Goal: Task Accomplishment & Management: Use online tool/utility

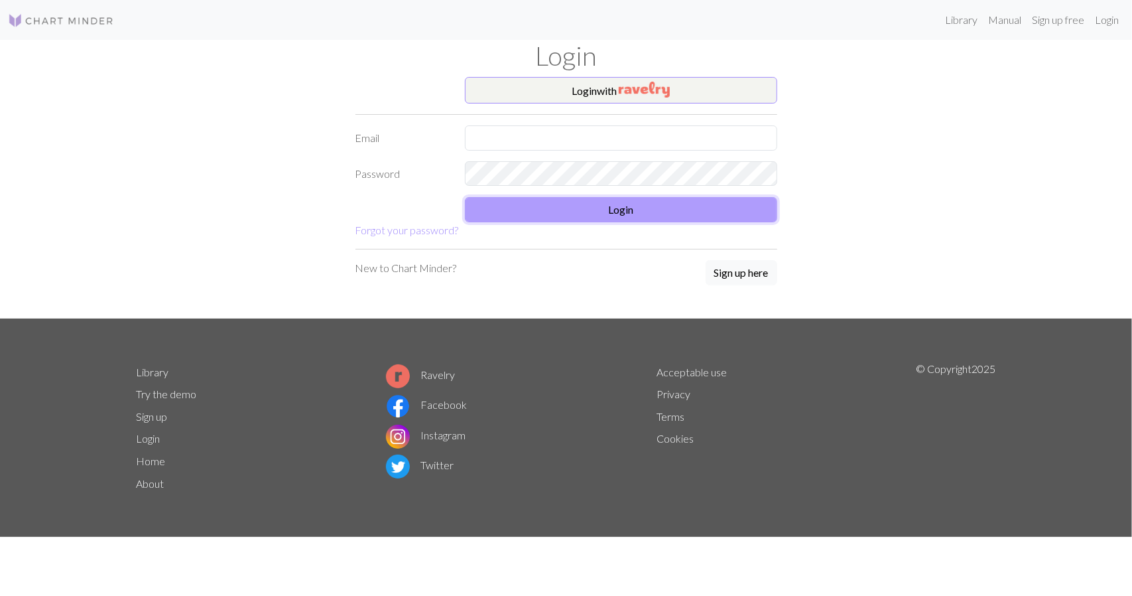
click at [594, 201] on button "Login" at bounding box center [621, 209] width 312 height 25
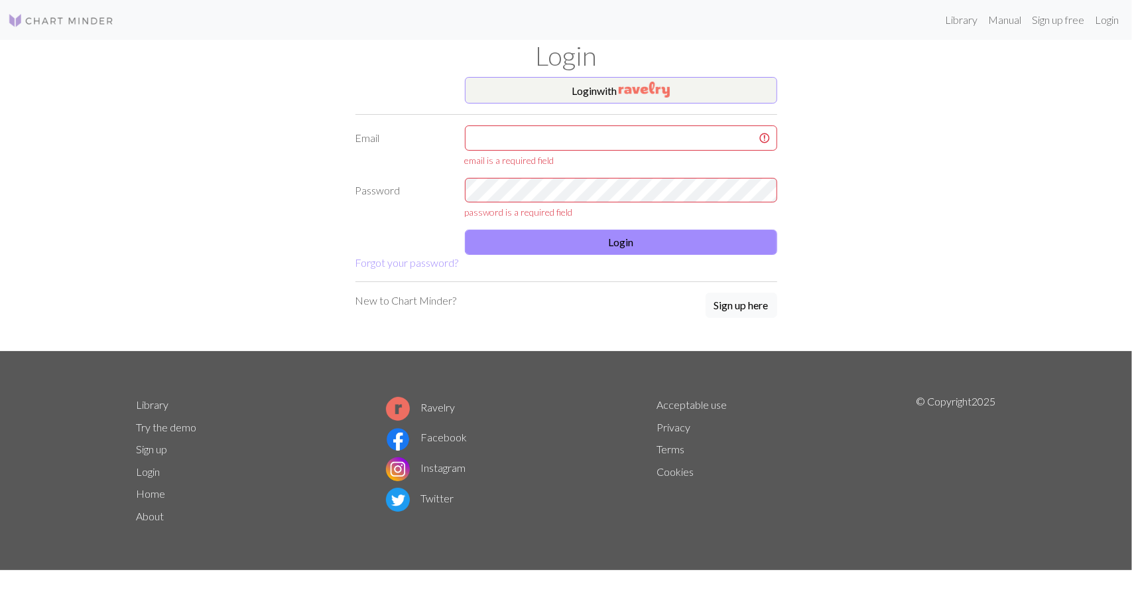
click at [45, 19] on img at bounding box center [61, 21] width 106 height 16
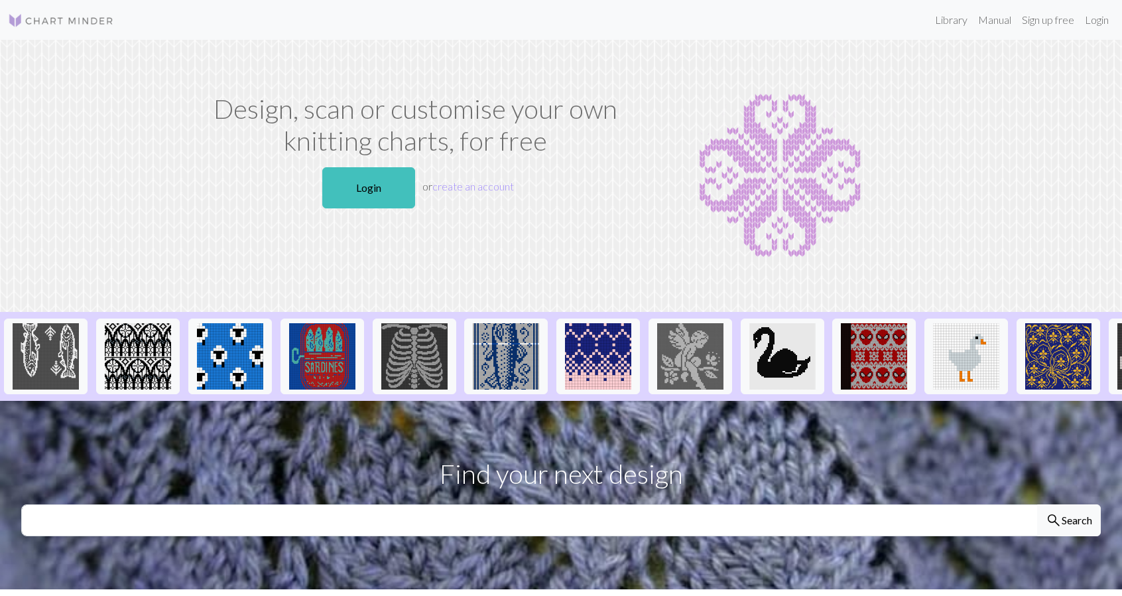
click at [379, 216] on div "Design, scan or customise your own knitting charts, for free Login or create an…" at bounding box center [415, 176] width 438 height 166
click at [379, 196] on link "Login" at bounding box center [368, 187] width 93 height 41
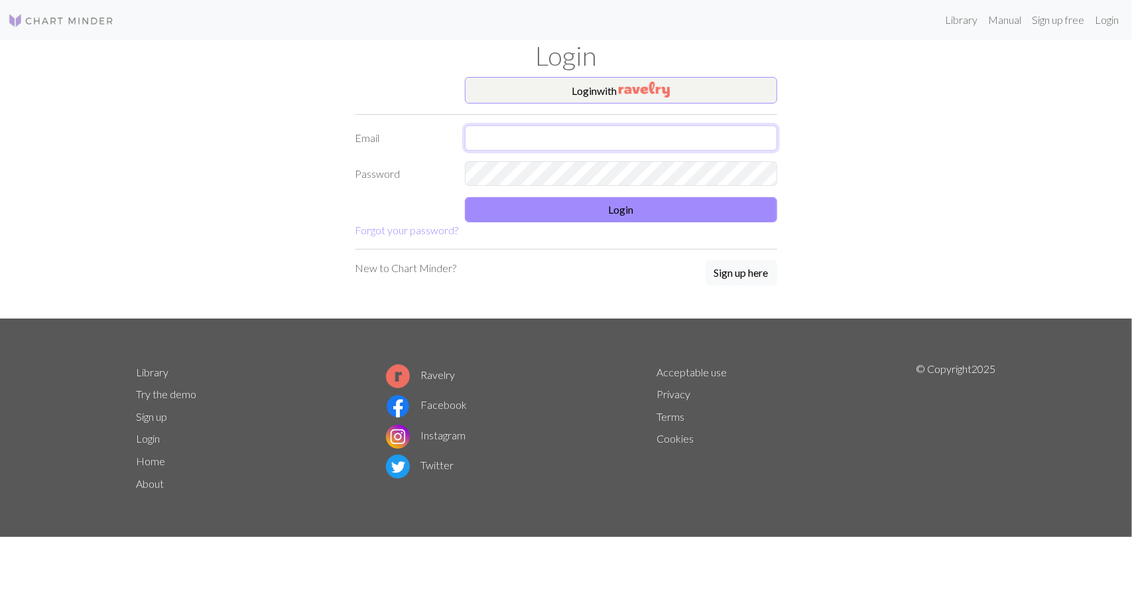
click at [503, 143] on input "text" at bounding box center [621, 137] width 312 height 25
type input "[EMAIL_ADDRESS][DOMAIN_NAME]"
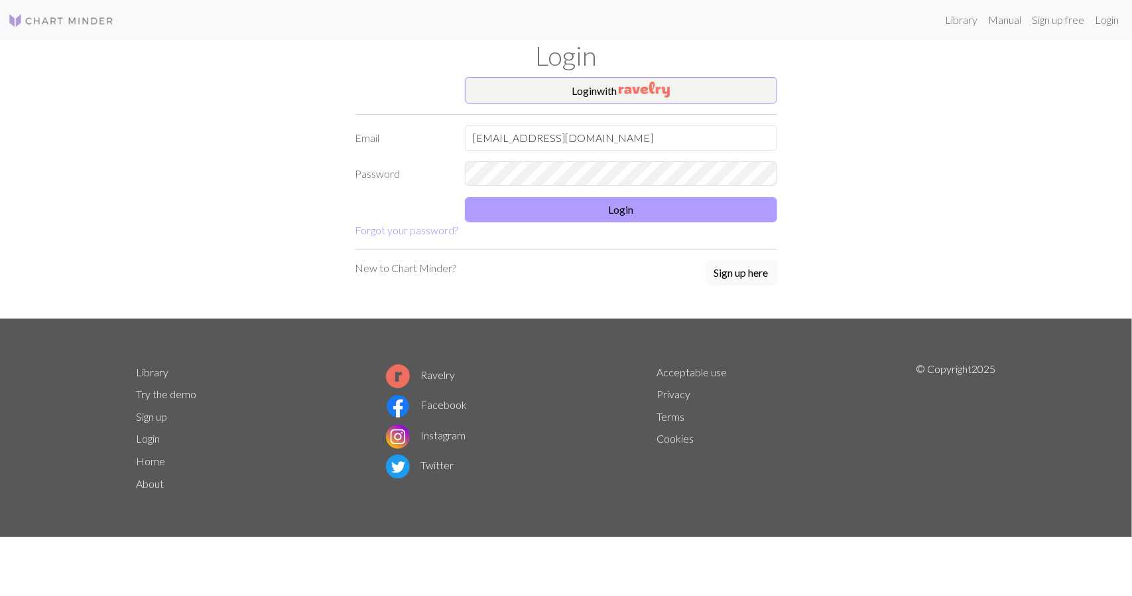
drag, startPoint x: 541, startPoint y: 192, endPoint x: 543, endPoint y: 202, distance: 10.7
click at [541, 194] on form "Login with Email [EMAIL_ADDRESS][DOMAIN_NAME] Password Login Forgot your passwo…" at bounding box center [567, 157] width 422 height 161
click at [543, 202] on button "Login" at bounding box center [621, 209] width 312 height 25
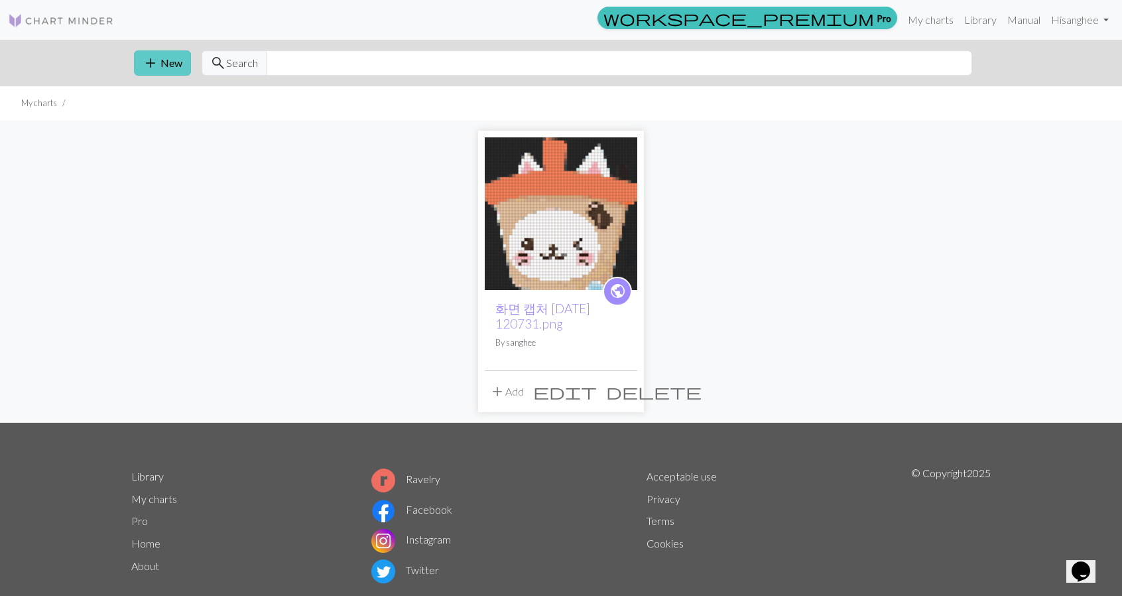
click at [145, 62] on span "add" at bounding box center [151, 63] width 16 height 19
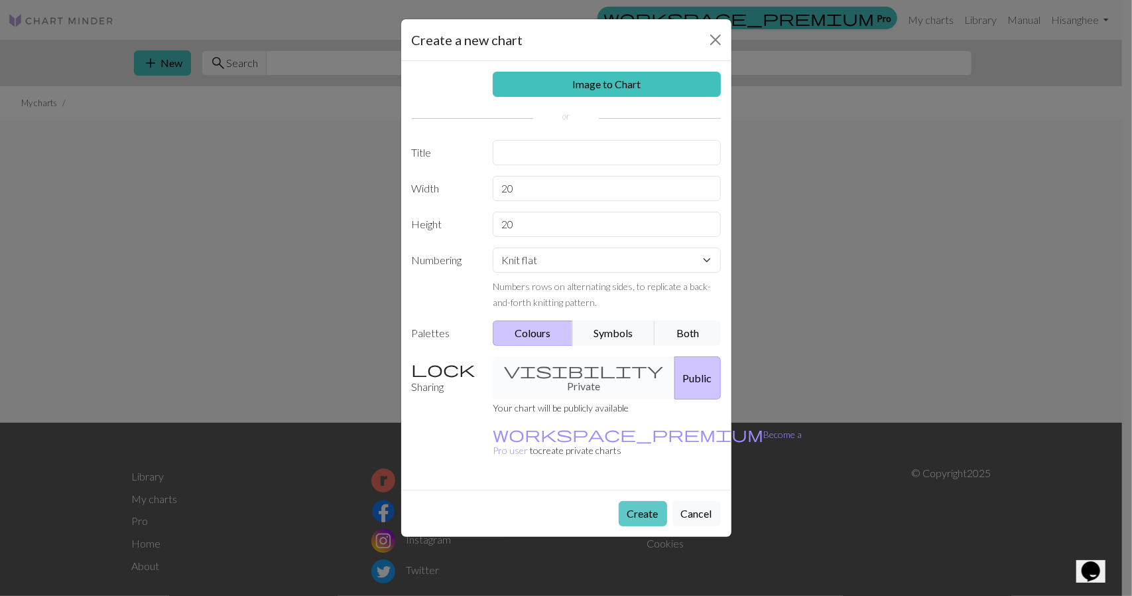
click at [655, 501] on button "Create" at bounding box center [643, 513] width 48 height 25
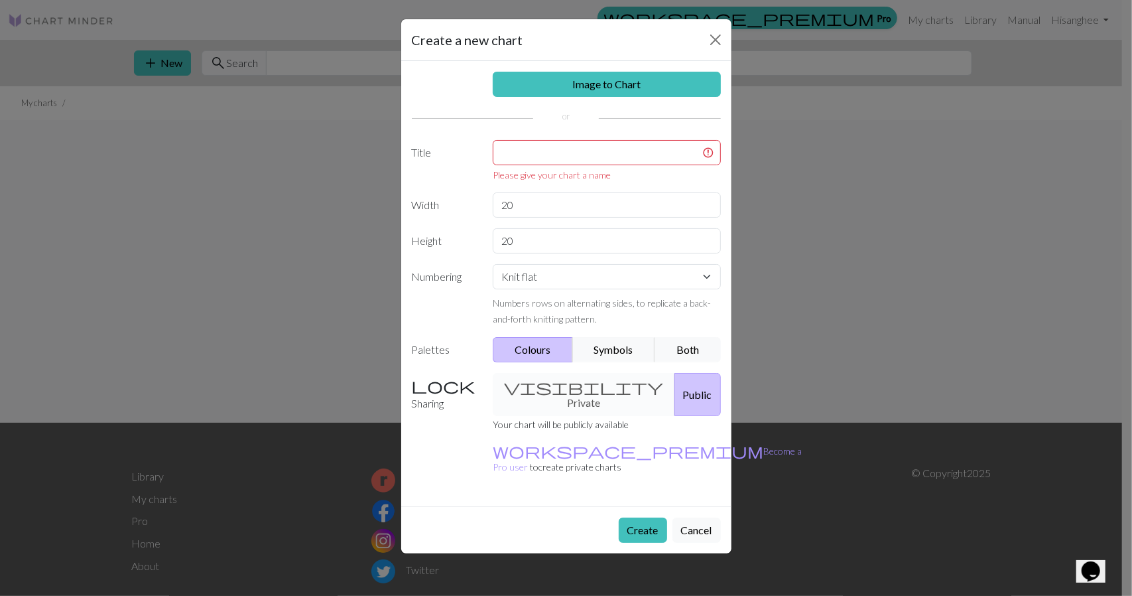
click at [543, 168] on div "Please give your chart a name" at bounding box center [607, 175] width 228 height 14
click at [543, 157] on input "text" at bounding box center [607, 152] width 228 height 25
type input "d"
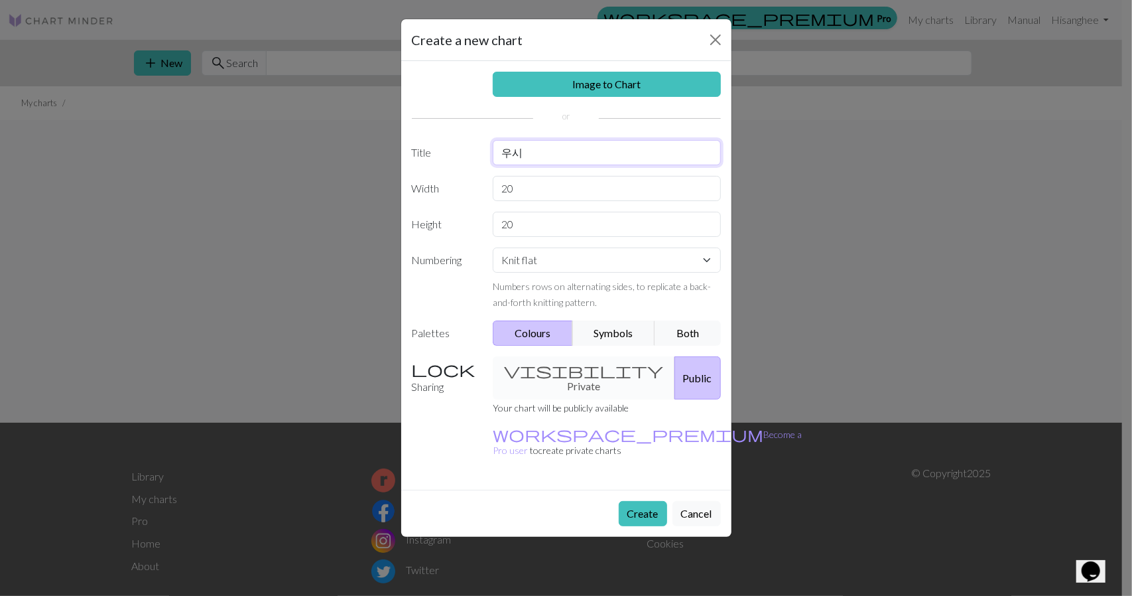
type input "우시"
click at [653, 501] on button "Create" at bounding box center [643, 513] width 48 height 25
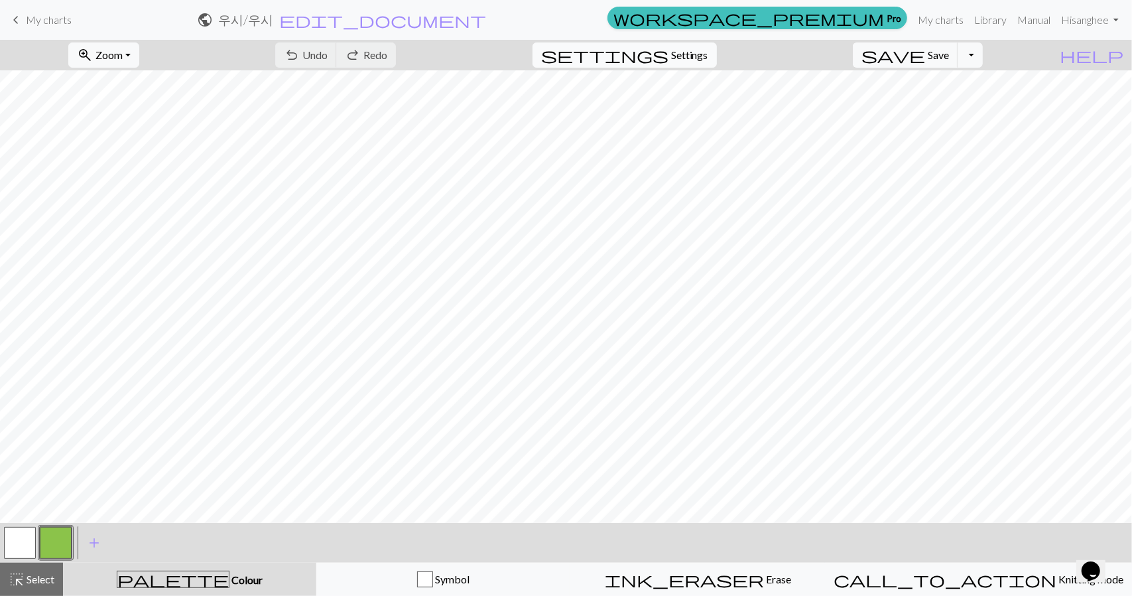
click at [708, 44] on button "settings Settings" at bounding box center [625, 54] width 184 height 25
select select "aran"
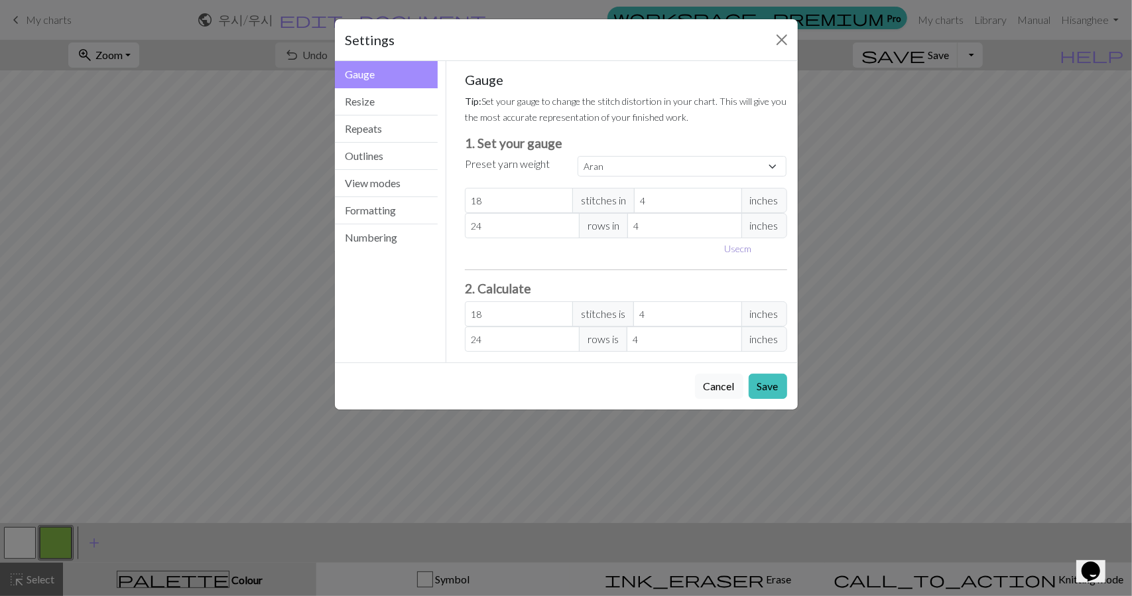
drag, startPoint x: 588, startPoint y: 253, endPoint x: 730, endPoint y: 247, distance: 142.1
click at [730, 247] on button "Use cm" at bounding box center [737, 248] width 39 height 21
type input "10.16"
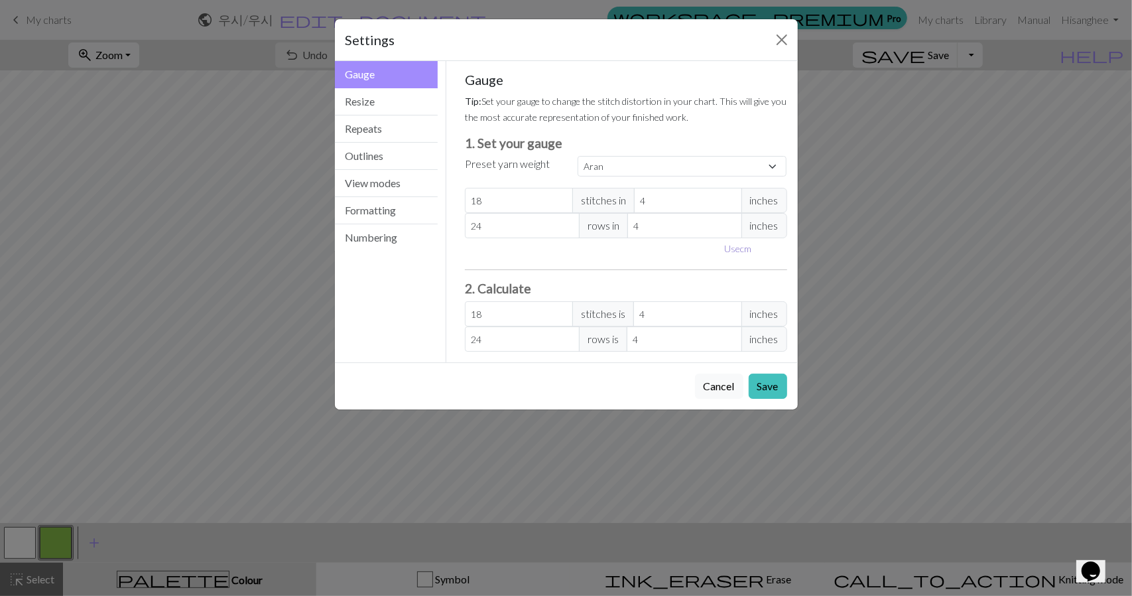
type input "10.16"
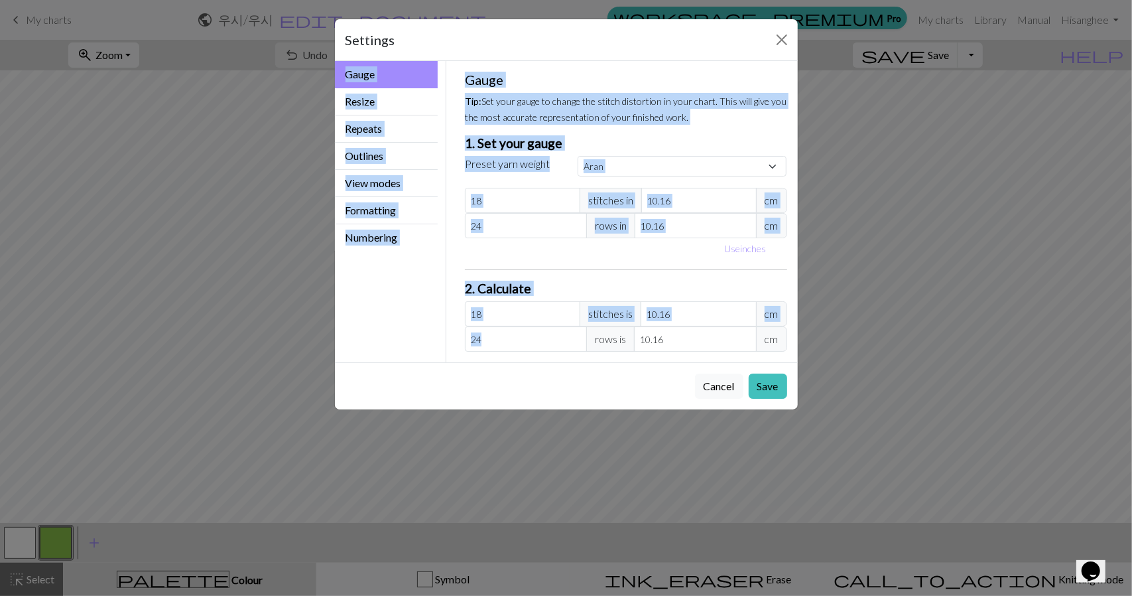
drag, startPoint x: 544, startPoint y: 38, endPoint x: 661, endPoint y: 263, distance: 252.8
click at [718, 342] on div "Settings Gauge Gauge Resize Repeats Outlines View modes Formatting Numbering Ga…" at bounding box center [566, 214] width 464 height 391
type input "19"
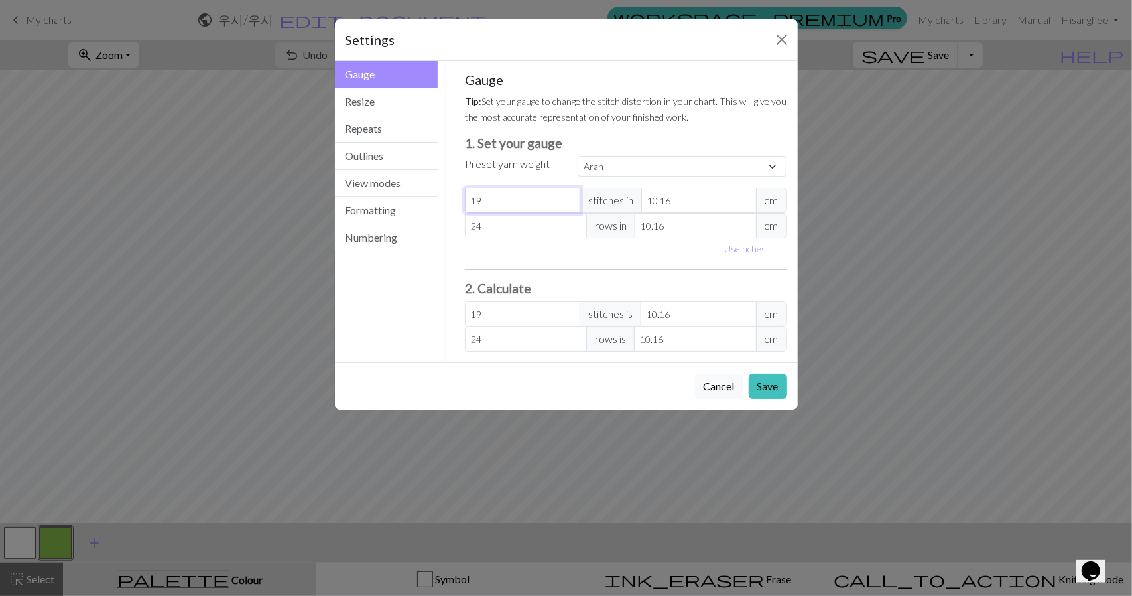
click at [568, 197] on input "19" at bounding box center [522, 200] width 115 height 25
type input "20"
click at [568, 197] on input "20" at bounding box center [522, 200] width 115 height 25
type input "21"
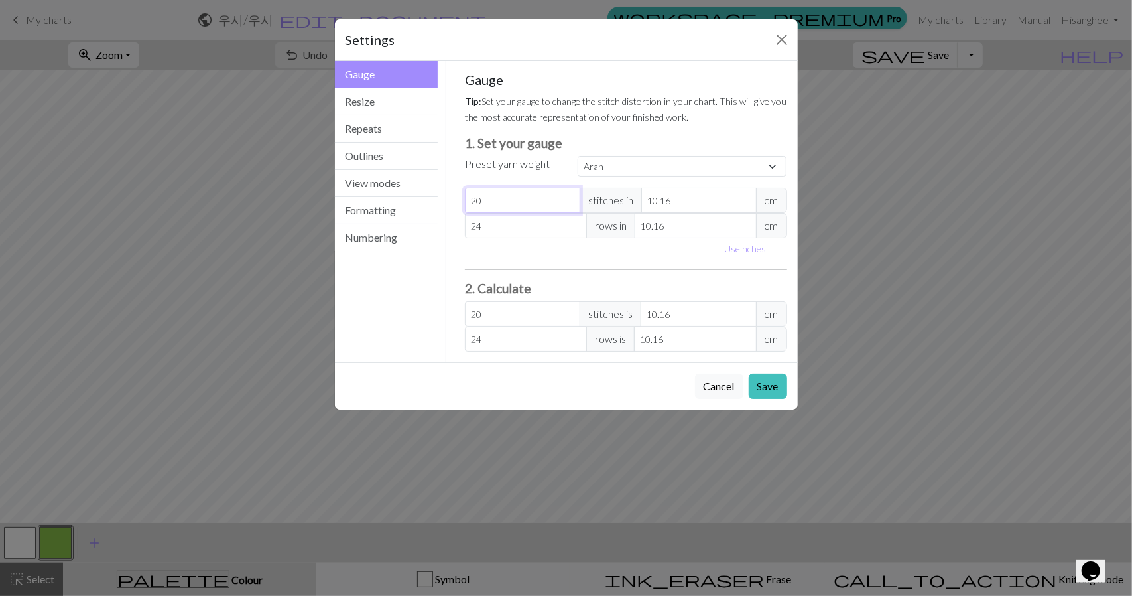
type input "21"
click at [568, 197] on input "21" at bounding box center [522, 200] width 115 height 25
type input "22"
click at [568, 197] on input "22" at bounding box center [522, 200] width 115 height 25
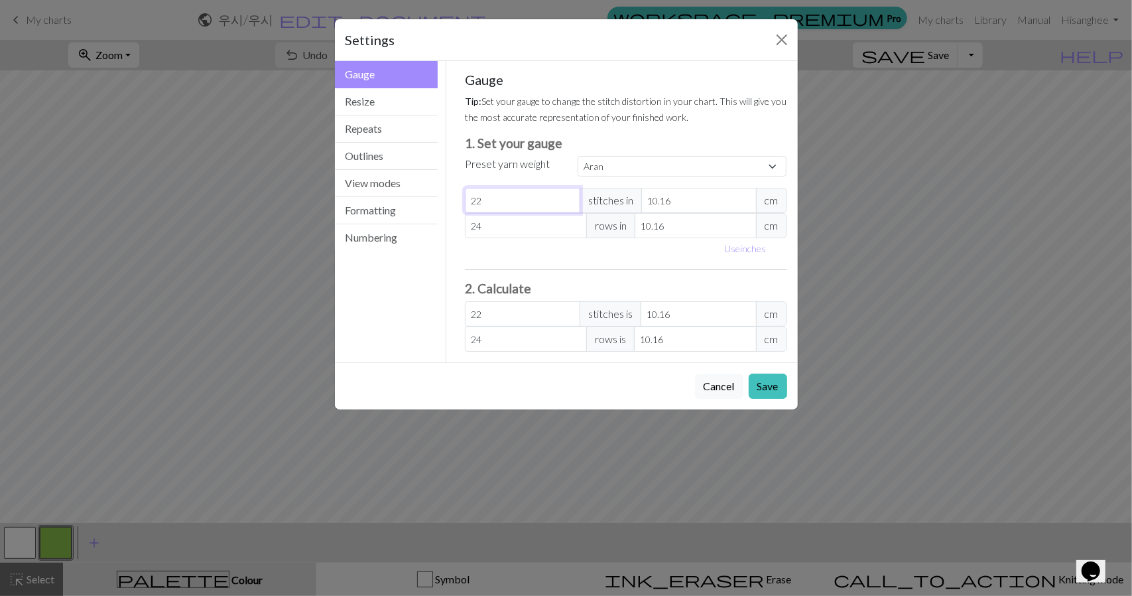
type input "23"
click at [566, 197] on input "23" at bounding box center [522, 200] width 115 height 25
type input "22"
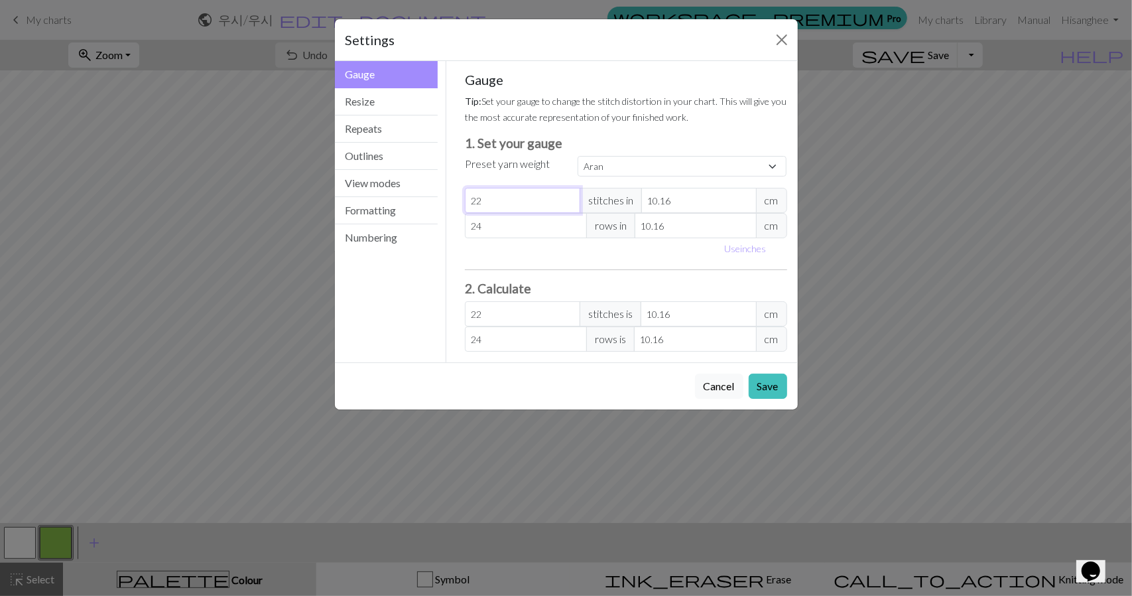
click at [570, 200] on input "22" at bounding box center [522, 200] width 115 height 25
type input "23"
click at [569, 196] on input "23" at bounding box center [522, 200] width 115 height 25
type input "24"
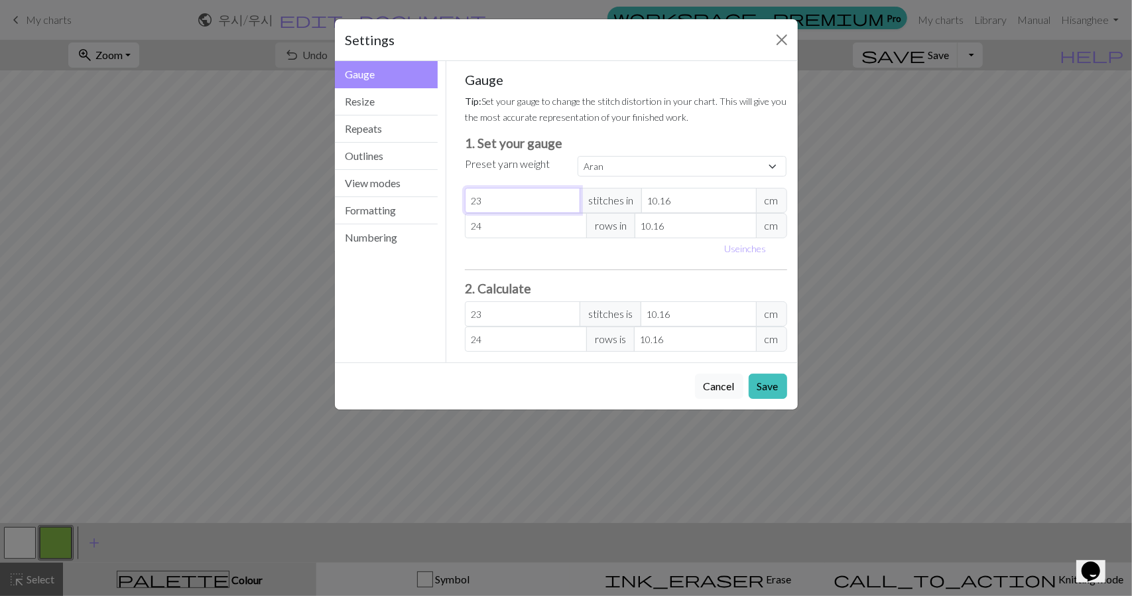
type input "24"
click at [569, 196] on input "24" at bounding box center [522, 200] width 115 height 25
click at [761, 388] on button "Save" at bounding box center [768, 385] width 38 height 25
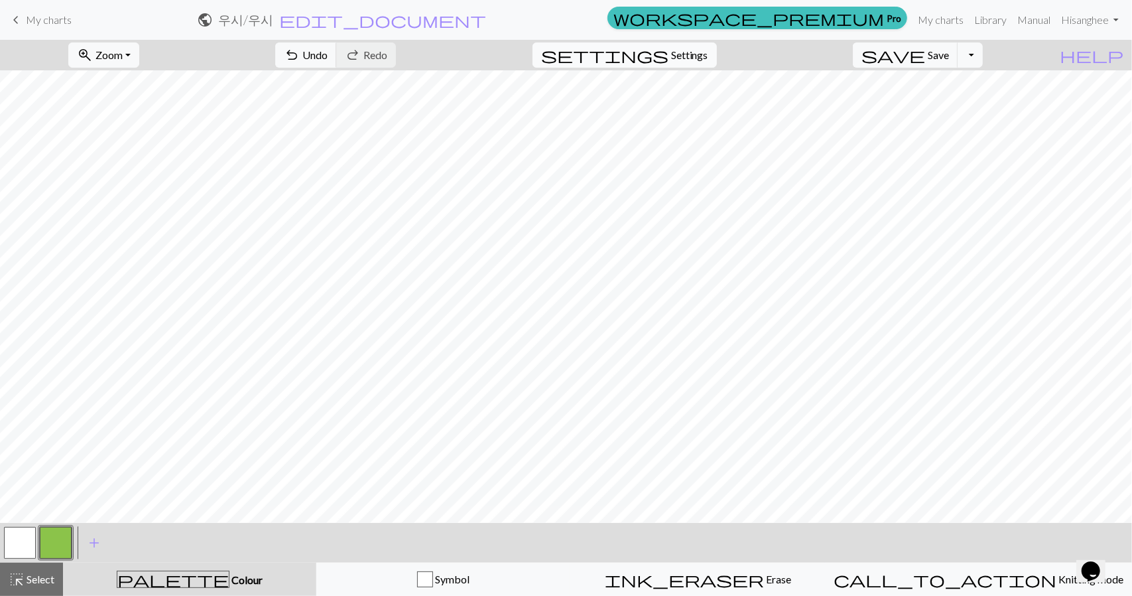
click at [691, 59] on span "Settings" at bounding box center [689, 55] width 37 height 16
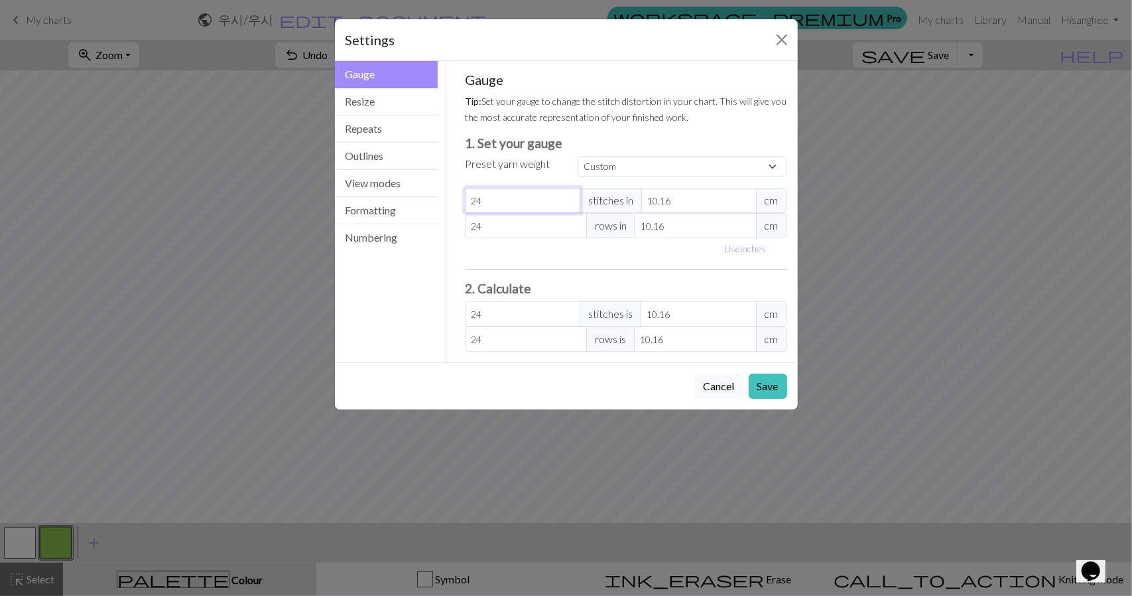
drag, startPoint x: 207, startPoint y: 134, endPoint x: 199, endPoint y: 132, distance: 8.2
click at [199, 132] on div "Settings Gauge Gauge Resize Repeats Outlines View modes Formatting Numbering Ga…" at bounding box center [566, 298] width 1132 height 596
type input "3"
type input "35"
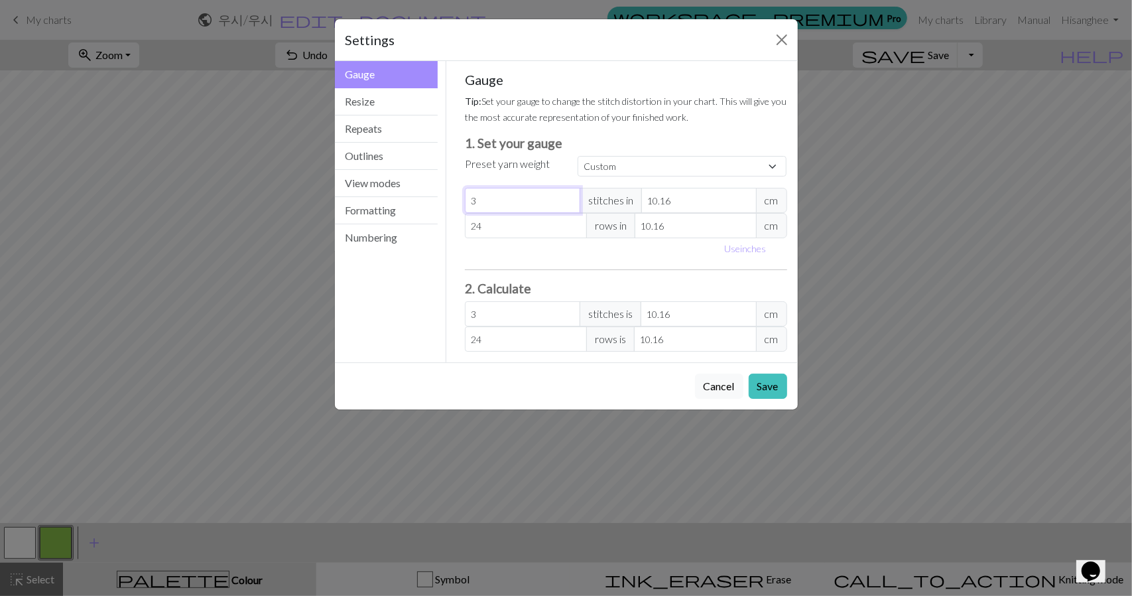
type input "35"
click at [758, 377] on button "Save" at bounding box center [768, 385] width 38 height 25
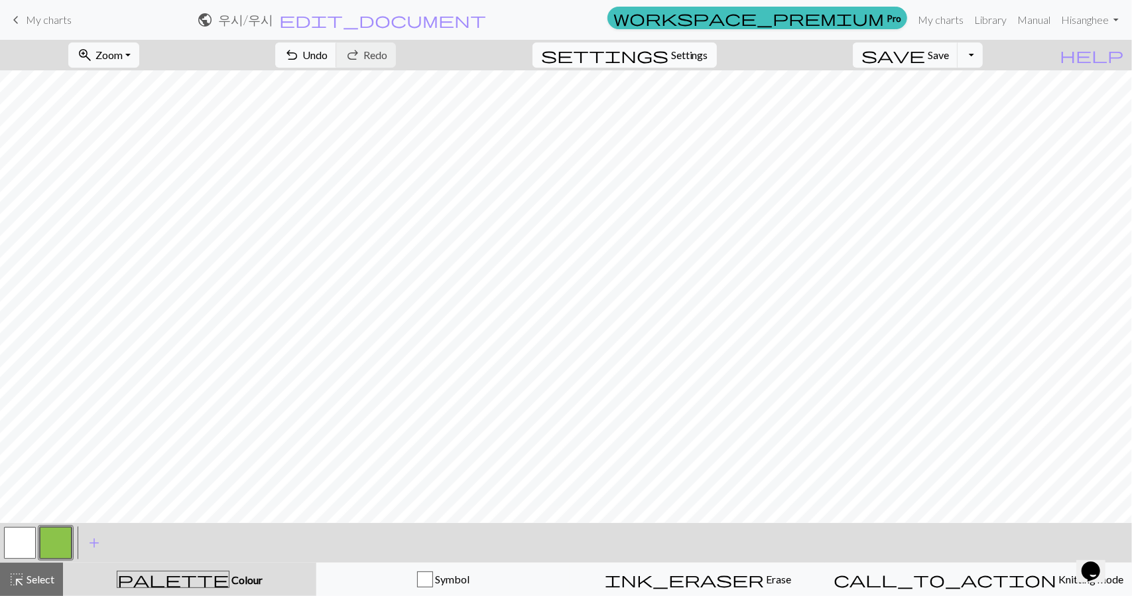
click at [666, 50] on button "settings Settings" at bounding box center [625, 54] width 184 height 25
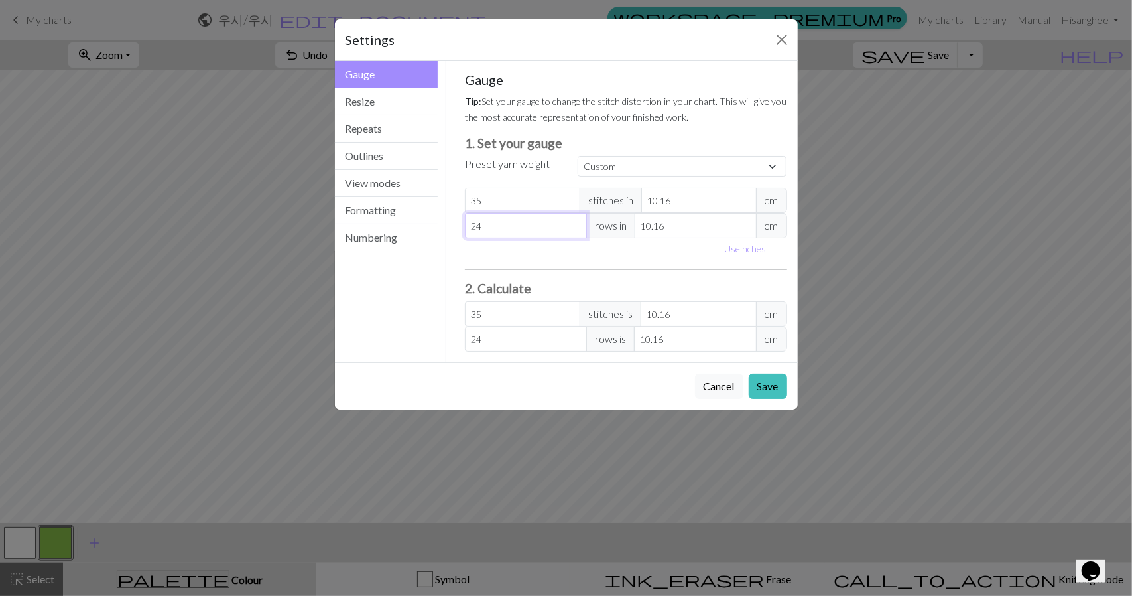
drag, startPoint x: 414, startPoint y: 205, endPoint x: 279, endPoint y: 184, distance: 136.9
click at [279, 184] on div "Settings Gauge Gauge Resize Repeats Outlines View modes Formatting Numbering Ga…" at bounding box center [566, 298] width 1132 height 596
type input "3"
type input "35"
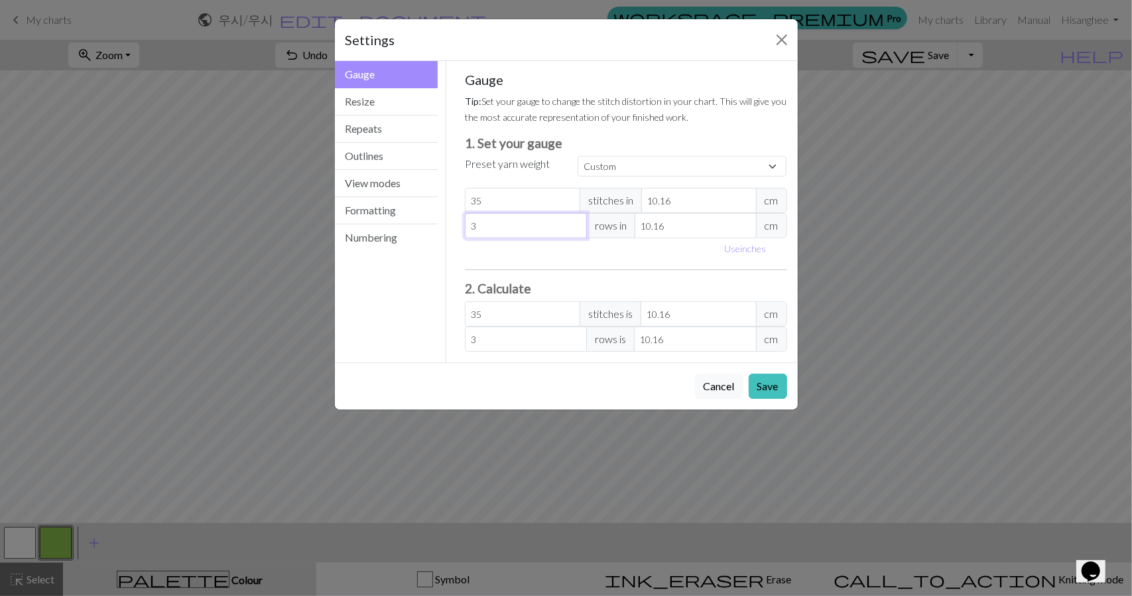
type input "35"
drag, startPoint x: 766, startPoint y: 384, endPoint x: 806, endPoint y: 383, distance: 39.8
click at [766, 383] on button "Save" at bounding box center [768, 385] width 38 height 25
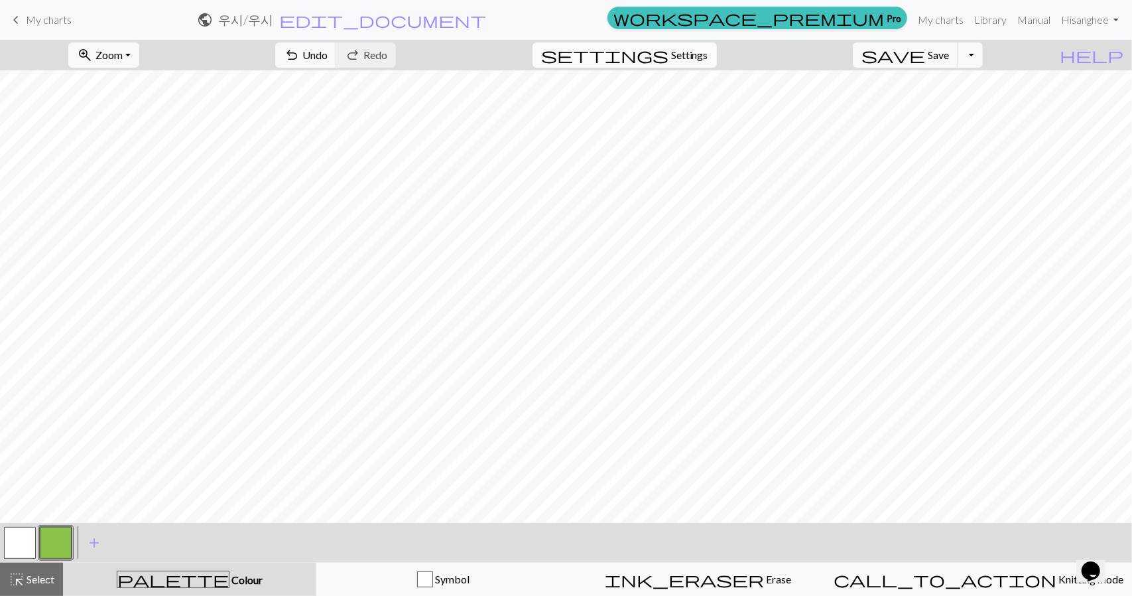
click at [707, 64] on button "settings Settings" at bounding box center [625, 54] width 184 height 25
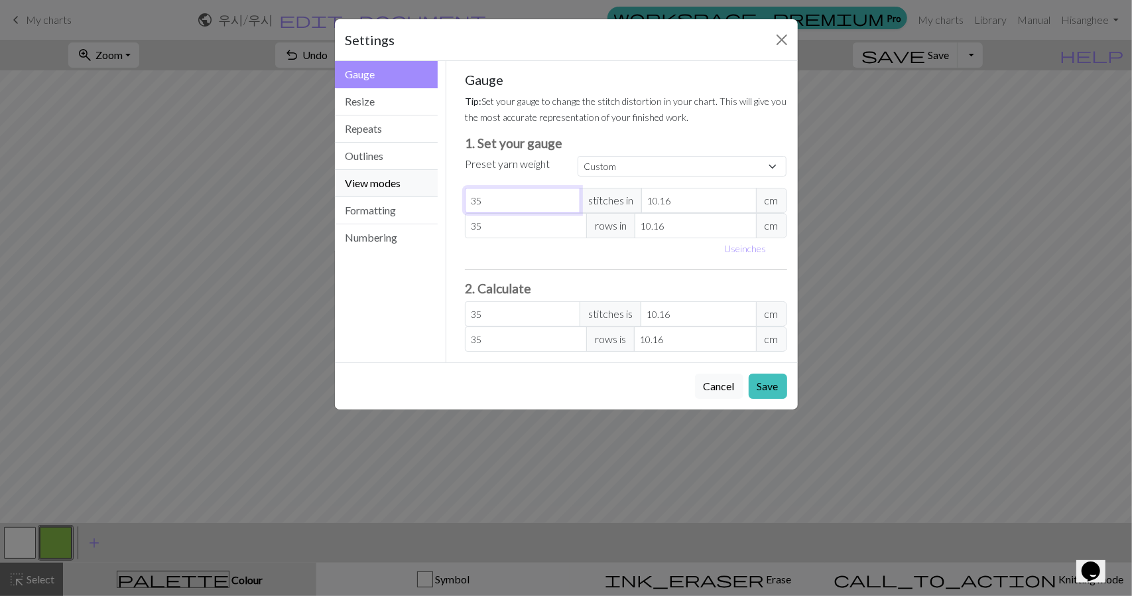
click at [357, 170] on div "Gauge Gauge Resize Repeats Outlines View modes Formatting Numbering Gauge Resiz…" at bounding box center [566, 211] width 479 height 301
type input "2"
type input "26"
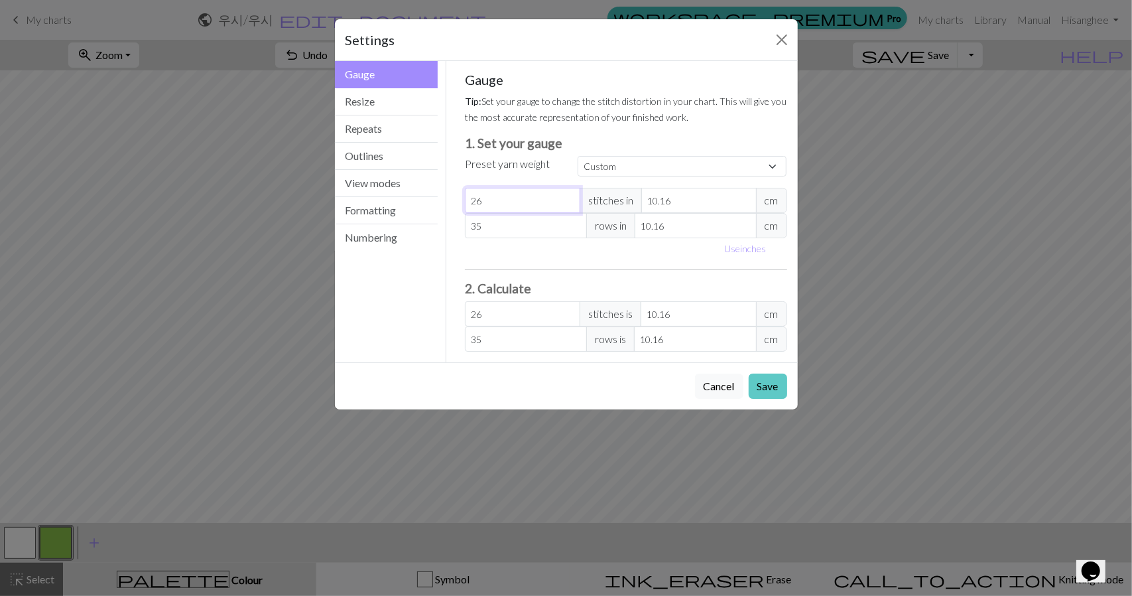
type input "26"
click at [767, 385] on button "Save" at bounding box center [768, 385] width 38 height 25
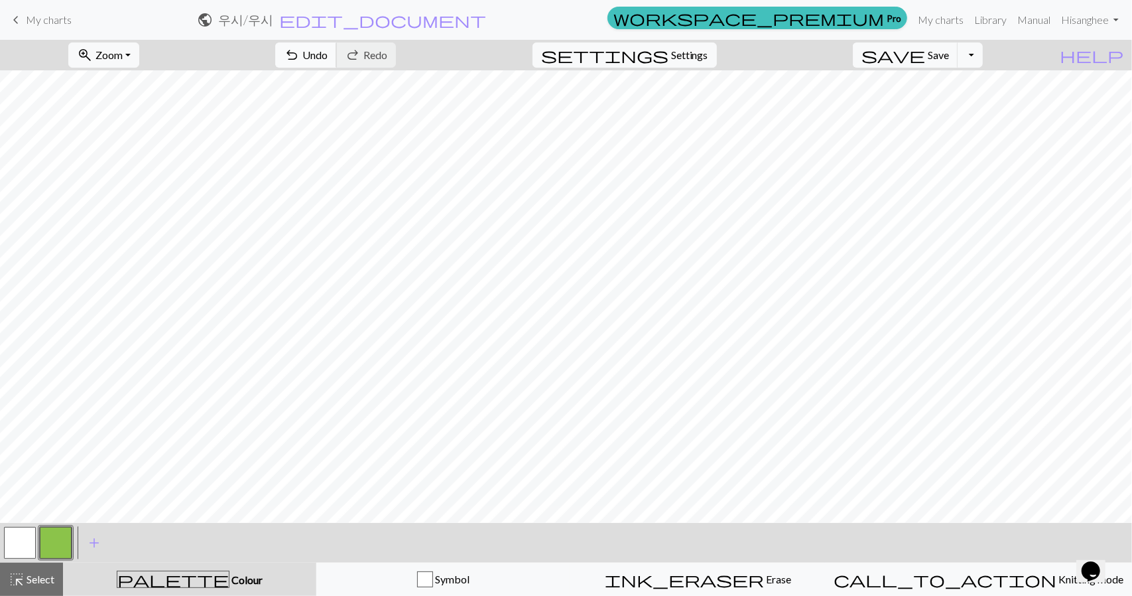
click at [300, 52] on span "undo" at bounding box center [292, 55] width 16 height 19
click at [53, 551] on button "button" at bounding box center [56, 543] width 32 height 32
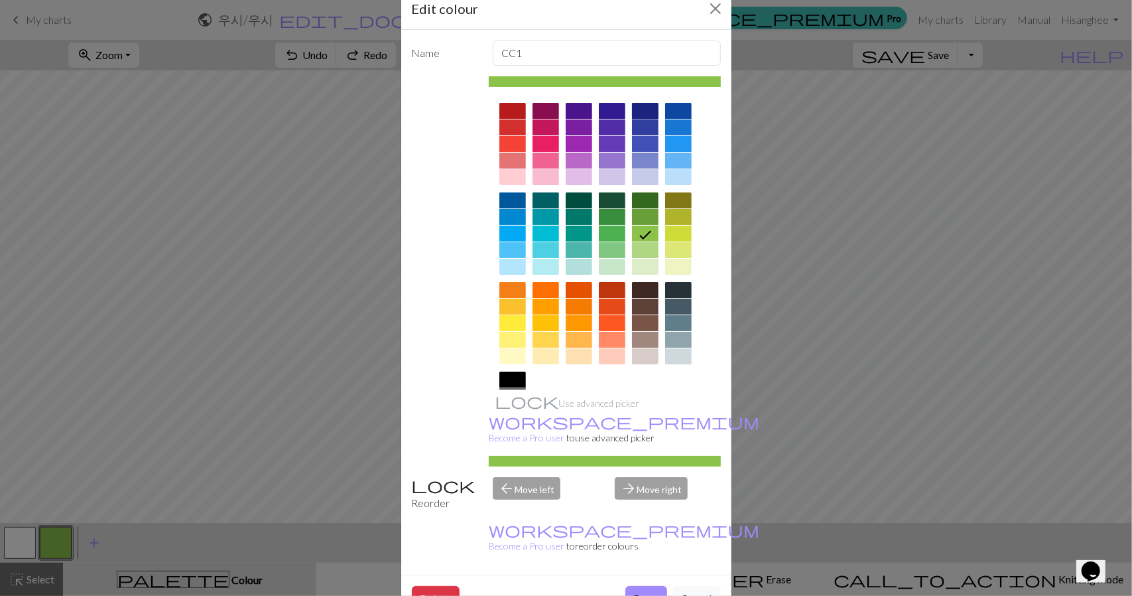
click at [645, 112] on div at bounding box center [645, 111] width 27 height 16
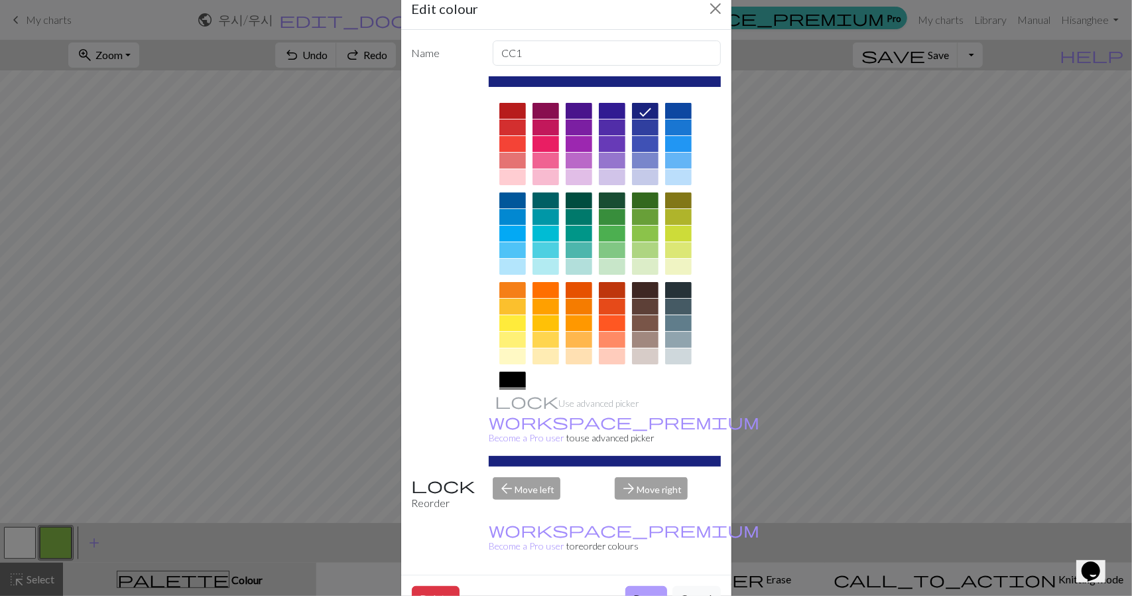
click at [651, 586] on button "Done" at bounding box center [647, 598] width 42 height 25
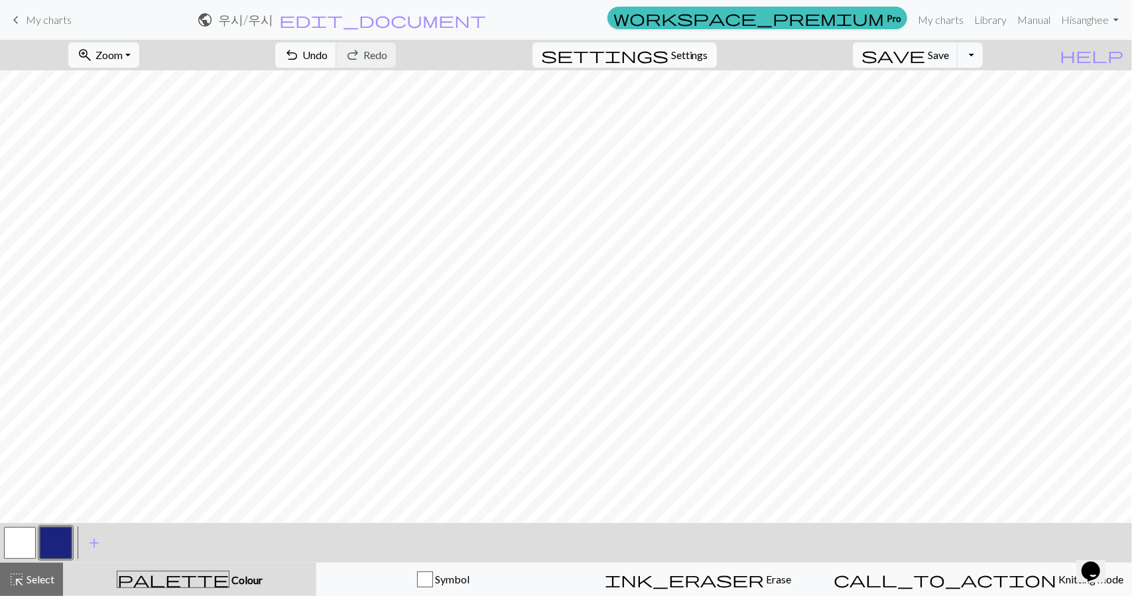
drag, startPoint x: 34, startPoint y: 539, endPoint x: 84, endPoint y: 517, distance: 54.4
click at [46, 533] on div at bounding box center [38, 543] width 72 height 36
drag, startPoint x: 27, startPoint y: 550, endPoint x: 170, endPoint y: 517, distance: 147.7
click at [31, 547] on button "button" at bounding box center [20, 543] width 32 height 32
drag, startPoint x: 46, startPoint y: 545, endPoint x: 125, endPoint y: 514, distance: 84.9
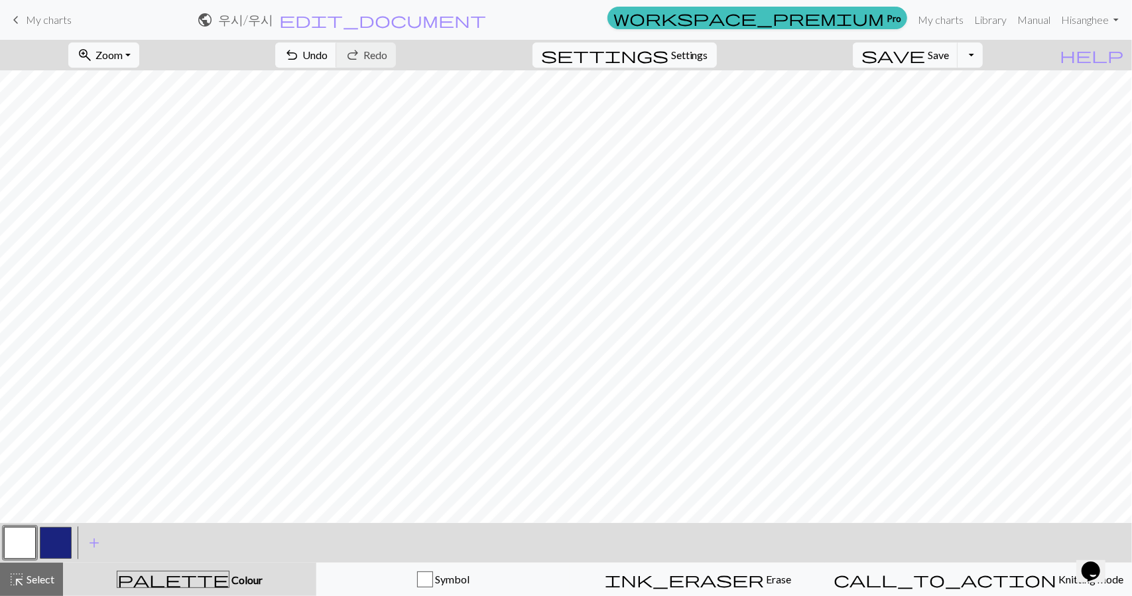
click at [66, 537] on button "button" at bounding box center [56, 543] width 32 height 32
drag, startPoint x: 28, startPoint y: 542, endPoint x: 67, endPoint y: 525, distance: 42.5
click at [67, 525] on div at bounding box center [38, 543] width 72 height 36
click at [38, 534] on div at bounding box center [56, 543] width 36 height 36
drag, startPoint x: 32, startPoint y: 538, endPoint x: 102, endPoint y: 514, distance: 74.3
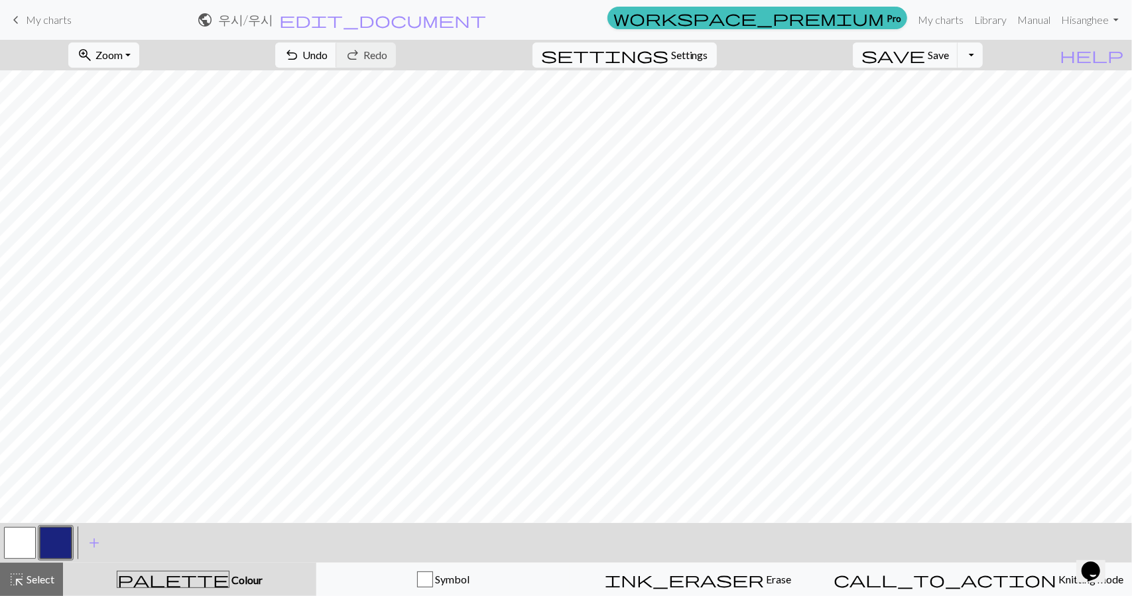
click at [54, 531] on div at bounding box center [38, 543] width 72 height 36
drag, startPoint x: 24, startPoint y: 547, endPoint x: 65, endPoint y: 525, distance: 46.3
click at [43, 537] on div at bounding box center [38, 543] width 72 height 36
click at [17, 533] on button "button" at bounding box center [20, 543] width 32 height 32
drag, startPoint x: 51, startPoint y: 542, endPoint x: 163, endPoint y: 522, distance: 113.9
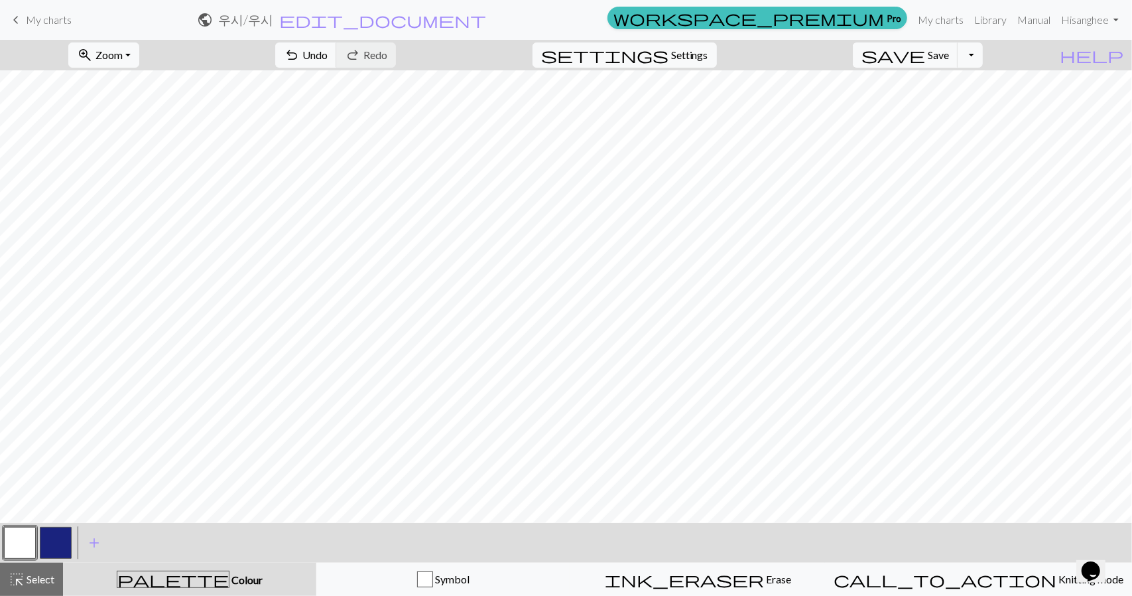
click at [52, 543] on button "button" at bounding box center [56, 543] width 32 height 32
drag, startPoint x: 31, startPoint y: 544, endPoint x: 54, endPoint y: 521, distance: 32.8
click at [54, 521] on div "zoom_in Zoom Zoom Fit all Fit width Fit height 50% 100% 150% 200% undo Undo Und…" at bounding box center [566, 318] width 1132 height 556
drag, startPoint x: 25, startPoint y: 541, endPoint x: 64, endPoint y: 517, distance: 45.8
click at [41, 531] on div at bounding box center [38, 543] width 72 height 36
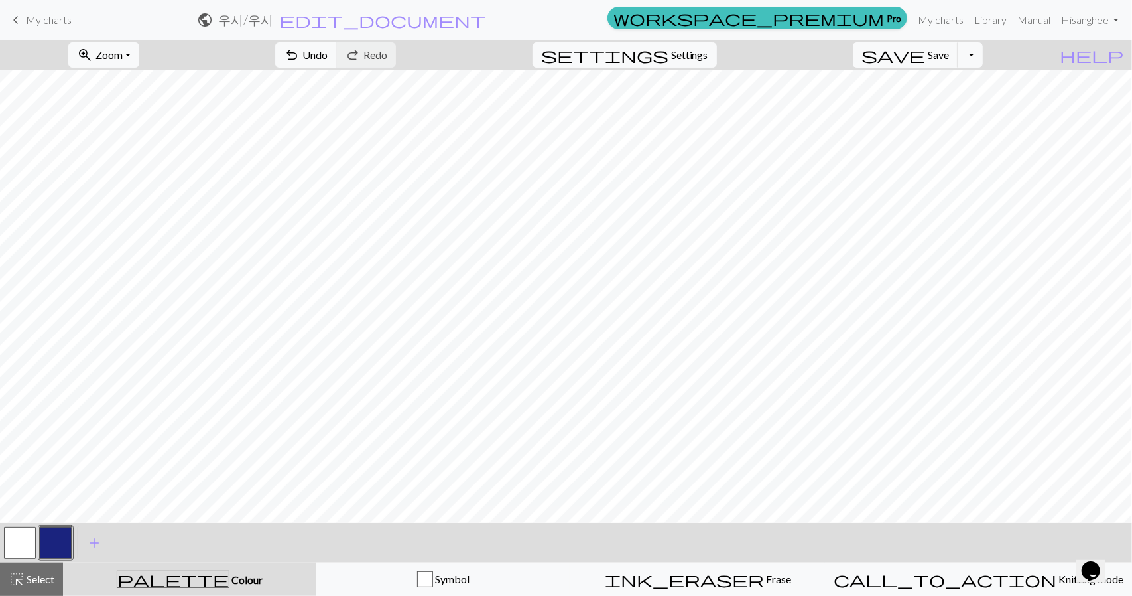
click at [41, 548] on button "button" at bounding box center [56, 543] width 32 height 32
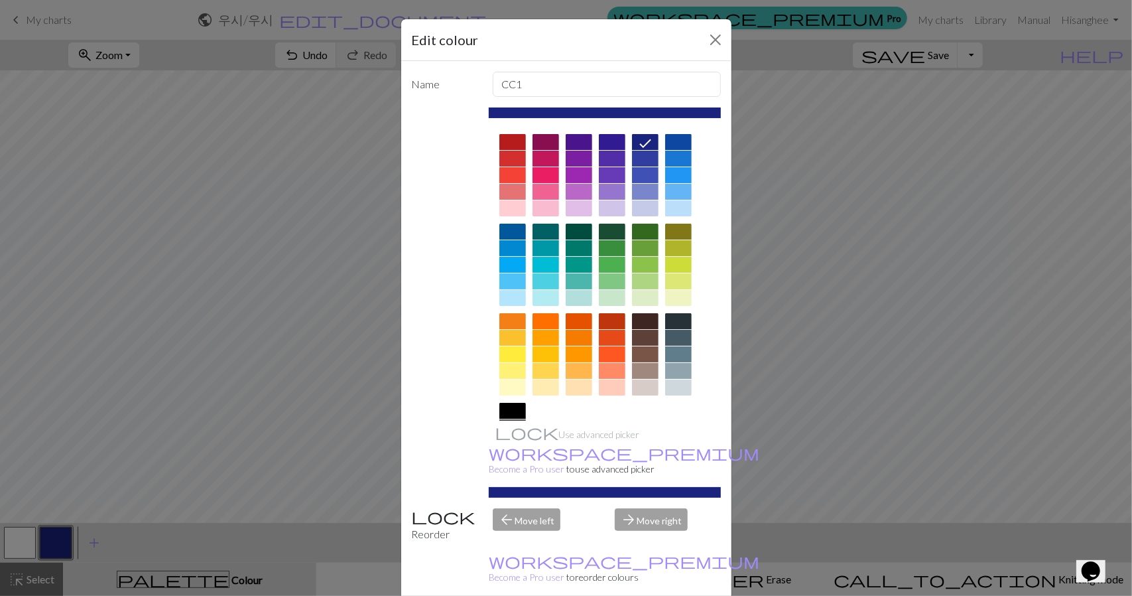
drag, startPoint x: 432, startPoint y: 580, endPoint x: 164, endPoint y: 570, distance: 268.8
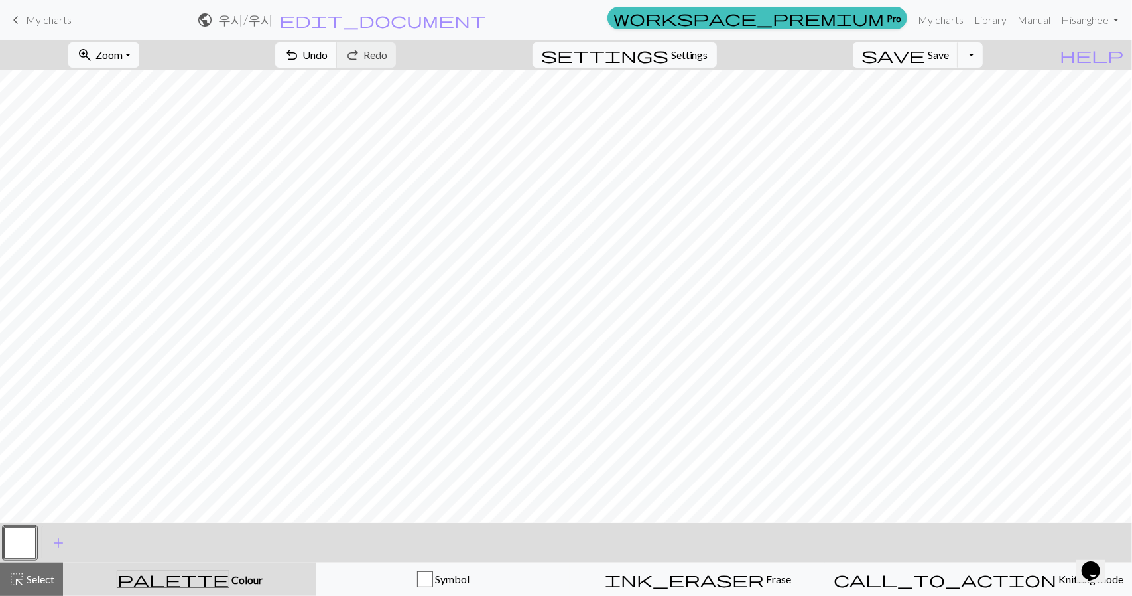
click at [328, 51] on span "Undo" at bounding box center [314, 54] width 25 height 13
click at [52, 539] on button "button" at bounding box center [56, 543] width 32 height 32
drag, startPoint x: 57, startPoint y: 537, endPoint x: 89, endPoint y: 519, distance: 36.9
click at [74, 527] on div "< > add Add a colour" at bounding box center [566, 543] width 1132 height 40
drag, startPoint x: 25, startPoint y: 542, endPoint x: 102, endPoint y: 523, distance: 79.2
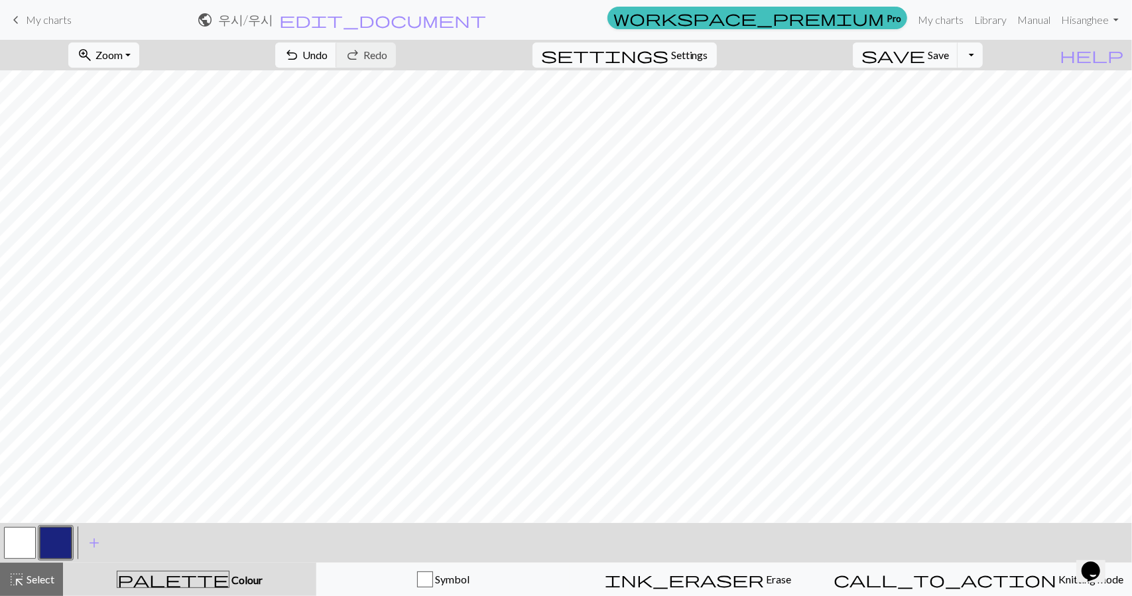
click at [29, 540] on button "button" at bounding box center [20, 543] width 32 height 32
click at [65, 549] on button "button" at bounding box center [56, 543] width 32 height 32
drag, startPoint x: 31, startPoint y: 547, endPoint x: 112, endPoint y: 516, distance: 87.1
click at [112, 516] on div "zoom_in Zoom Zoom Fit all Fit width Fit height 50% 100% 150% 200% undo Undo Und…" at bounding box center [566, 318] width 1132 height 556
drag, startPoint x: 17, startPoint y: 538, endPoint x: 50, endPoint y: 523, distance: 35.6
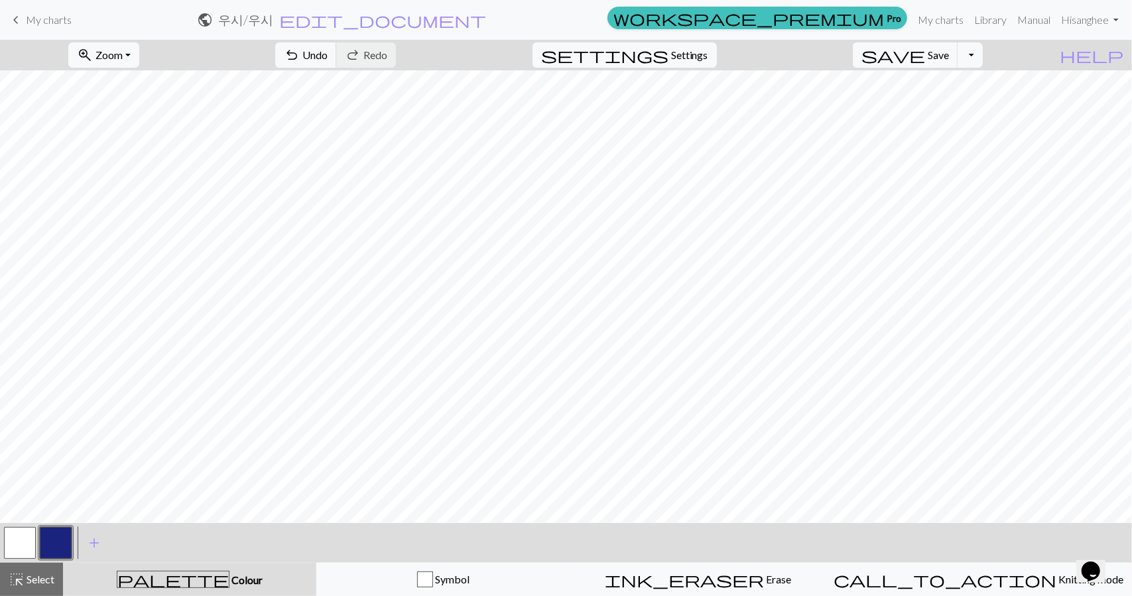
click at [31, 531] on button "button" at bounding box center [20, 543] width 32 height 32
click at [53, 553] on button "button" at bounding box center [56, 543] width 32 height 32
drag, startPoint x: 23, startPoint y: 547, endPoint x: 42, endPoint y: 537, distance: 22.6
click at [23, 546] on button "button" at bounding box center [20, 543] width 32 height 32
click at [49, 543] on button "button" at bounding box center [56, 543] width 32 height 32
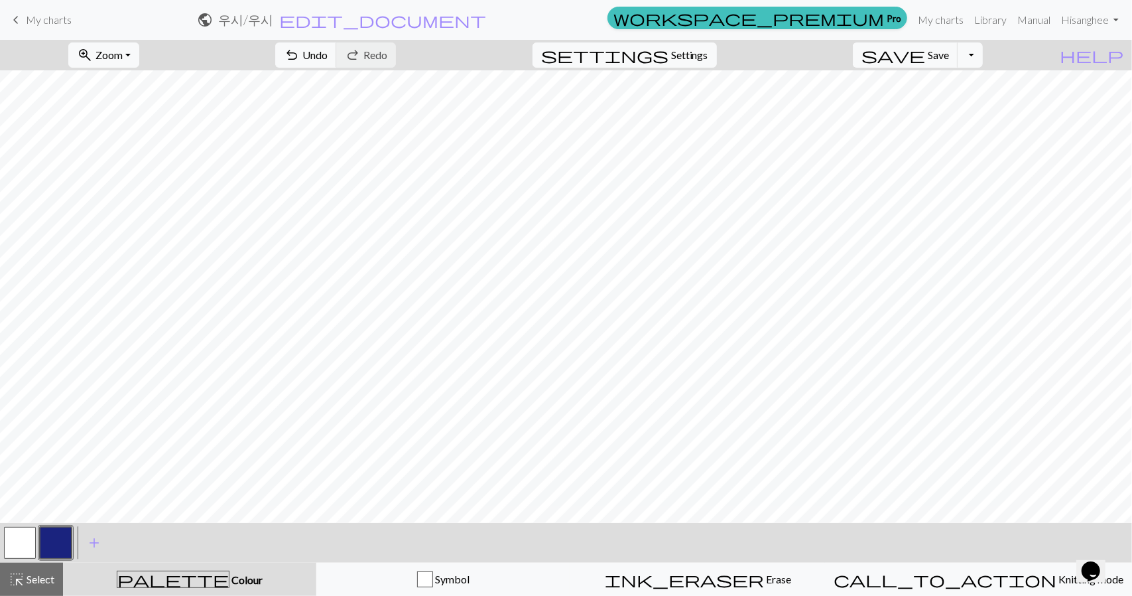
drag, startPoint x: 29, startPoint y: 539, endPoint x: 50, endPoint y: 527, distance: 24.9
click at [50, 527] on div at bounding box center [38, 543] width 72 height 36
drag, startPoint x: 36, startPoint y: 542, endPoint x: 58, endPoint y: 523, distance: 28.7
click at [34, 541] on div at bounding box center [20, 543] width 36 height 36
drag, startPoint x: 26, startPoint y: 547, endPoint x: 76, endPoint y: 525, distance: 54.4
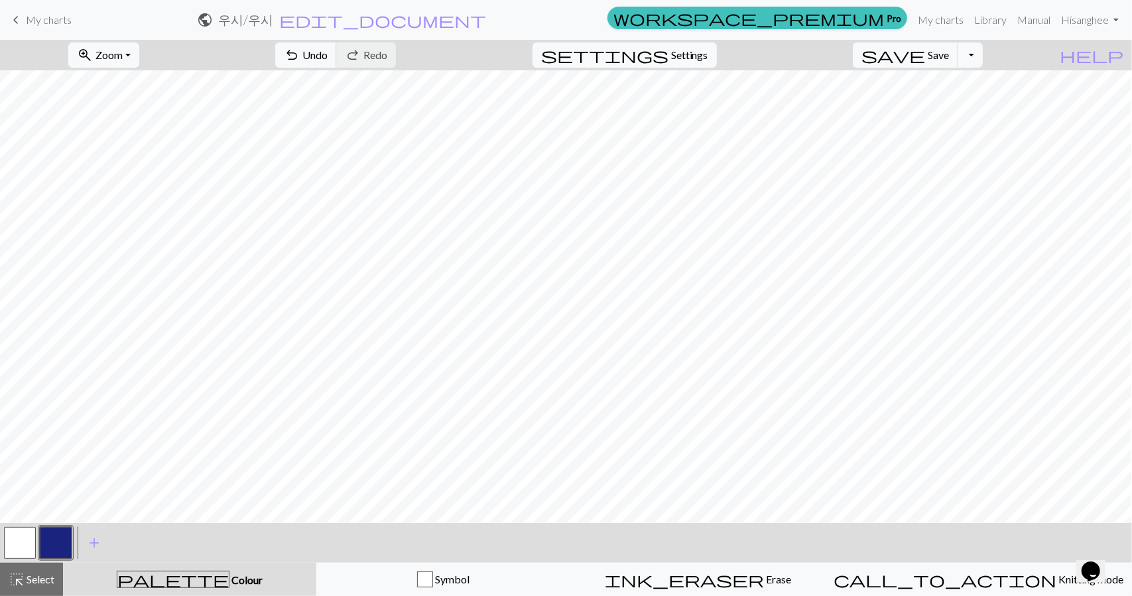
click at [35, 541] on button "button" at bounding box center [20, 543] width 32 height 32
drag, startPoint x: 50, startPoint y: 545, endPoint x: 135, endPoint y: 519, distance: 88.8
click at [52, 545] on button "button" at bounding box center [56, 543] width 32 height 32
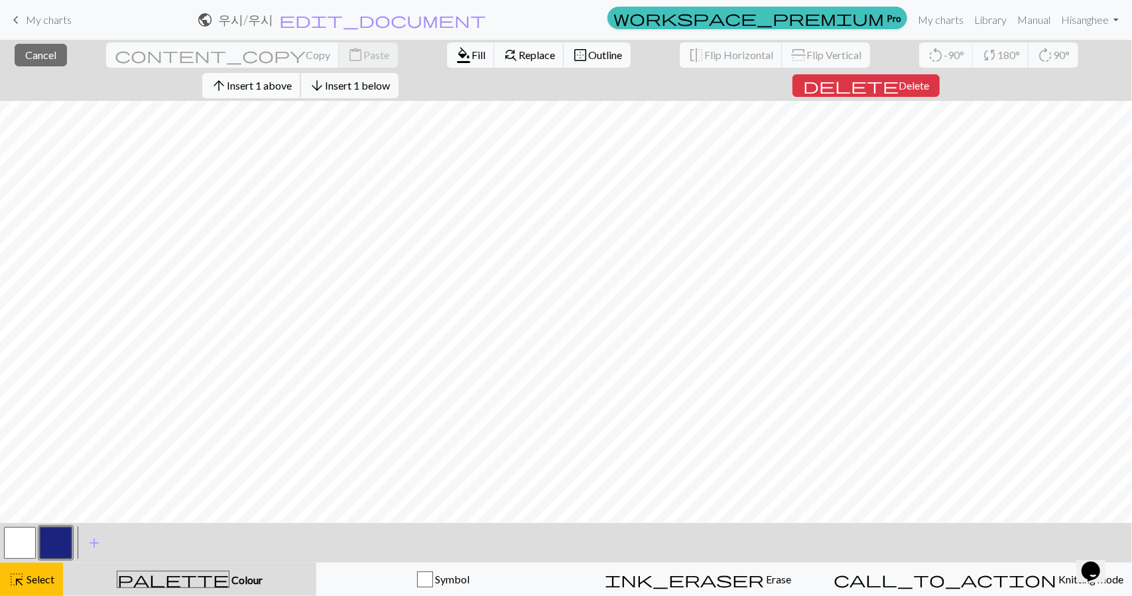
click at [292, 79] on span "Insert 1 above" at bounding box center [259, 85] width 65 height 13
drag, startPoint x: 40, startPoint y: 53, endPoint x: 48, endPoint y: 53, distance: 8.6
click at [48, 53] on button "close Cancel" at bounding box center [41, 55] width 52 height 23
click at [54, 59] on button "close Cancel" at bounding box center [41, 55] width 52 height 23
click at [292, 79] on span "Insert 1 above" at bounding box center [259, 85] width 65 height 13
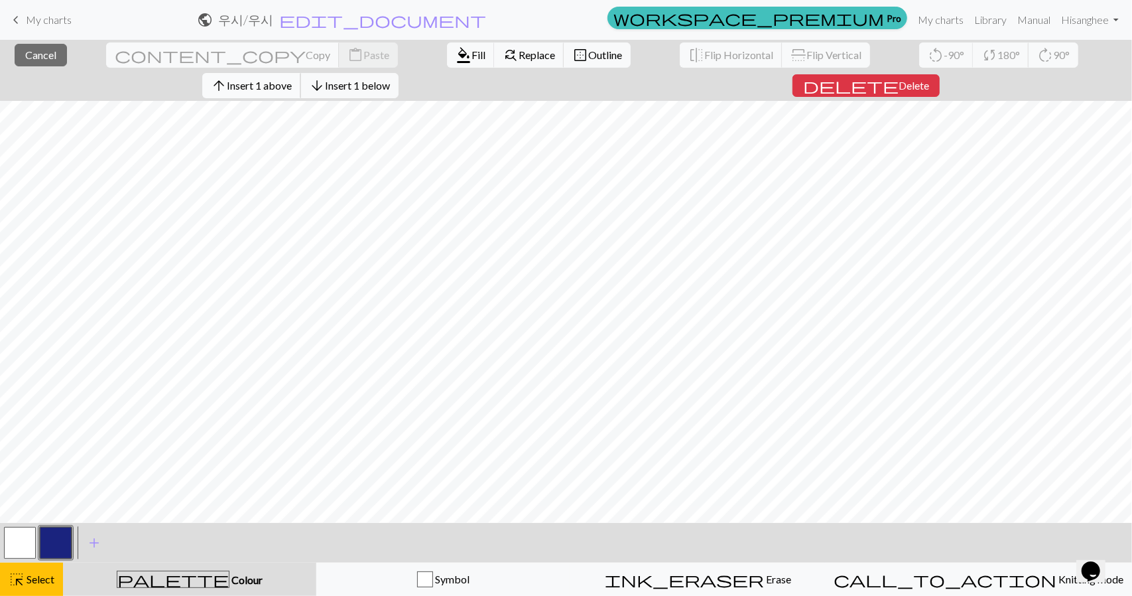
click at [292, 79] on span "Insert 1 above" at bounding box center [259, 85] width 65 height 13
click at [301, 73] on button "arrow_upward Insert 1 above" at bounding box center [251, 85] width 99 height 25
click at [284, 79] on span "Insert 1 left" at bounding box center [257, 85] width 52 height 13
click at [375, 79] on span "Insert 1 right" at bounding box center [346, 85] width 58 height 13
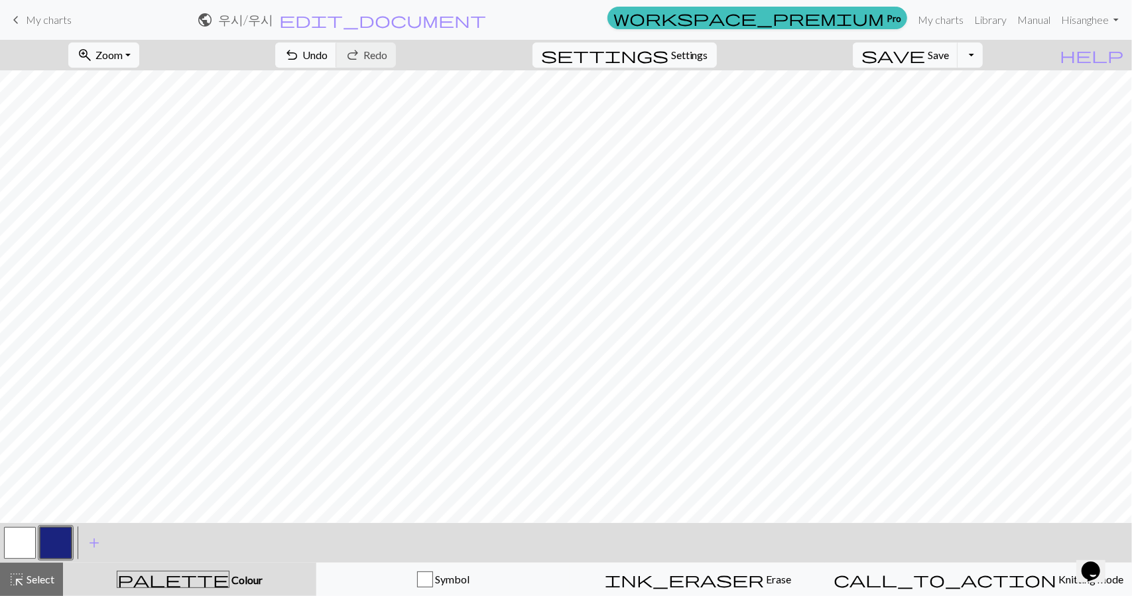
drag, startPoint x: 33, startPoint y: 543, endPoint x: 81, endPoint y: 522, distance: 52.3
click at [36, 541] on div at bounding box center [20, 543] width 36 height 36
drag, startPoint x: 31, startPoint y: 574, endPoint x: 95, endPoint y: 537, distance: 73.7
click at [56, 559] on div "< > add Add a colour highlight_alt Select Select palette Colour Colour Symbol i…" at bounding box center [566, 559] width 1132 height 73
click at [13, 559] on div at bounding box center [20, 543] width 36 height 36
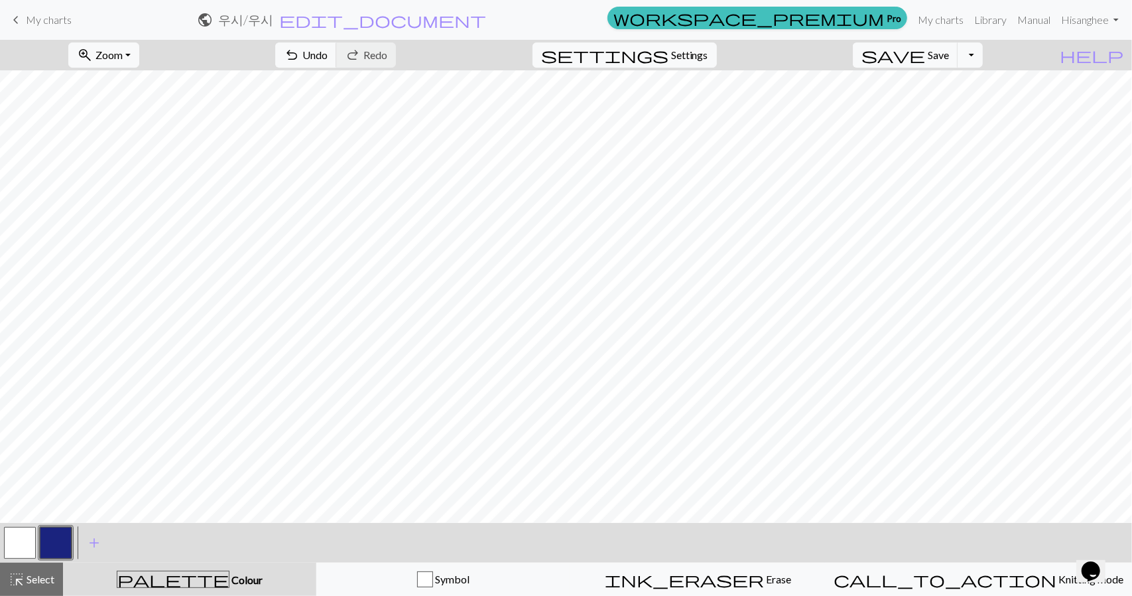
drag, startPoint x: 21, startPoint y: 549, endPoint x: 47, endPoint y: 527, distance: 34.4
click at [24, 543] on button "button" at bounding box center [20, 543] width 32 height 32
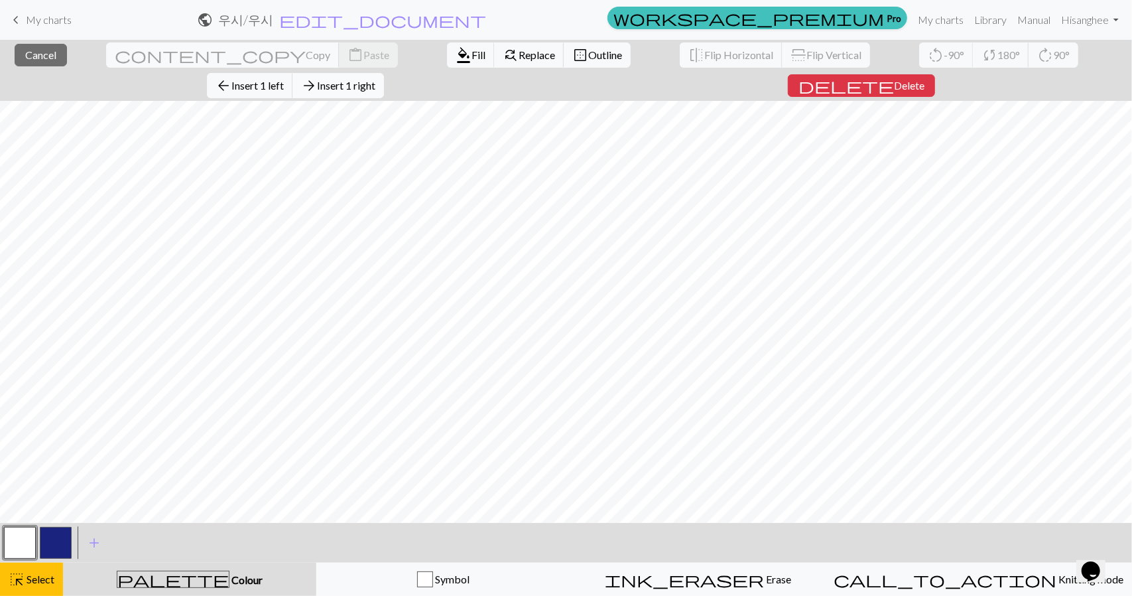
click at [317, 76] on span "arrow_forward" at bounding box center [309, 85] width 16 height 19
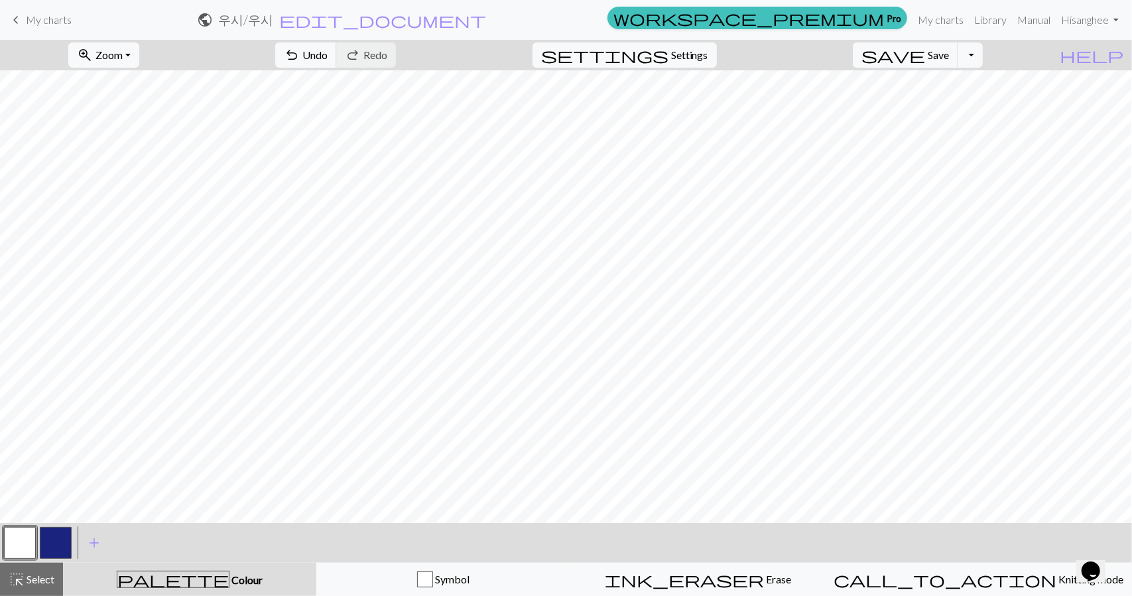
click at [68, 549] on button "button" at bounding box center [56, 543] width 32 height 32
drag, startPoint x: 25, startPoint y: 531, endPoint x: 76, endPoint y: 513, distance: 53.7
click at [56, 519] on div "zoom_in Zoom Zoom Fit all Fit width Fit height 50% 100% 150% 200% undo Undo Und…" at bounding box center [566, 318] width 1132 height 556
click at [18, 540] on button "button" at bounding box center [20, 543] width 32 height 32
drag, startPoint x: 53, startPoint y: 539, endPoint x: 145, endPoint y: 519, distance: 93.5
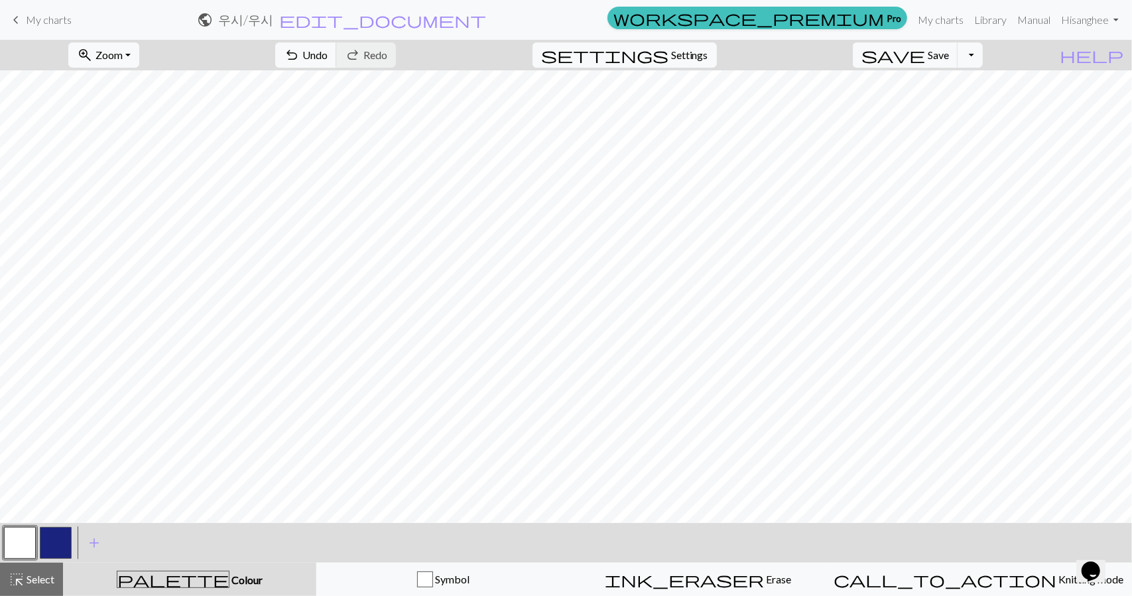
click at [61, 537] on button "button" at bounding box center [56, 543] width 32 height 32
drag, startPoint x: 21, startPoint y: 545, endPoint x: 89, endPoint y: 529, distance: 70.2
click at [43, 537] on div at bounding box center [38, 543] width 72 height 36
drag, startPoint x: 26, startPoint y: 545, endPoint x: 102, endPoint y: 526, distance: 78.5
click at [45, 538] on div at bounding box center [38, 543] width 72 height 36
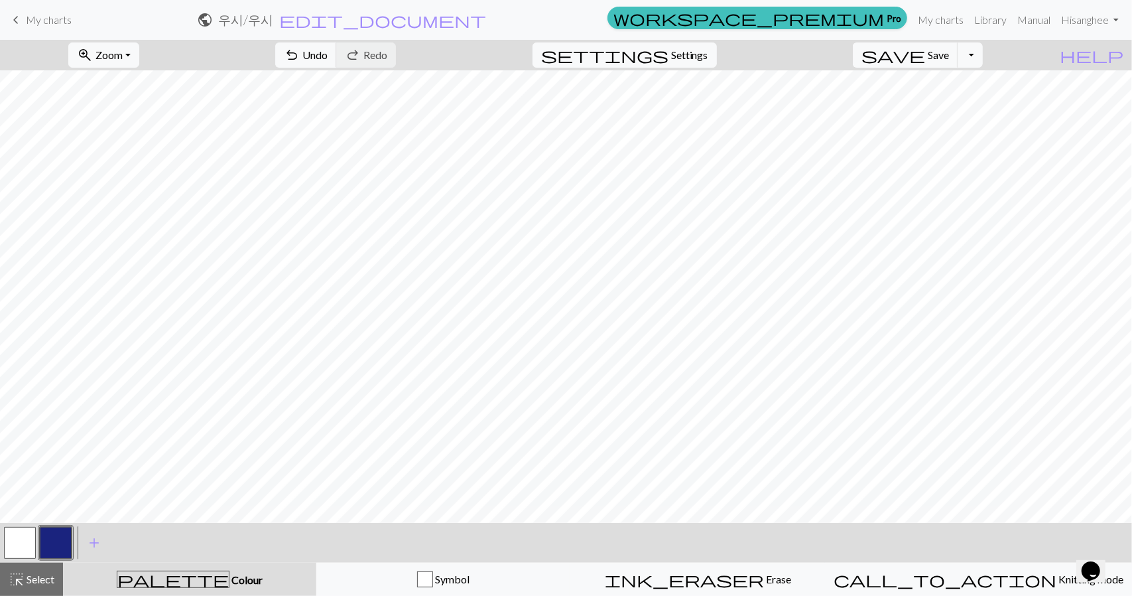
click at [28, 547] on button "button" at bounding box center [20, 543] width 32 height 32
click at [64, 546] on button "button" at bounding box center [56, 543] width 32 height 32
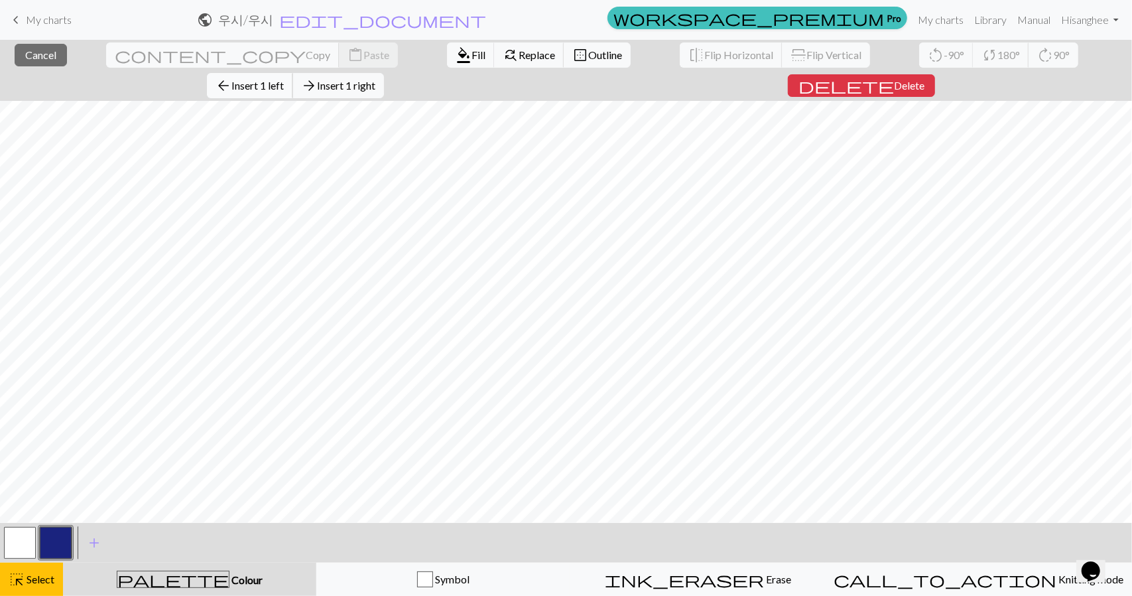
click at [284, 79] on span "Insert 1 left" at bounding box center [257, 85] width 52 height 13
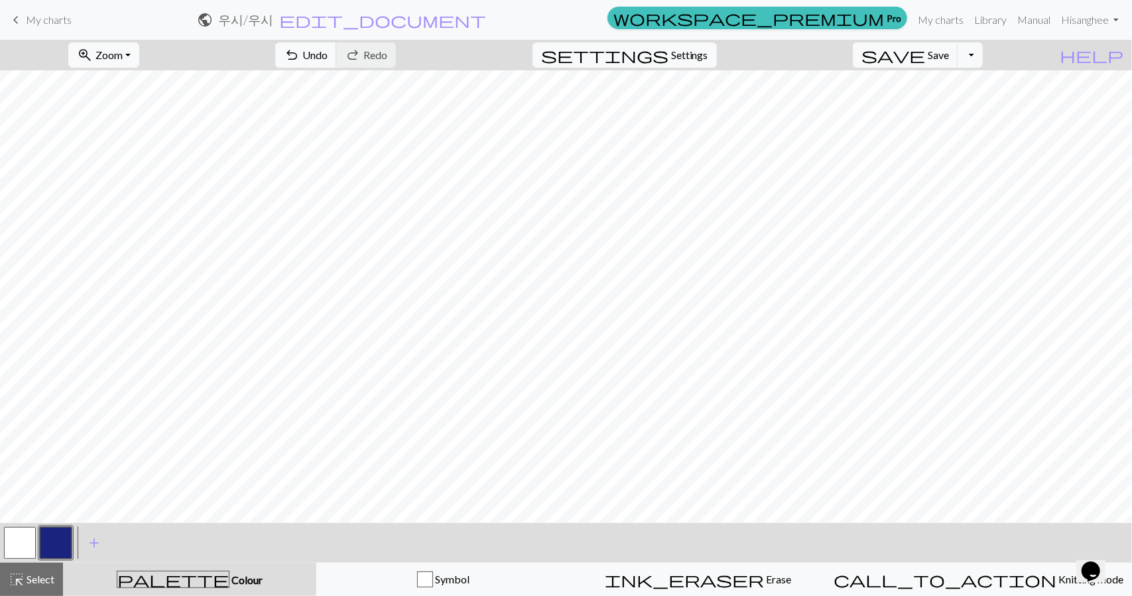
drag, startPoint x: 19, startPoint y: 545, endPoint x: 55, endPoint y: 528, distance: 40.1
click at [38, 534] on div at bounding box center [38, 543] width 72 height 36
drag, startPoint x: 20, startPoint y: 542, endPoint x: 81, endPoint y: 527, distance: 62.7
click at [81, 527] on div "< > add Add a colour" at bounding box center [566, 543] width 1132 height 40
drag, startPoint x: 28, startPoint y: 538, endPoint x: 82, endPoint y: 523, distance: 55.9
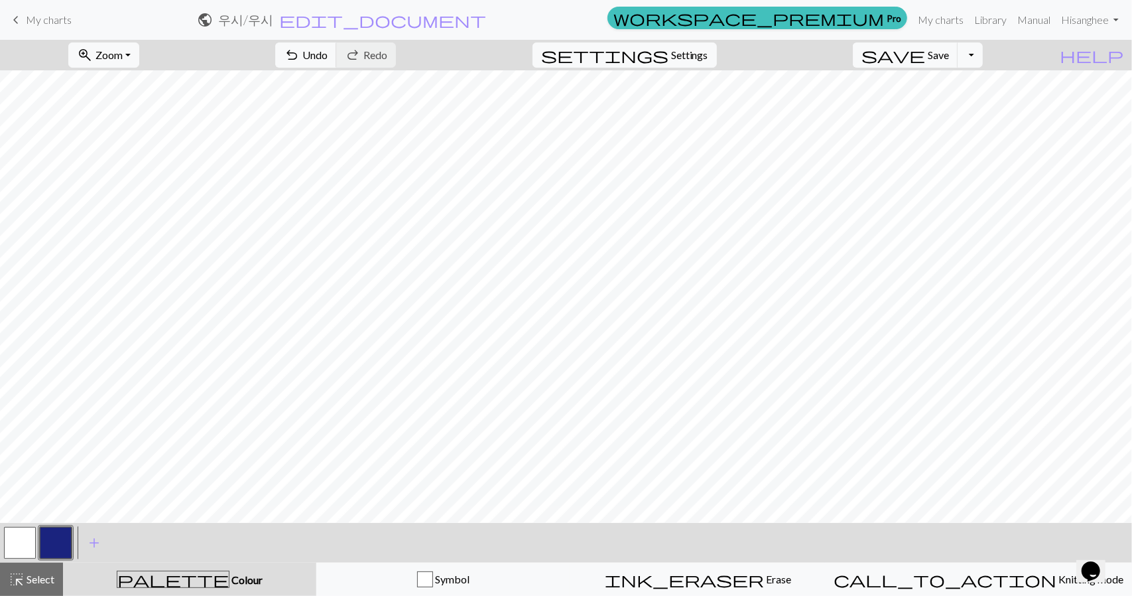
click at [44, 533] on div at bounding box center [38, 543] width 72 height 36
drag, startPoint x: 14, startPoint y: 538, endPoint x: 64, endPoint y: 515, distance: 55.2
click at [27, 533] on button "button" at bounding box center [20, 543] width 32 height 32
click at [69, 538] on button "button" at bounding box center [56, 543] width 32 height 32
drag, startPoint x: 36, startPoint y: 533, endPoint x: 68, endPoint y: 515, distance: 36.5
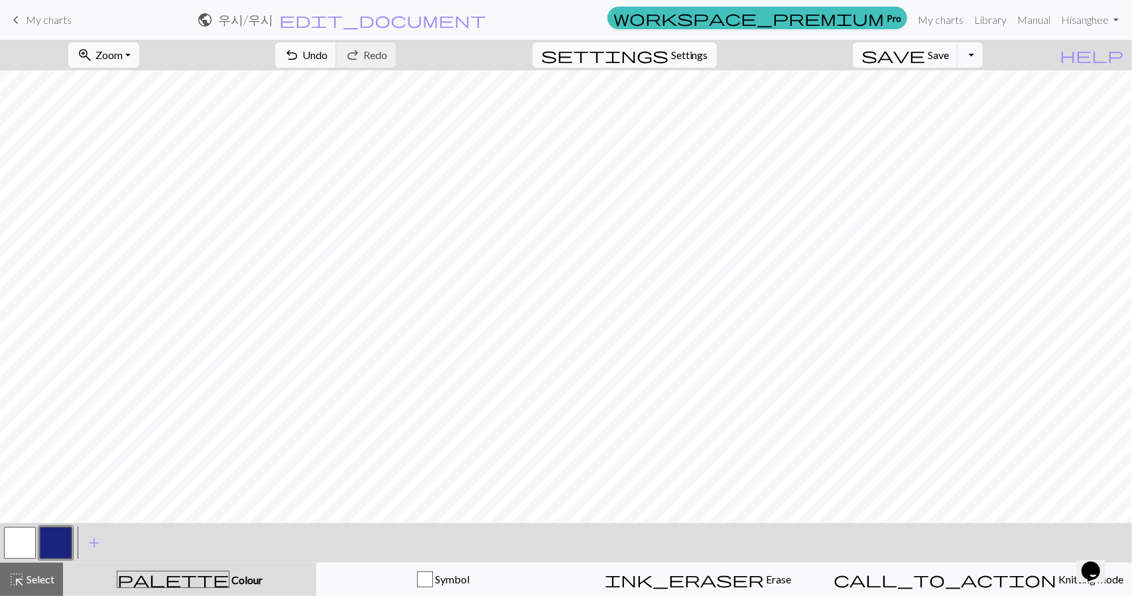
click at [56, 521] on div "zoom_in Zoom Zoom Fit all Fit width Fit height 50% 100% 150% 200% undo Undo Und…" at bounding box center [566, 318] width 1132 height 556
drag, startPoint x: 11, startPoint y: 542, endPoint x: 44, endPoint y: 527, distance: 36.5
click at [21, 537] on button "button" at bounding box center [20, 543] width 32 height 32
click at [60, 549] on button "button" at bounding box center [56, 543] width 32 height 32
click at [67, 536] on button "button" at bounding box center [56, 543] width 32 height 32
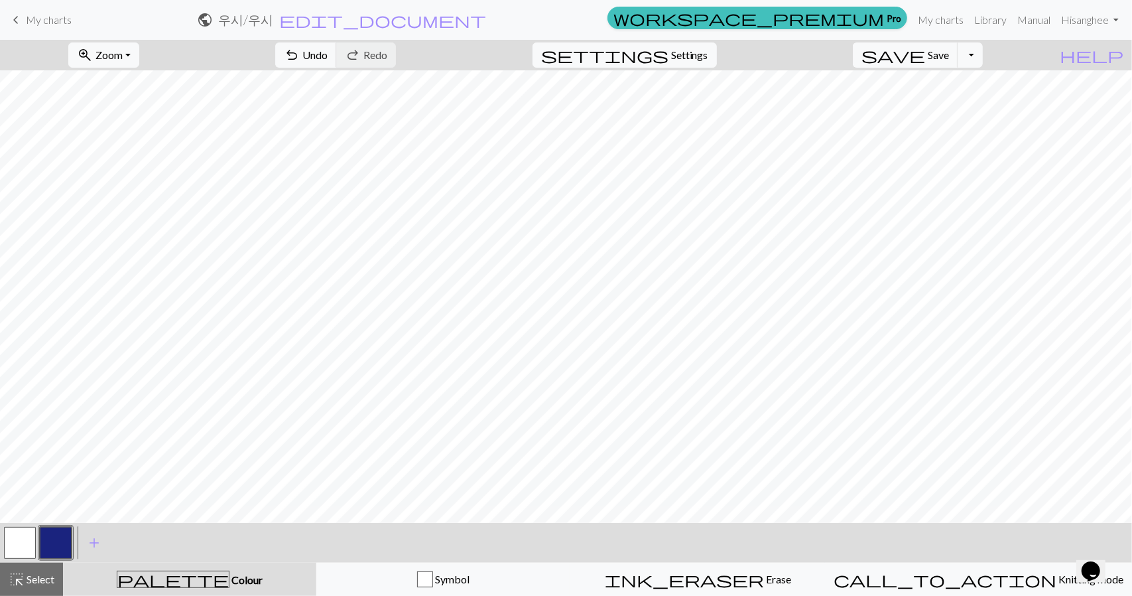
click at [63, 534] on button "button" at bounding box center [56, 543] width 32 height 32
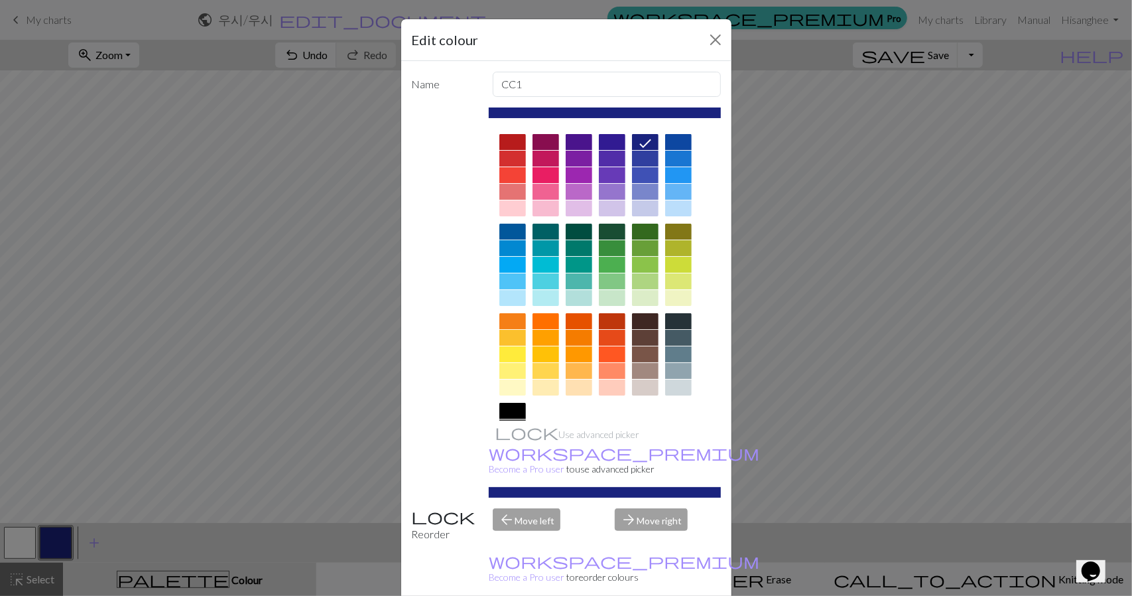
drag, startPoint x: 704, startPoint y: 576, endPoint x: 695, endPoint y: 555, distance: 22.6
drag, startPoint x: 685, startPoint y: 587, endPoint x: 682, endPoint y: 580, distance: 7.1
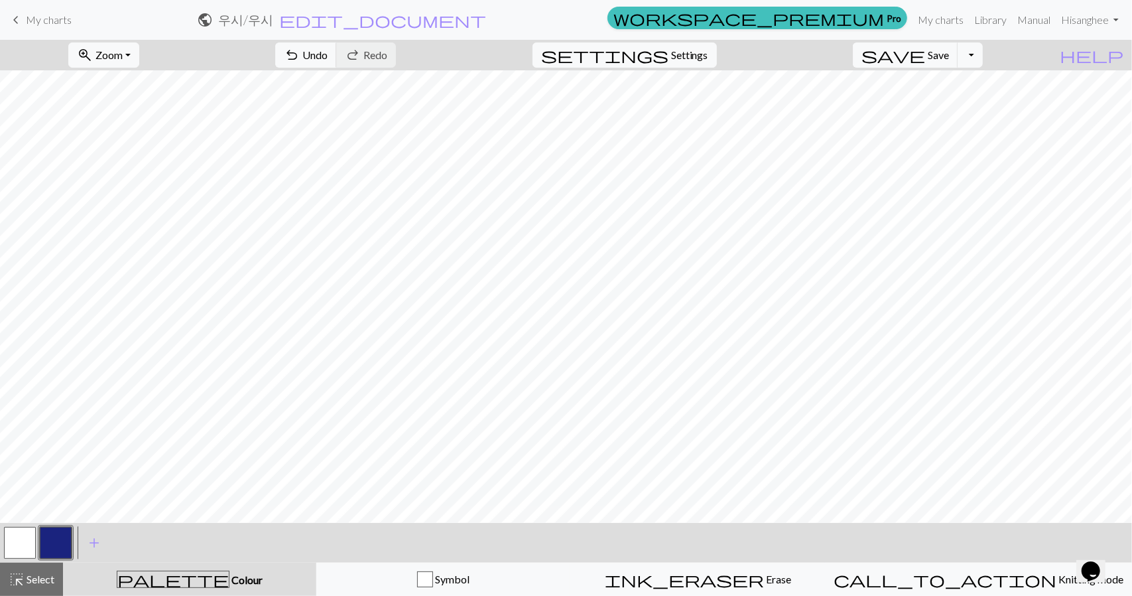
click at [26, 540] on button "button" at bounding box center [20, 543] width 32 height 32
click at [30, 537] on button "button" at bounding box center [20, 543] width 32 height 32
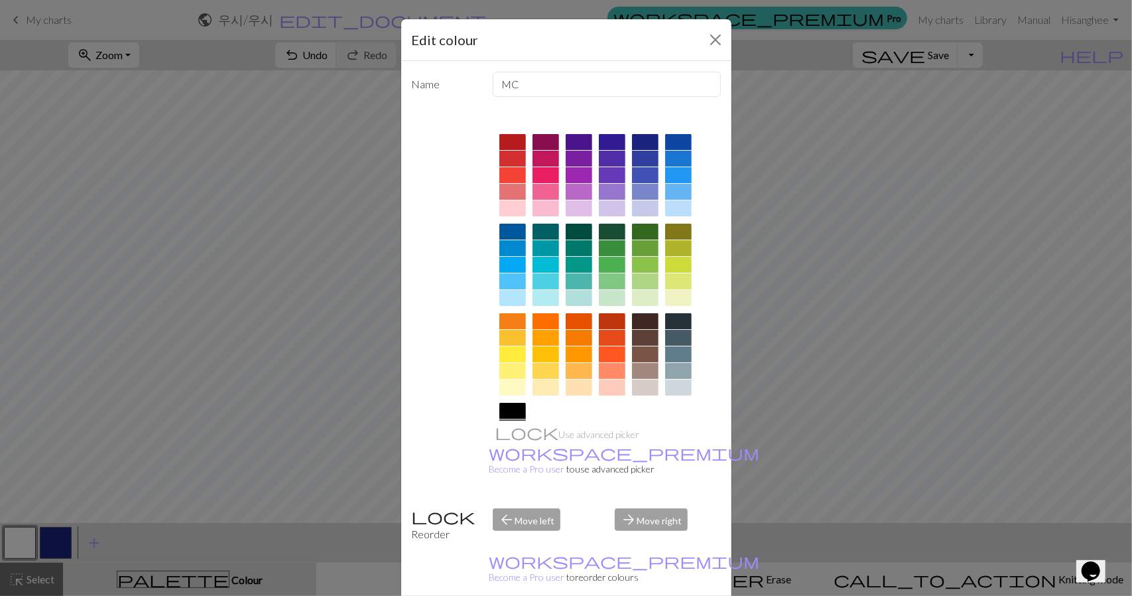
drag, startPoint x: 804, startPoint y: 205, endPoint x: 795, endPoint y: 206, distance: 8.7
click at [795, 206] on div "Edit colour Name MC Use advanced picker workspace_premium Become a Pro user to …" at bounding box center [566, 298] width 1132 height 596
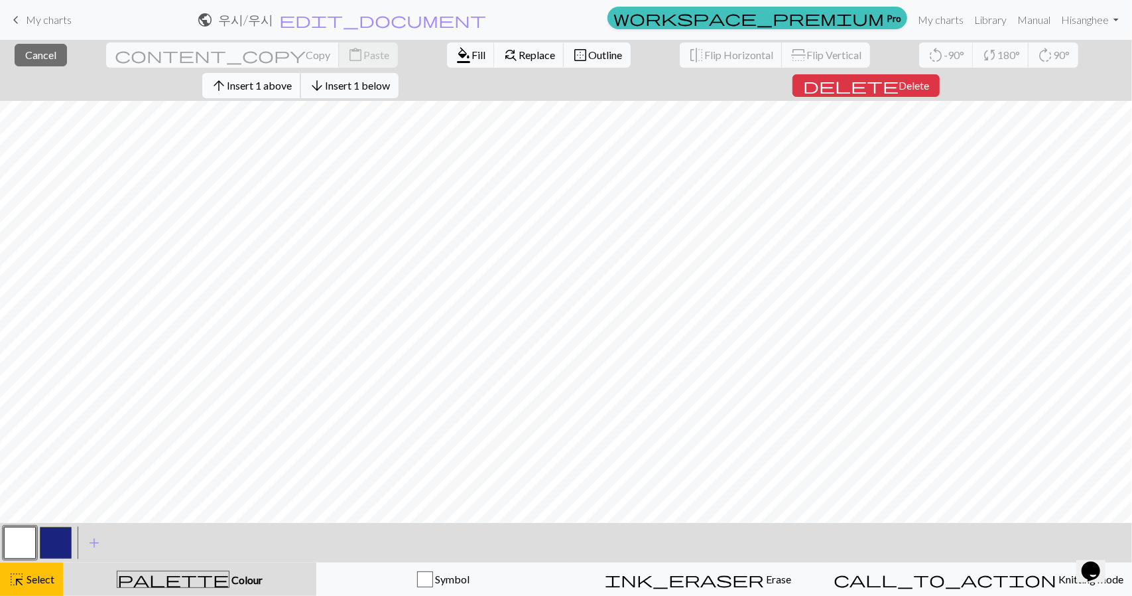
click at [292, 79] on span "Insert 1 above" at bounding box center [259, 85] width 65 height 13
click at [227, 76] on span "arrow_upward" at bounding box center [219, 85] width 16 height 19
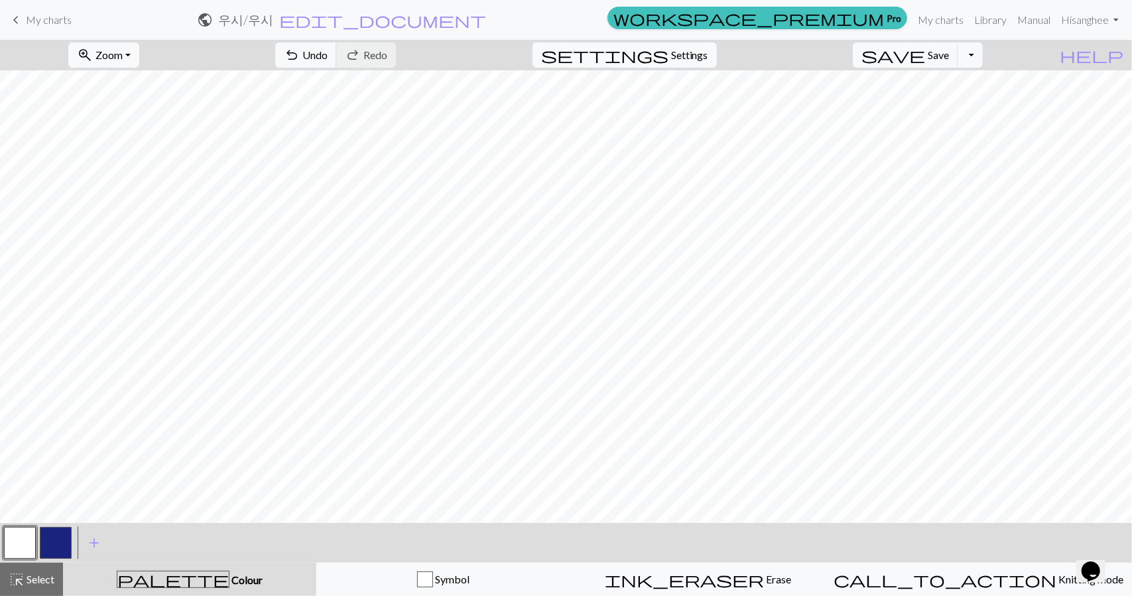
click at [68, 540] on button "button" at bounding box center [56, 543] width 32 height 32
drag, startPoint x: 24, startPoint y: 542, endPoint x: 38, endPoint y: 529, distance: 19.3
click at [38, 529] on div at bounding box center [38, 543] width 72 height 36
drag, startPoint x: 25, startPoint y: 543, endPoint x: 76, endPoint y: 518, distance: 57.0
click at [27, 543] on button "button" at bounding box center [20, 543] width 32 height 32
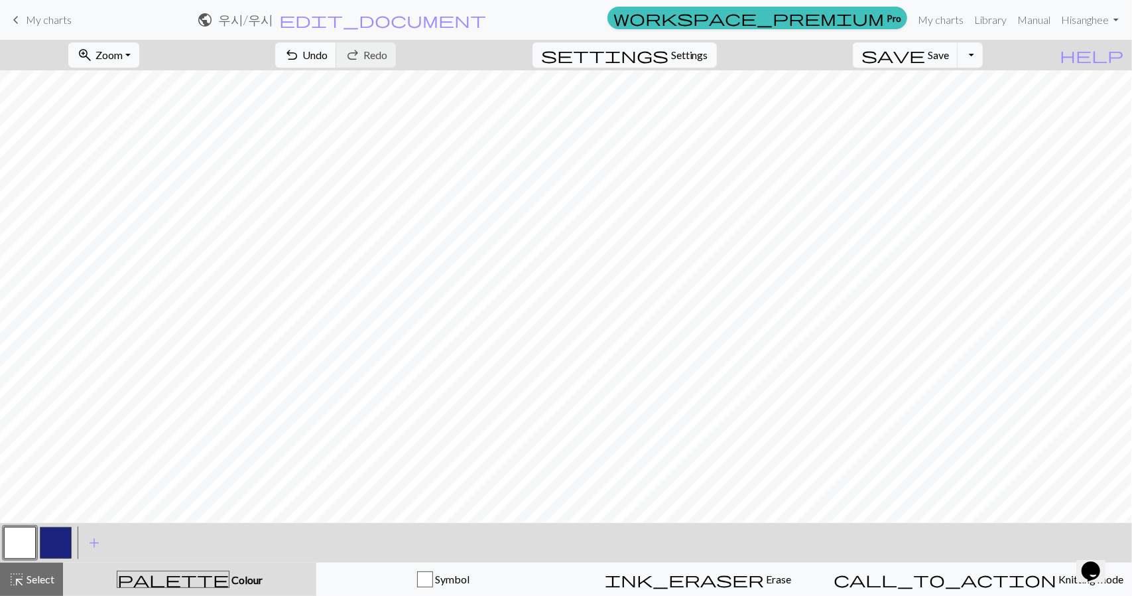
drag, startPoint x: 52, startPoint y: 543, endPoint x: 115, endPoint y: 517, distance: 68.1
click at [76, 533] on div "< > add Add a colour" at bounding box center [566, 543] width 1132 height 40
drag, startPoint x: 60, startPoint y: 536, endPoint x: 78, endPoint y: 525, distance: 21.7
click at [78, 525] on div "< > add Add a colour" at bounding box center [566, 543] width 1132 height 40
drag, startPoint x: 64, startPoint y: 539, endPoint x: 99, endPoint y: 525, distance: 38.4
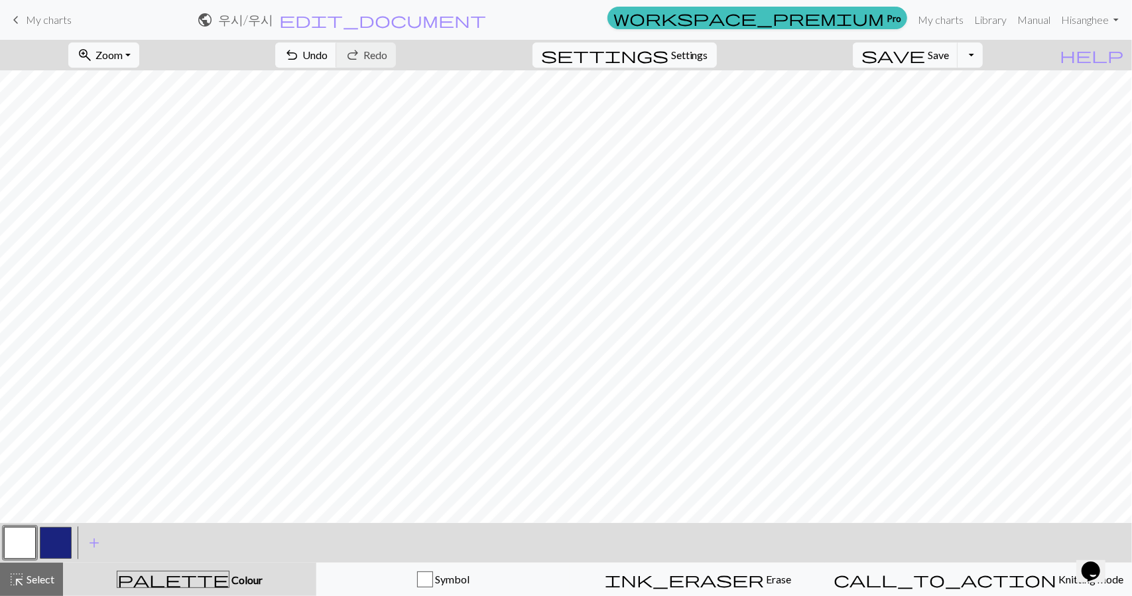
click at [63, 539] on button "button" at bounding box center [56, 543] width 32 height 32
click at [30, 538] on button "button" at bounding box center [20, 543] width 32 height 32
drag, startPoint x: 62, startPoint y: 536, endPoint x: 84, endPoint y: 519, distance: 27.3
click at [74, 525] on div "< > add Add a colour" at bounding box center [566, 543] width 1132 height 40
click at [70, 538] on button "button" at bounding box center [56, 543] width 32 height 32
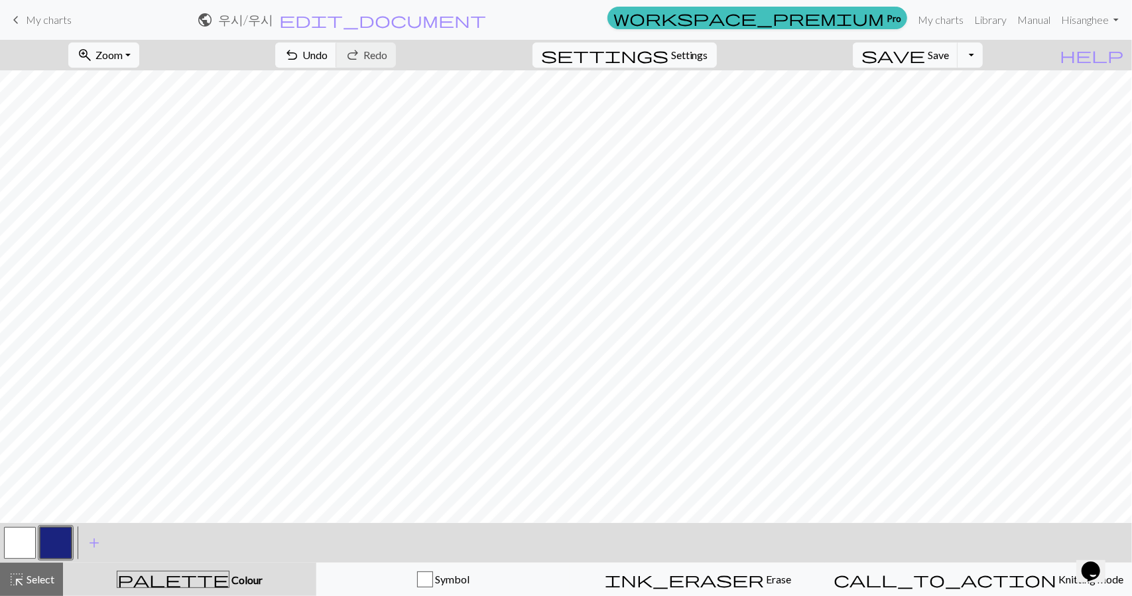
click at [5, 540] on button "button" at bounding box center [20, 543] width 32 height 32
click at [300, 54] on span "undo" at bounding box center [292, 55] width 16 height 19
drag, startPoint x: 50, startPoint y: 541, endPoint x: 67, endPoint y: 521, distance: 25.9
click at [60, 529] on button "button" at bounding box center [56, 543] width 32 height 32
click at [43, 535] on button "button" at bounding box center [56, 543] width 32 height 32
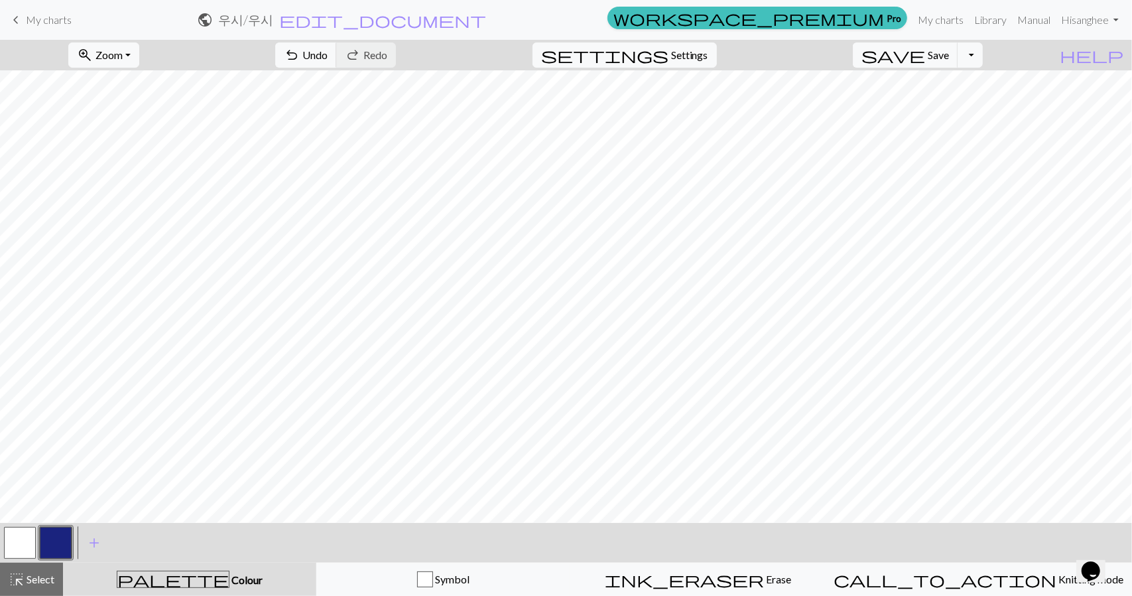
drag, startPoint x: 32, startPoint y: 541, endPoint x: 43, endPoint y: 532, distance: 14.2
click at [34, 538] on button "button" at bounding box center [20, 543] width 32 height 32
click at [52, 551] on button "button" at bounding box center [56, 543] width 32 height 32
click at [29, 533] on button "button" at bounding box center [20, 543] width 32 height 32
click at [46, 544] on button "button" at bounding box center [56, 543] width 32 height 32
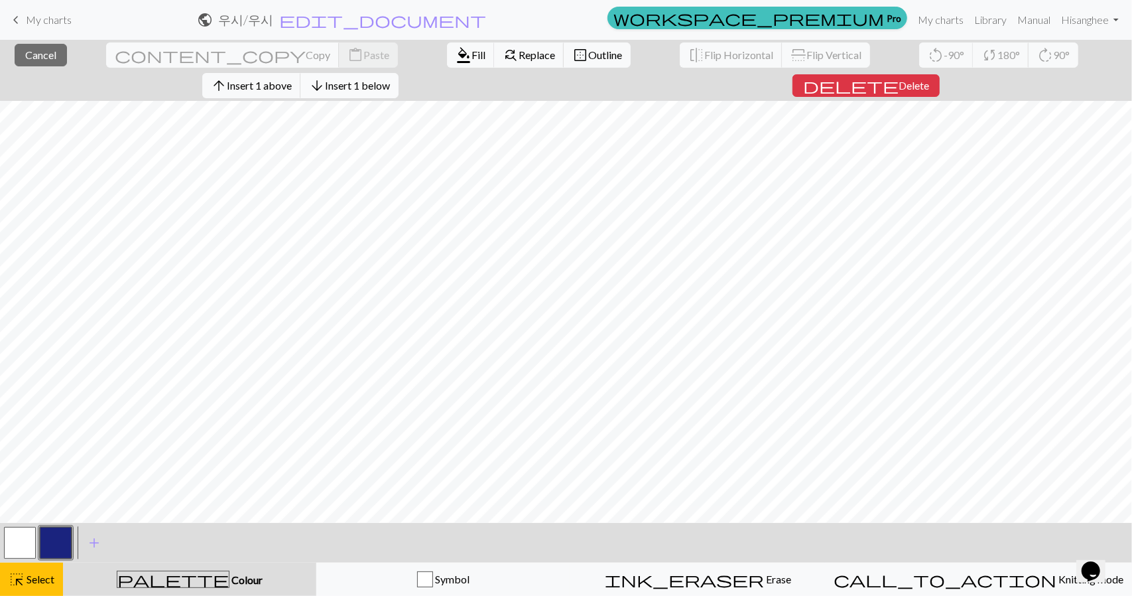
click at [325, 76] on span "arrow_downward" at bounding box center [317, 85] width 16 height 19
click at [292, 79] on span "Insert 1 above" at bounding box center [259, 85] width 65 height 13
click at [399, 73] on button "arrow_downward Insert 1 below" at bounding box center [349, 85] width 98 height 25
click at [899, 76] on span "delete" at bounding box center [851, 85] width 96 height 19
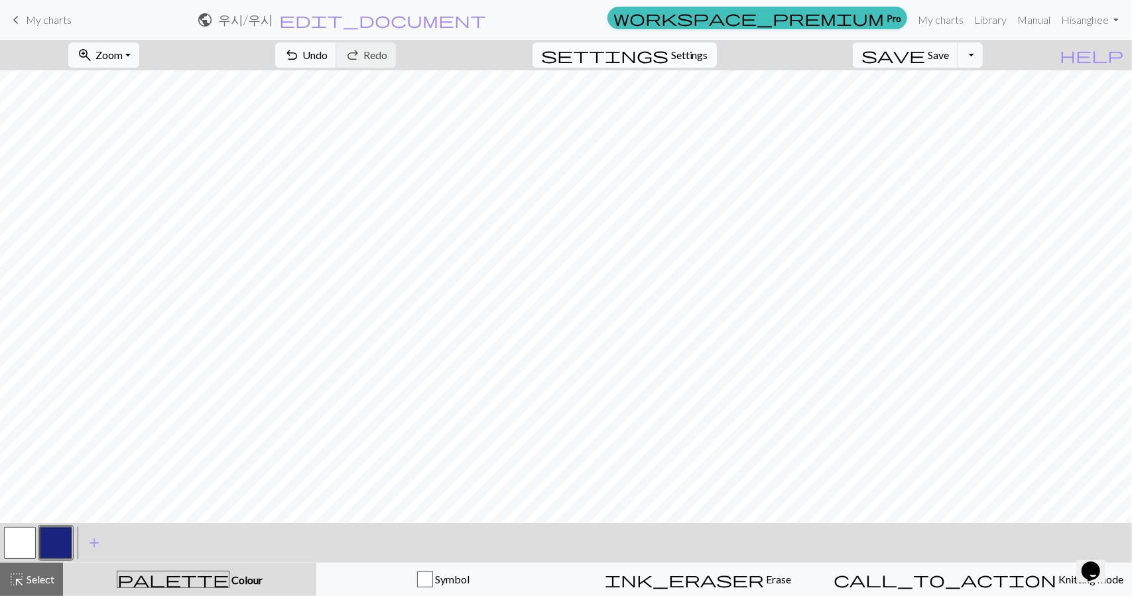
click at [683, 43] on button "settings Settings" at bounding box center [625, 54] width 184 height 25
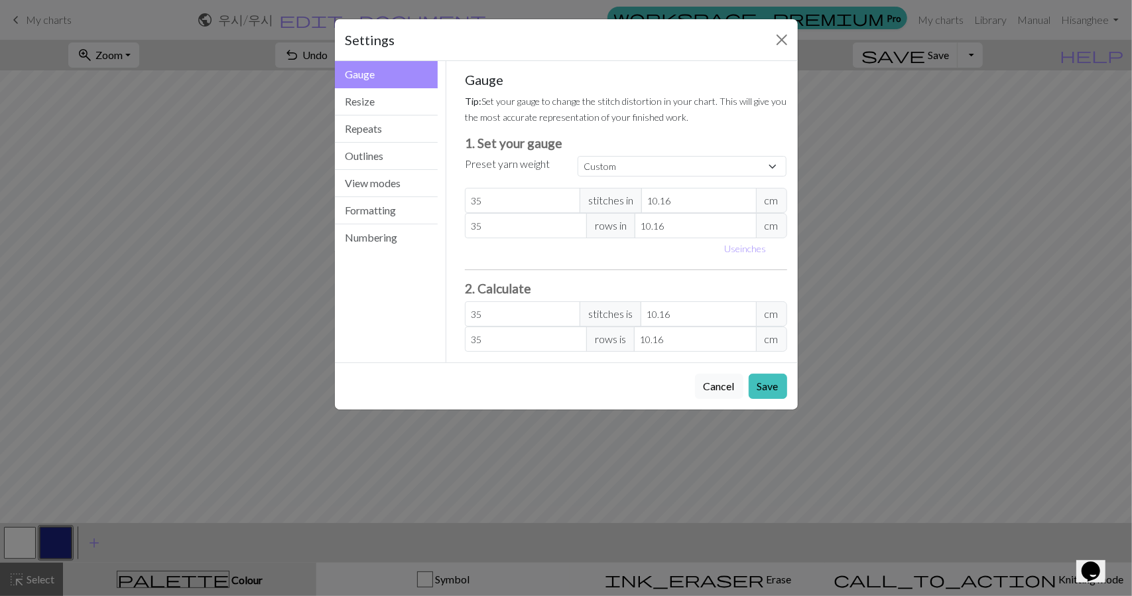
click at [967, 230] on div "Settings Gauge Gauge Resize Repeats Outlines View modes Formatting Numbering Ga…" at bounding box center [566, 298] width 1132 height 596
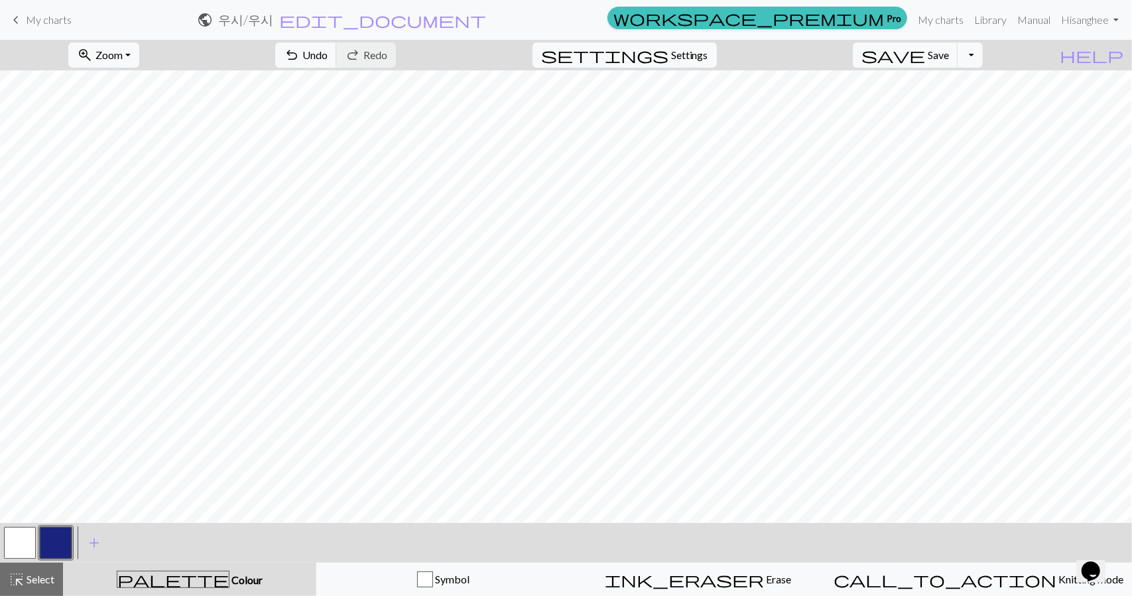
click at [30, 527] on button "button" at bounding box center [20, 543] width 32 height 32
drag, startPoint x: 27, startPoint y: 551, endPoint x: 47, endPoint y: 521, distance: 35.9
click at [38, 531] on div at bounding box center [38, 543] width 72 height 36
drag, startPoint x: 51, startPoint y: 530, endPoint x: 65, endPoint y: 514, distance: 21.2
click at [50, 527] on button "button" at bounding box center [56, 543] width 32 height 32
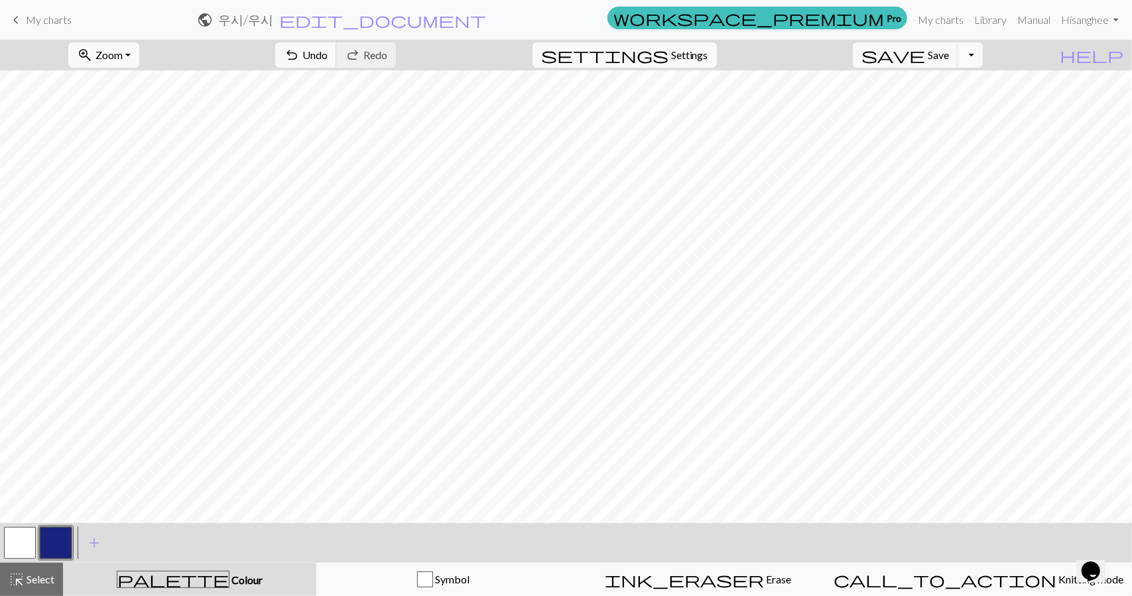
click at [50, 533] on button "button" at bounding box center [56, 543] width 32 height 32
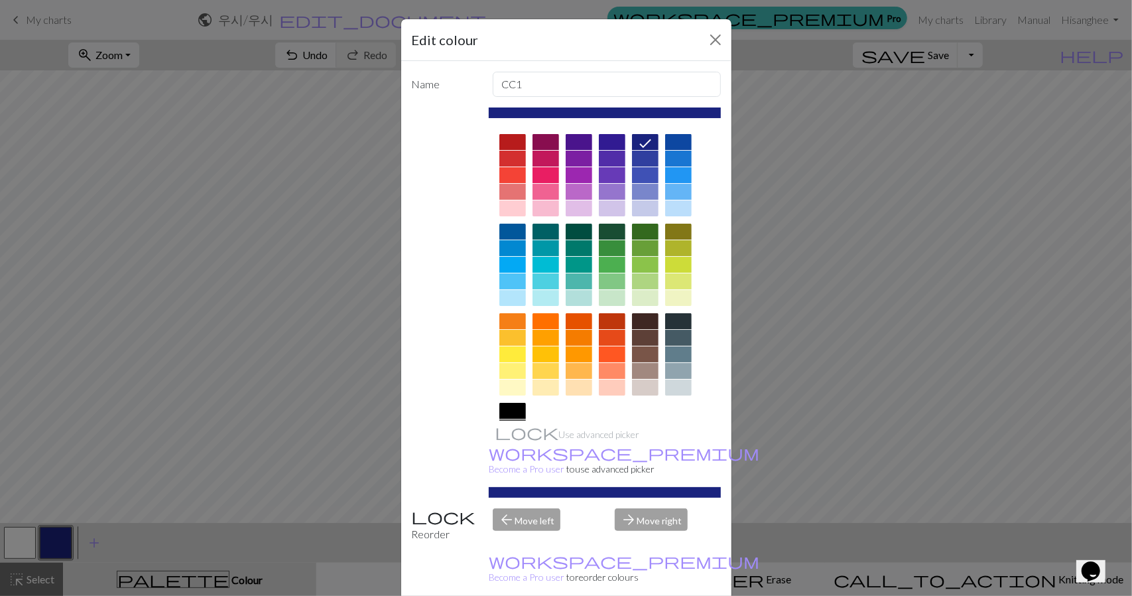
click at [888, 210] on div "Edit colour Name CC1 Use advanced picker workspace_premium Become a Pro user to…" at bounding box center [566, 298] width 1132 height 596
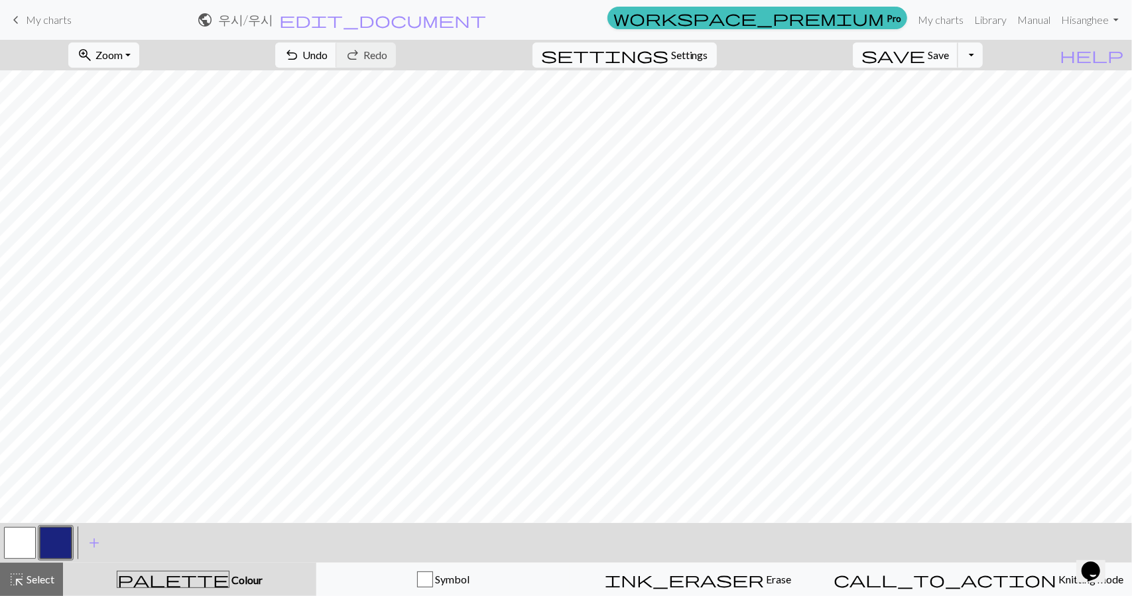
click at [925, 50] on span "save" at bounding box center [894, 55] width 64 height 19
click at [983, 52] on button "Toggle Dropdown" at bounding box center [970, 54] width 25 height 25
click at [954, 100] on button "save_alt Download" at bounding box center [873, 104] width 219 height 21
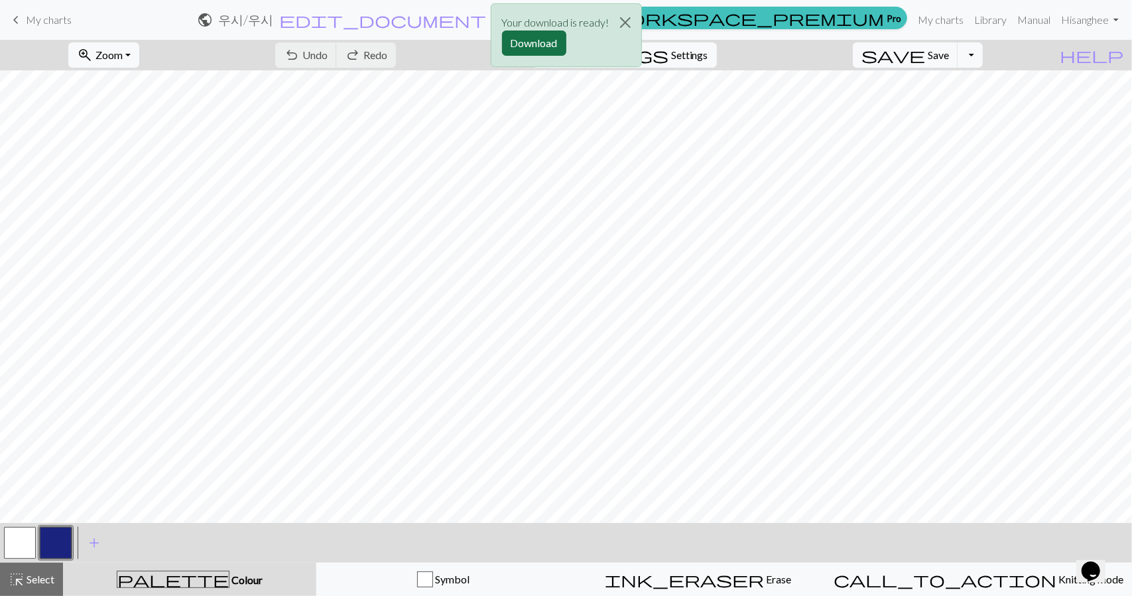
click at [543, 39] on button "Download" at bounding box center [534, 43] width 64 height 25
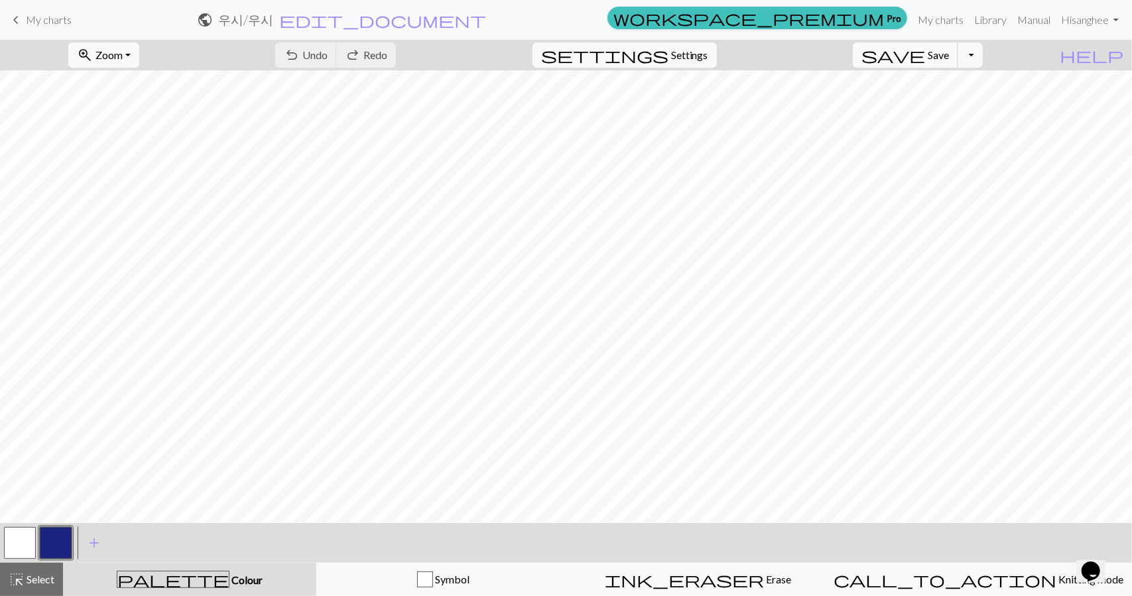
click at [949, 56] on span "Save" at bounding box center [938, 54] width 21 height 13
click at [999, 50] on div "Chart saved" at bounding box center [566, 26] width 1132 height 52
click at [983, 56] on button "Toggle Dropdown" at bounding box center [970, 54] width 25 height 25
drag, startPoint x: 25, startPoint y: 545, endPoint x: 191, endPoint y: 514, distance: 169.3
click at [39, 543] on div at bounding box center [38, 543] width 72 height 36
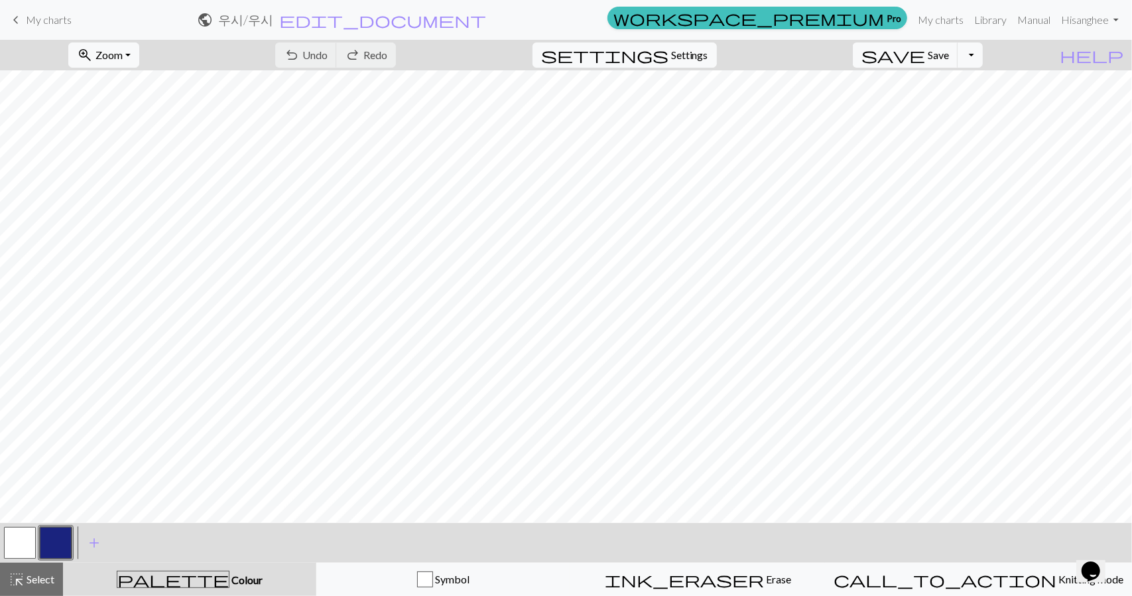
click at [38, 17] on span "My charts" at bounding box center [49, 19] width 46 height 13
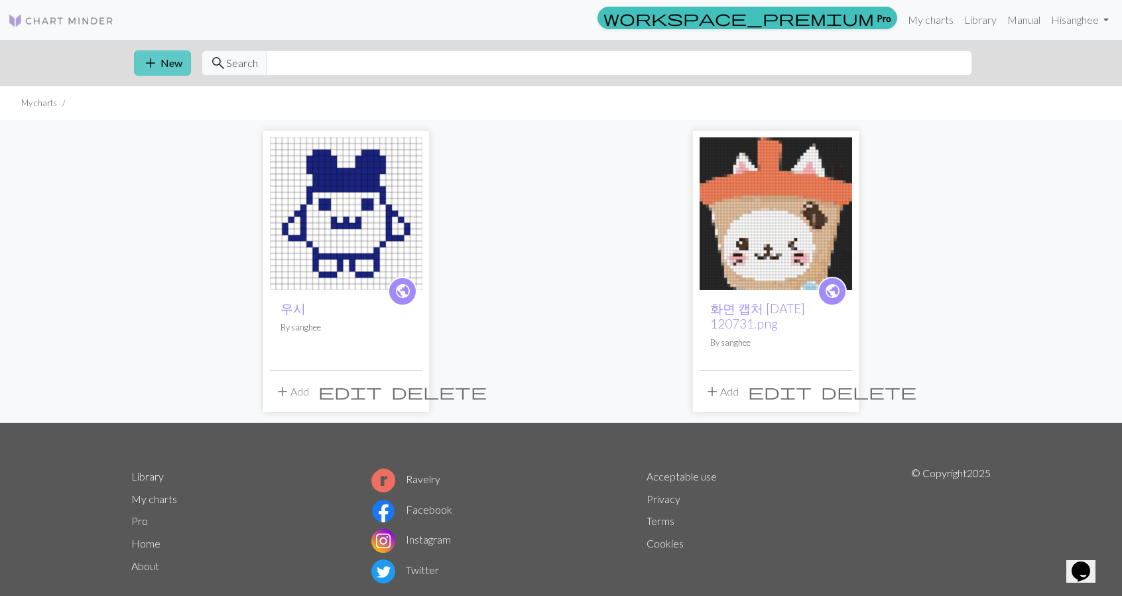
click at [174, 62] on button "add New" at bounding box center [162, 62] width 57 height 25
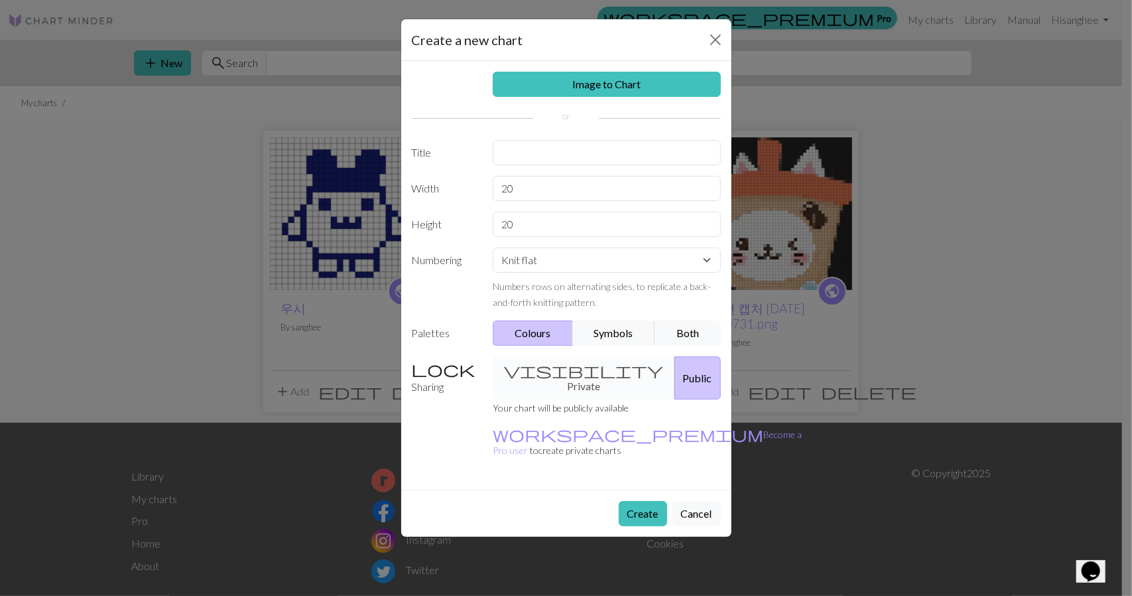
click at [305, 209] on div "Create a new chart Image to Chart Title Width 20 Height 20 Numbering Knit flat …" at bounding box center [566, 298] width 1132 height 596
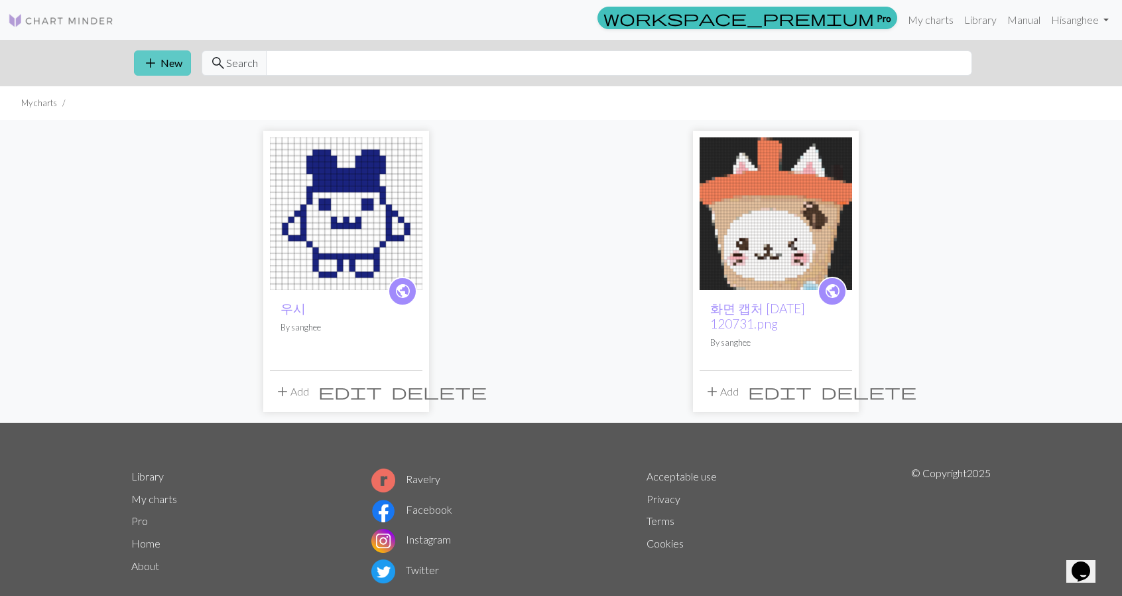
click at [172, 58] on button "add New" at bounding box center [162, 62] width 57 height 25
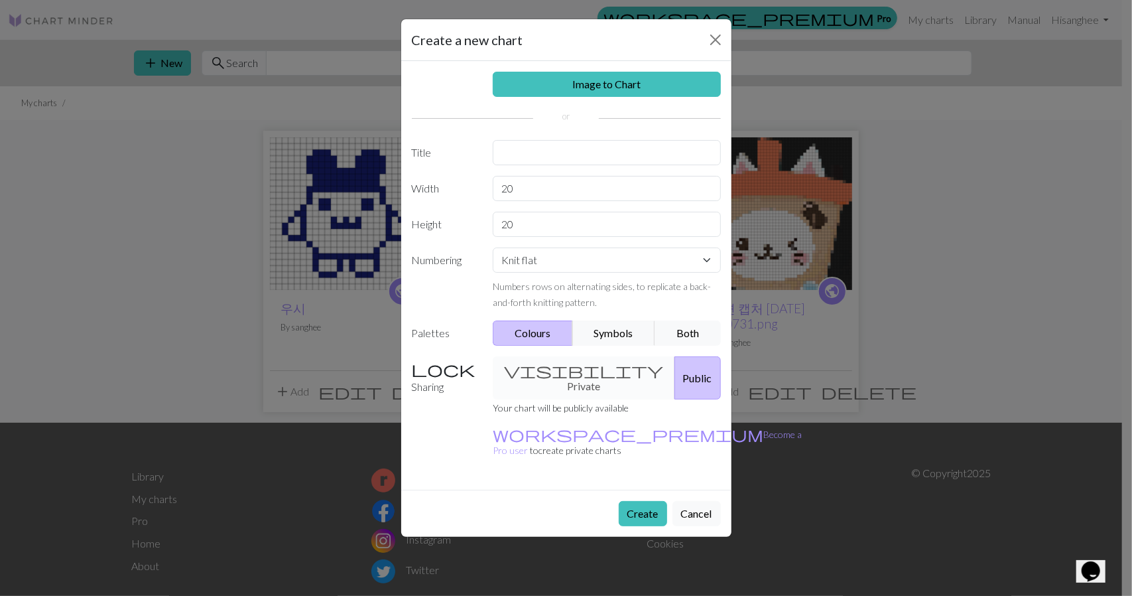
click at [325, 233] on div "Create a new chart Image to Chart Title Width 20 Height 20 Numbering Knit flat …" at bounding box center [566, 298] width 1132 height 596
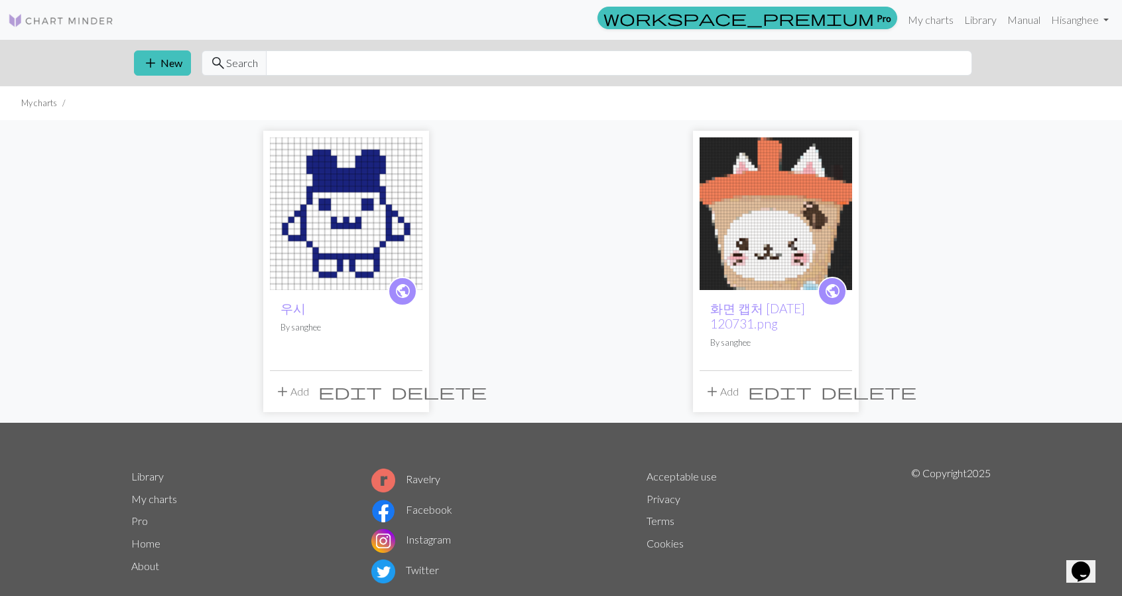
click at [325, 233] on img at bounding box center [346, 213] width 153 height 153
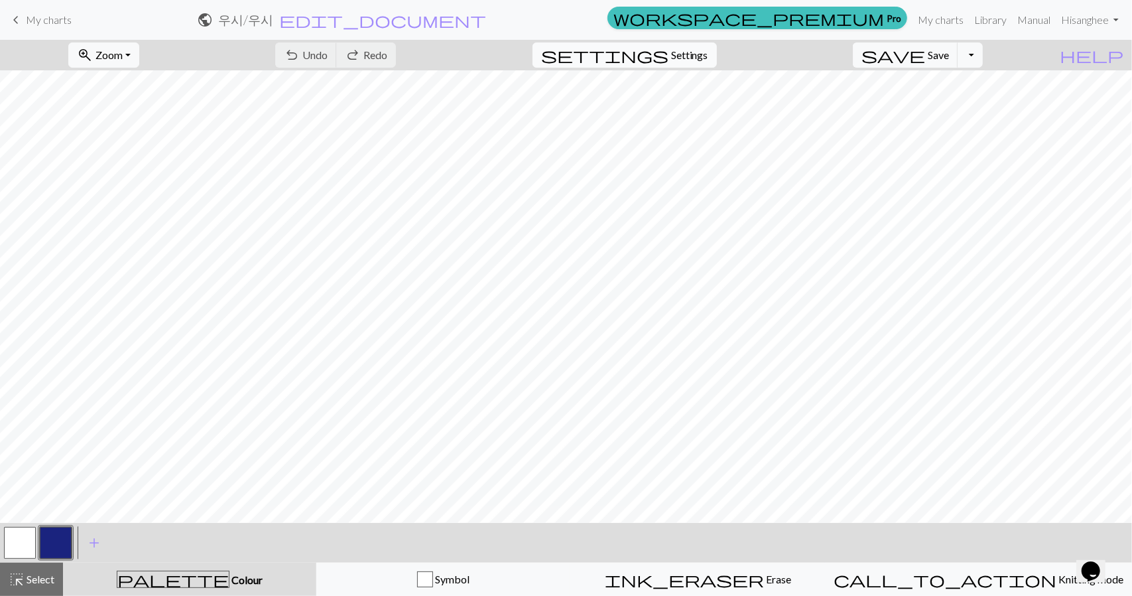
click at [708, 56] on span "Settings" at bounding box center [689, 55] width 37 height 16
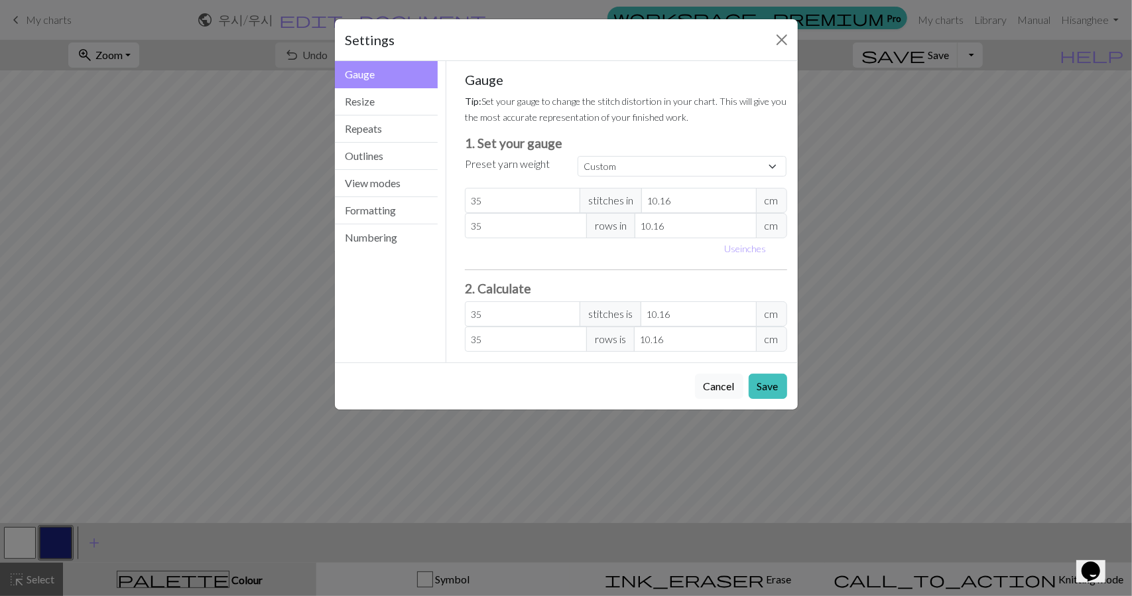
drag, startPoint x: 830, startPoint y: 179, endPoint x: 659, endPoint y: 148, distance: 173.3
click at [828, 182] on div "Settings Gauge Gauge Resize Repeats Outlines View modes Formatting Numbering Ga…" at bounding box center [566, 298] width 1132 height 596
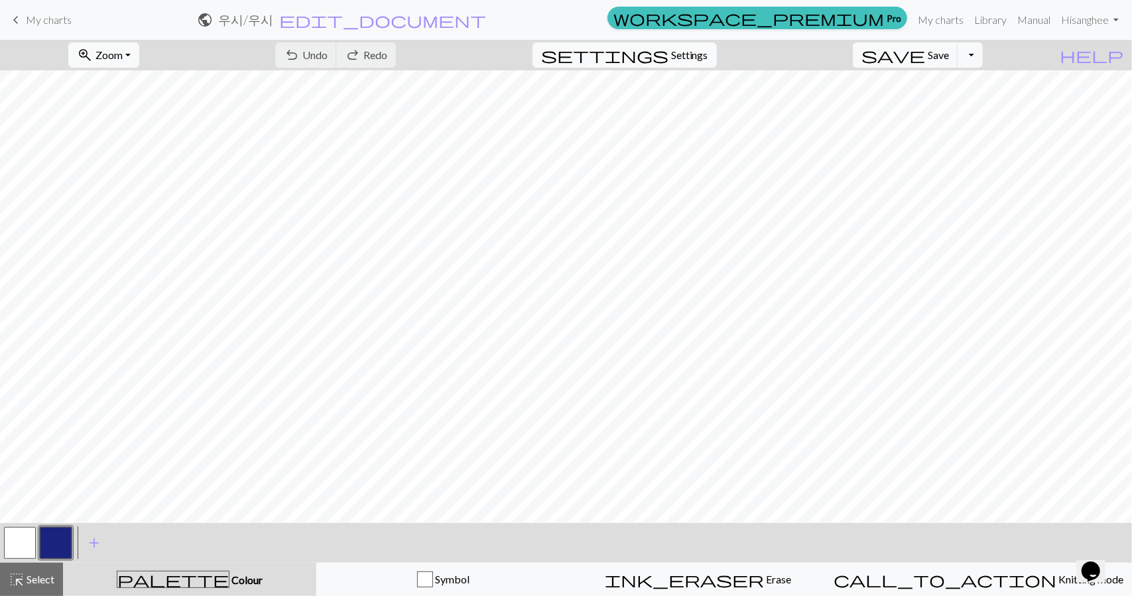
click at [31, 15] on span "My charts" at bounding box center [49, 19] width 46 height 13
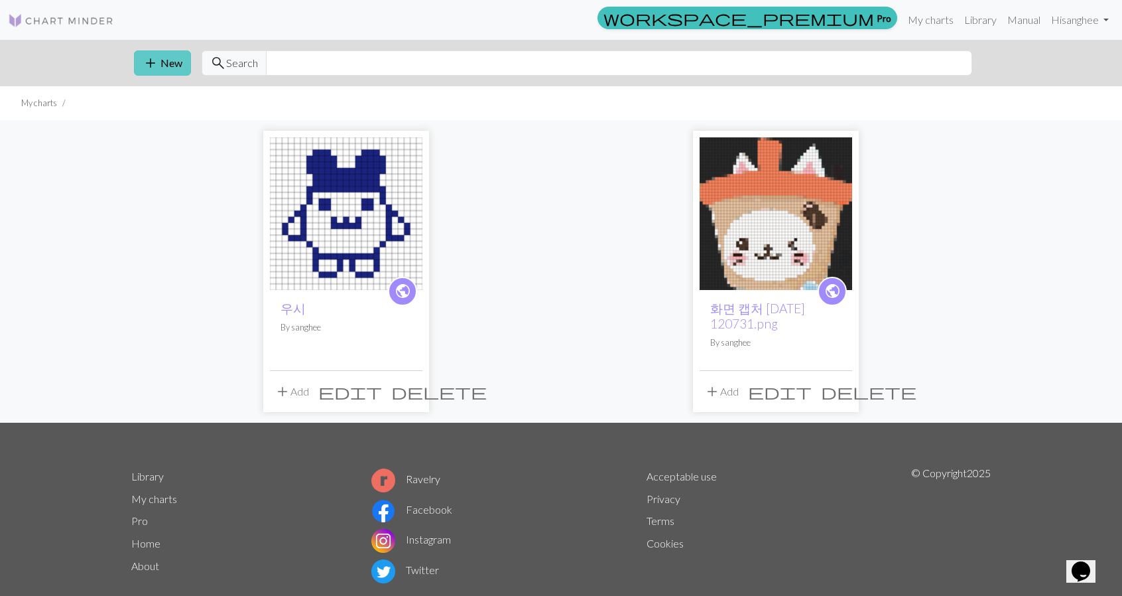
click at [168, 62] on button "add New" at bounding box center [162, 62] width 57 height 25
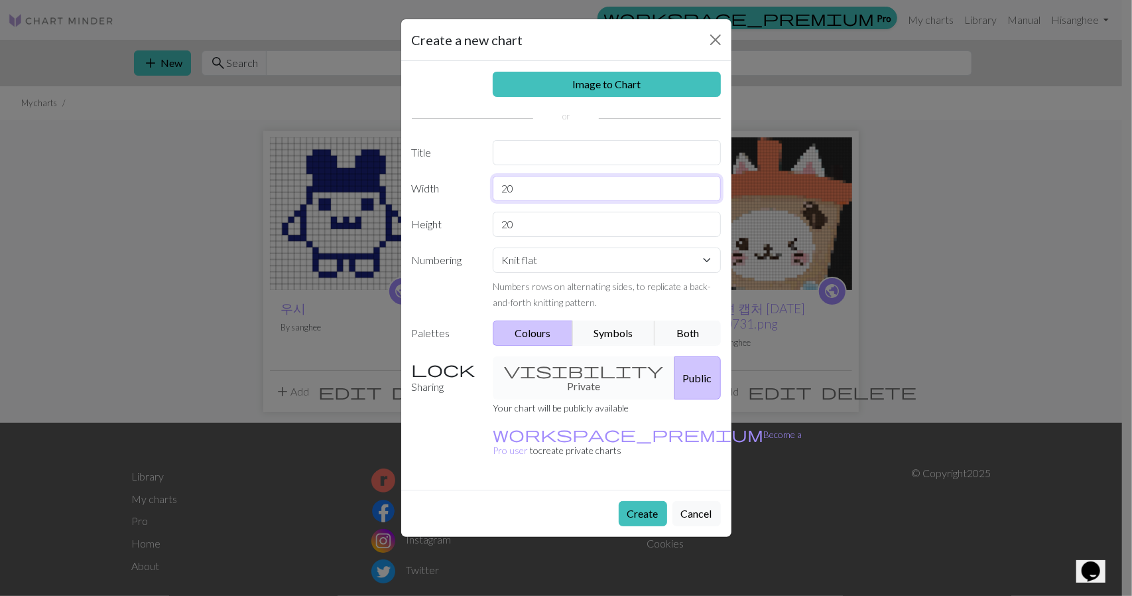
drag, startPoint x: 511, startPoint y: 181, endPoint x: 417, endPoint y: 163, distance: 95.4
click at [418, 163] on div "Image to Chart Title Width 20 Height 20 Numbering Knit flat Knit in the round L…" at bounding box center [566, 275] width 330 height 429
type input "35"
click at [292, 147] on div "Create a new chart Image to Chart Title Width 35 Height 20 Numbering Knit flat …" at bounding box center [566, 298] width 1132 height 596
type input "35"
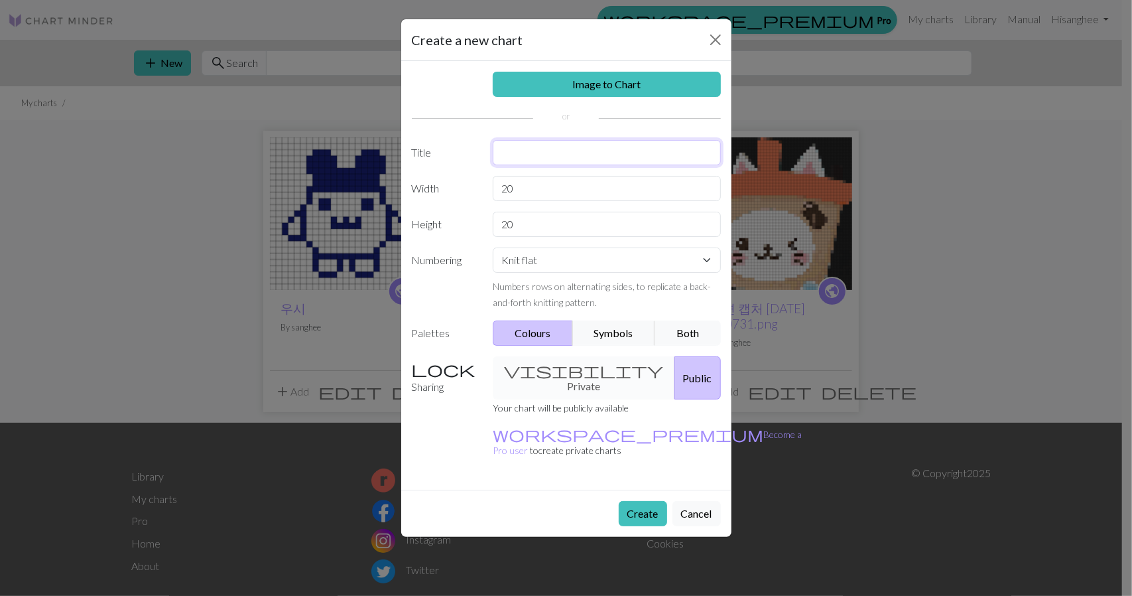
click at [592, 149] on input "text" at bounding box center [607, 152] width 228 height 25
type input "헌헌"
drag, startPoint x: 308, startPoint y: 131, endPoint x: 312, endPoint y: 113, distance: 17.9
click at [302, 124] on div "Create a new chart Image to Chart Title 헌헌 Width 20 Height 20 Numbering Knit fl…" at bounding box center [566, 298] width 1132 height 596
type input "35"
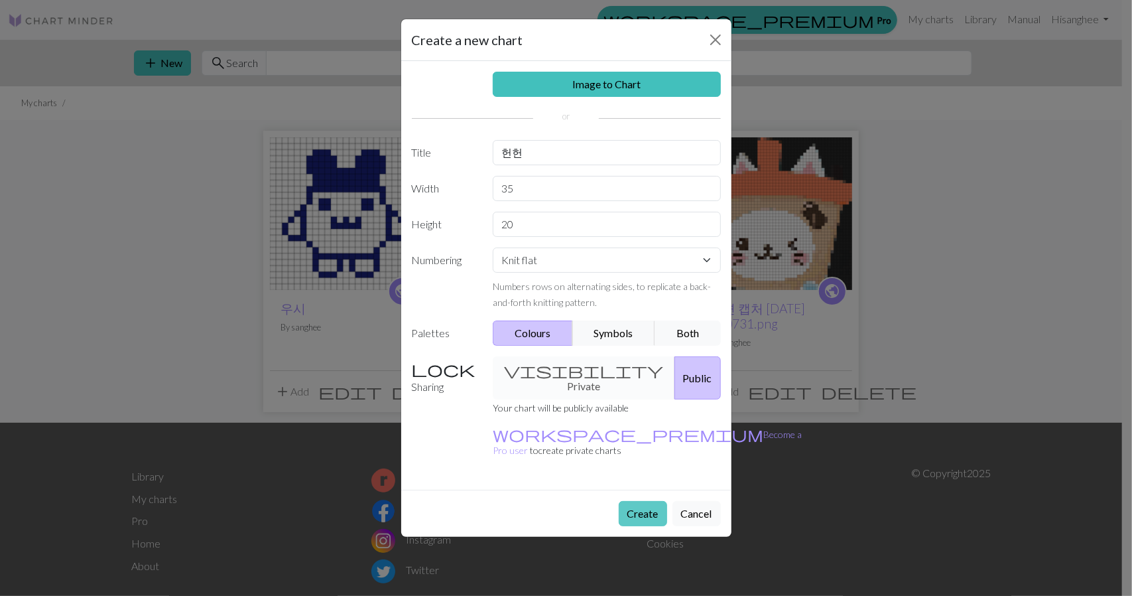
click at [650, 501] on button "Create" at bounding box center [643, 513] width 48 height 25
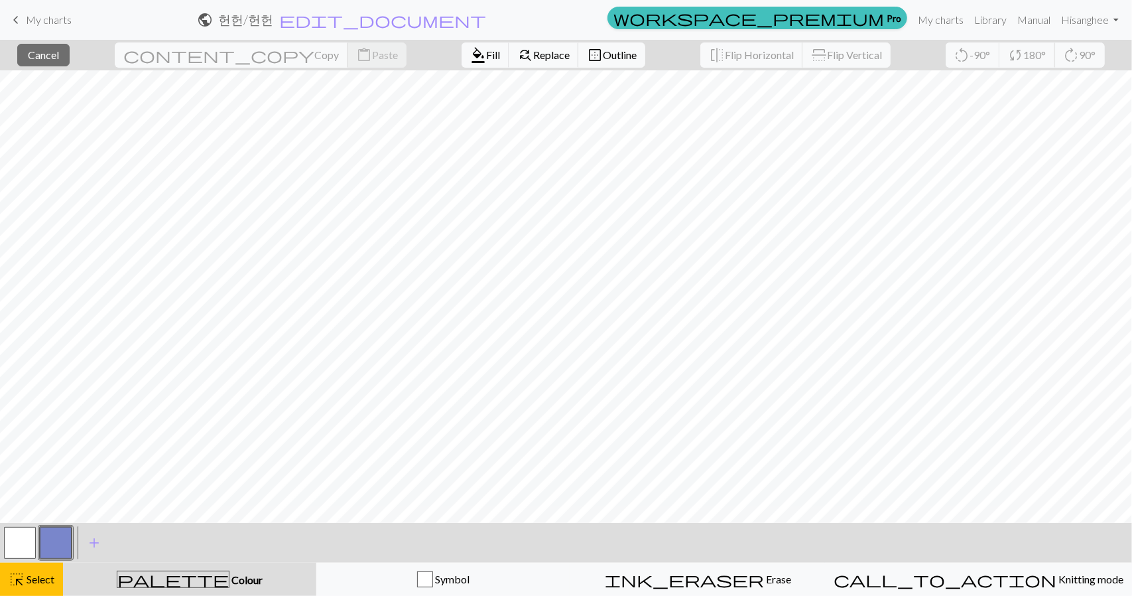
click at [48, 19] on span "My charts" at bounding box center [49, 19] width 46 height 13
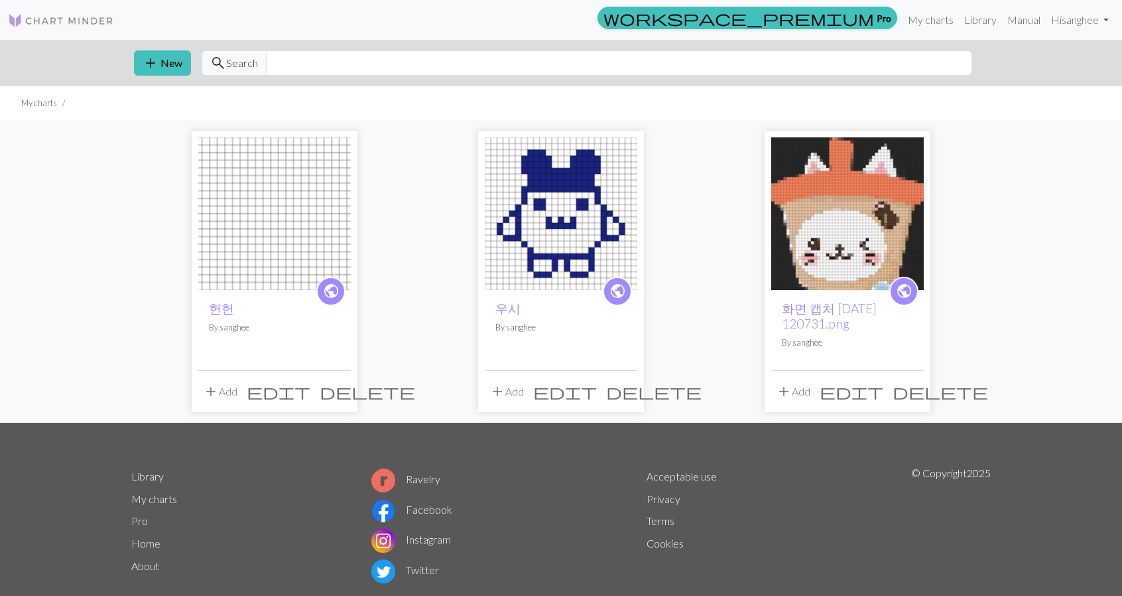
click at [310, 392] on span "edit" at bounding box center [279, 391] width 64 height 19
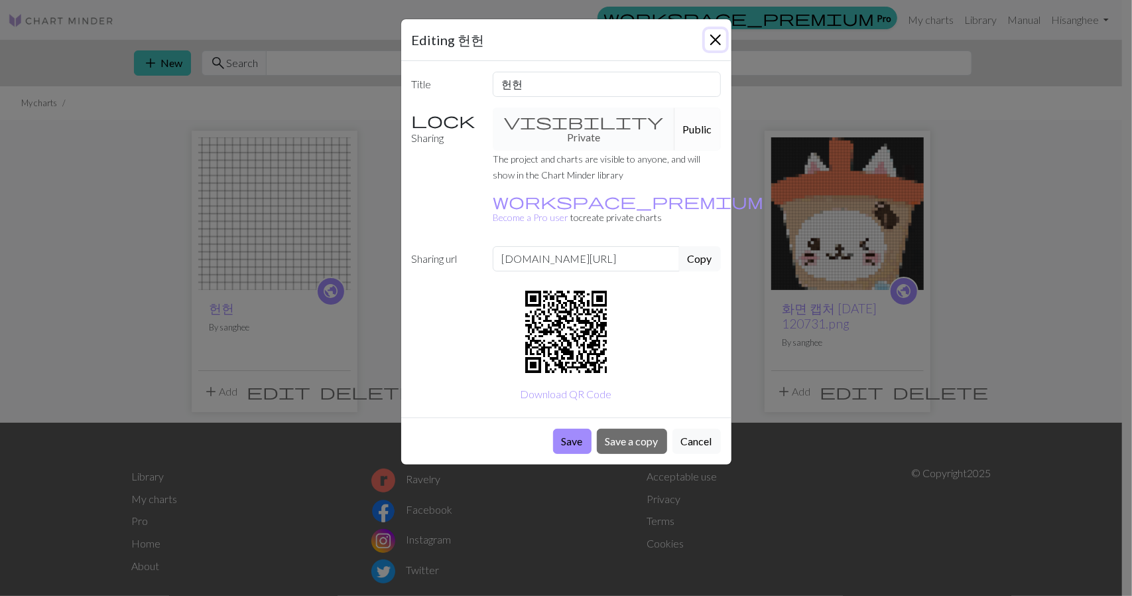
drag, startPoint x: 711, startPoint y: 37, endPoint x: 574, endPoint y: 80, distance: 143.9
click at [711, 36] on button "Close" at bounding box center [715, 39] width 21 height 21
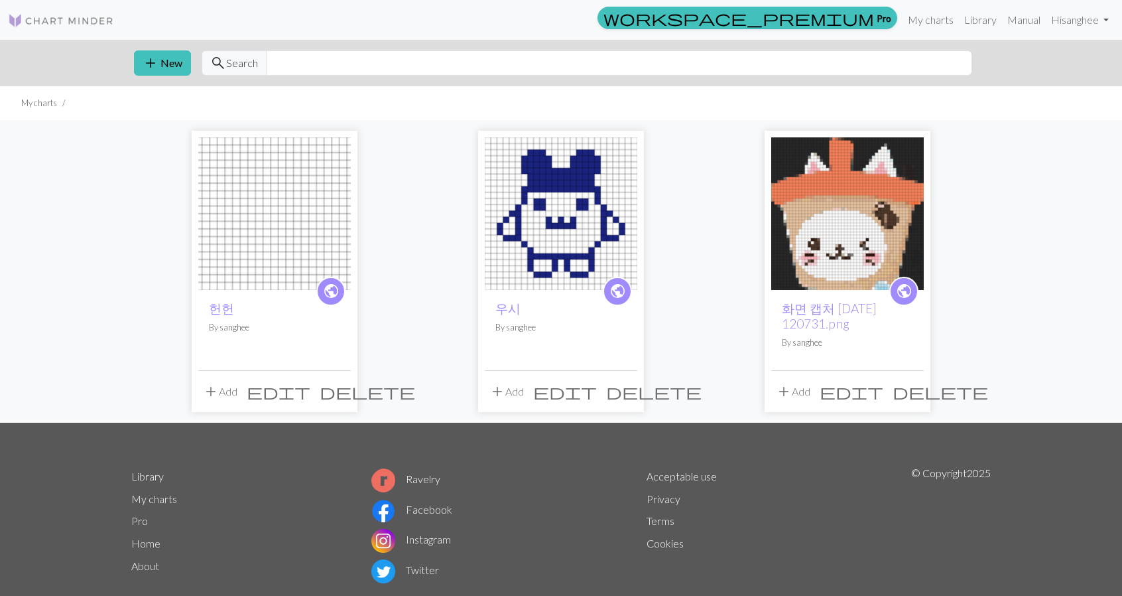
click at [336, 391] on span "delete" at bounding box center [368, 391] width 96 height 19
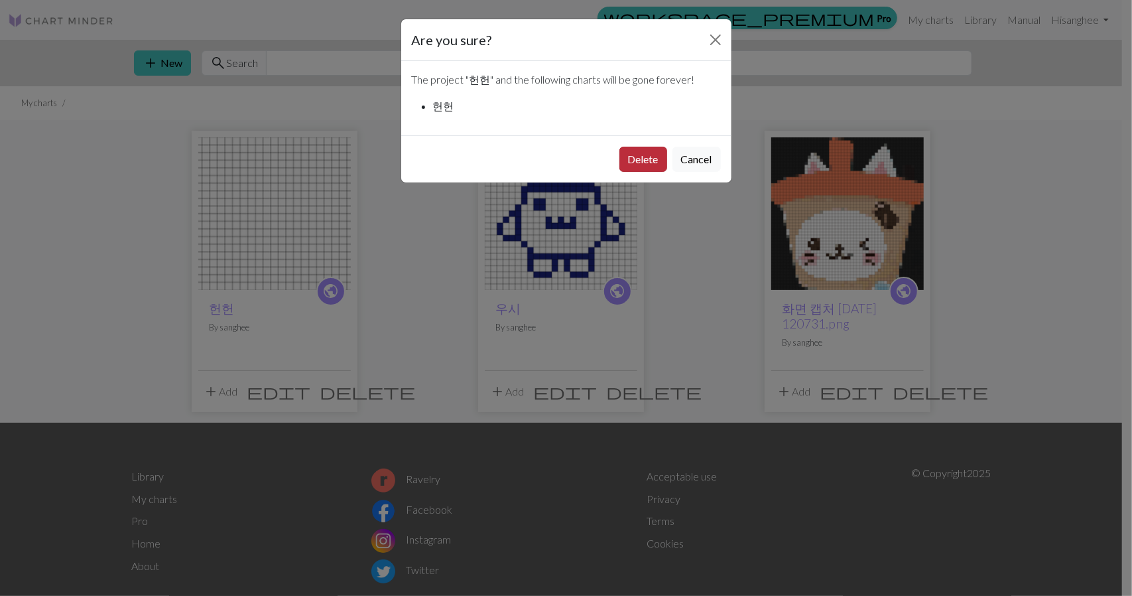
click at [656, 156] on button "Delete" at bounding box center [644, 159] width 48 height 25
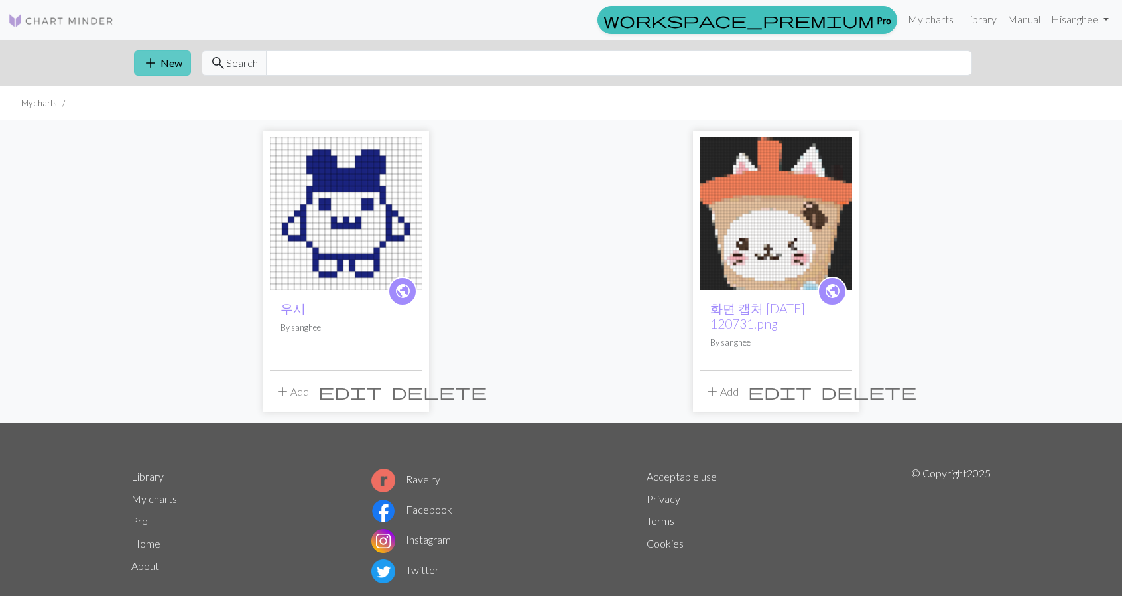
click at [174, 64] on button "add New" at bounding box center [162, 62] width 57 height 25
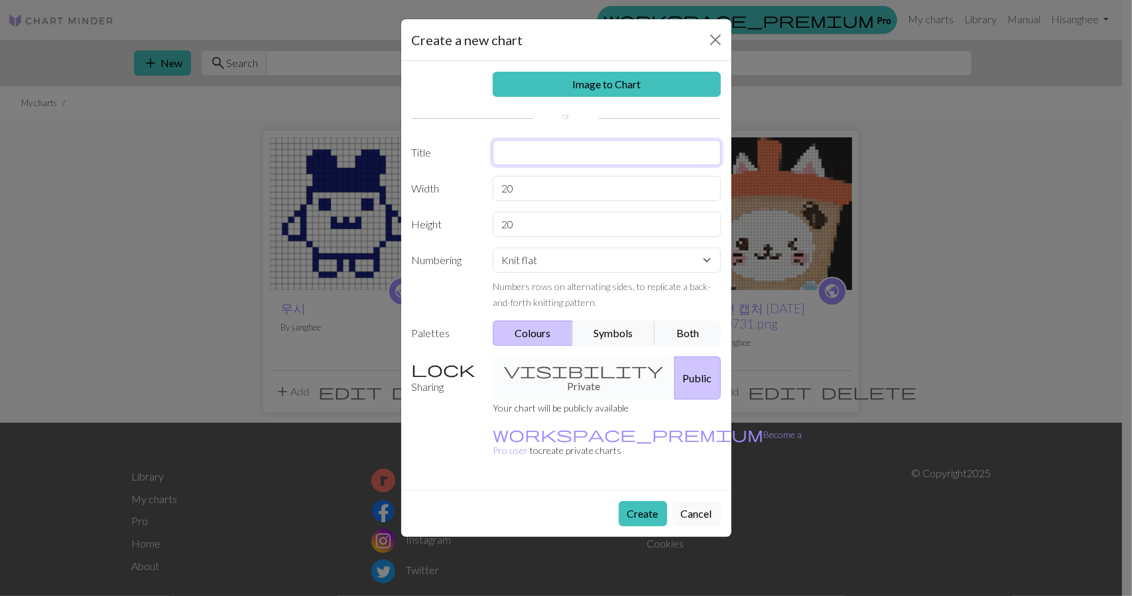
click at [608, 143] on input "text" at bounding box center [607, 152] width 228 height 25
type input "ㅗ"
type input "헌헌"
click at [657, 501] on button "Create" at bounding box center [643, 513] width 48 height 25
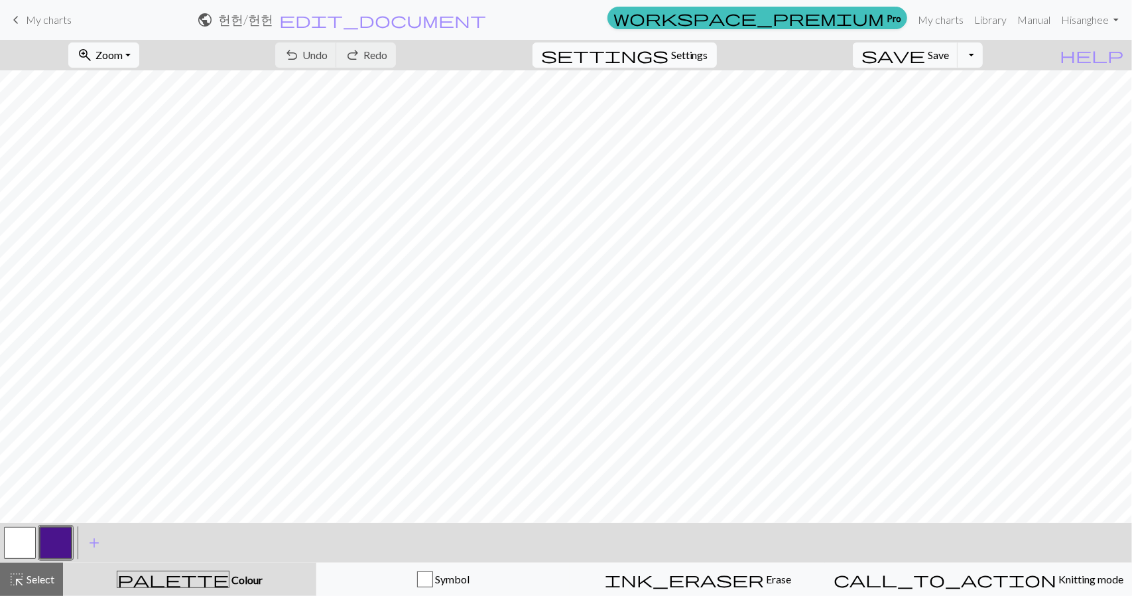
click at [669, 54] on span "settings" at bounding box center [604, 55] width 127 height 19
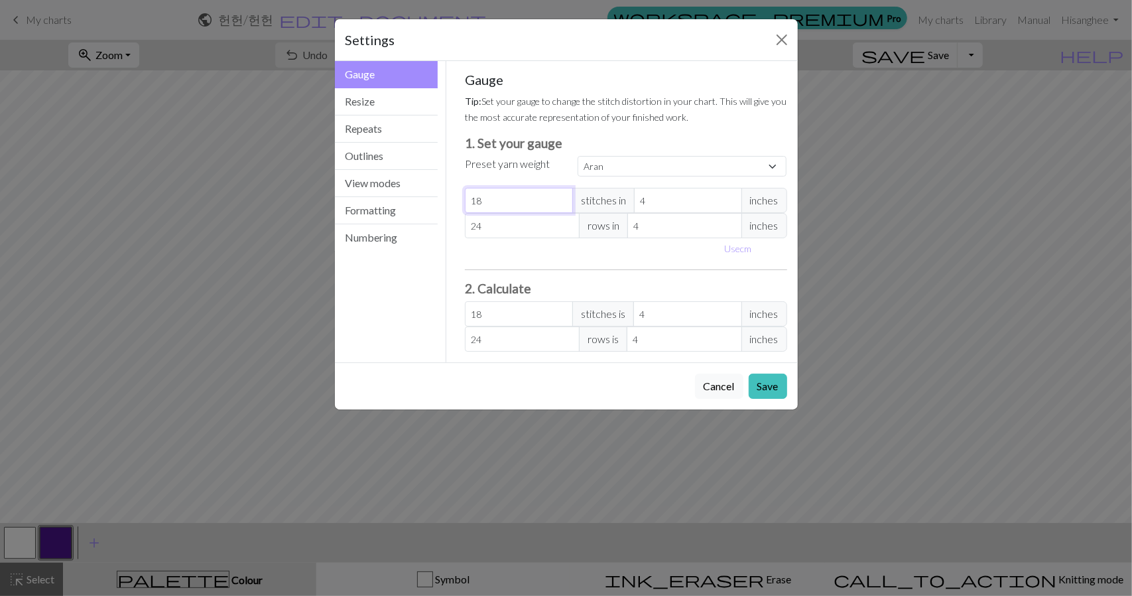
drag, startPoint x: 484, startPoint y: 200, endPoint x: 321, endPoint y: 184, distance: 164.0
click at [322, 184] on div "Settings Gauge Gauge Resize Repeats Outlines View modes Formatting Numbering Ga…" at bounding box center [566, 298] width 1132 height 596
select select "custom"
type input "3"
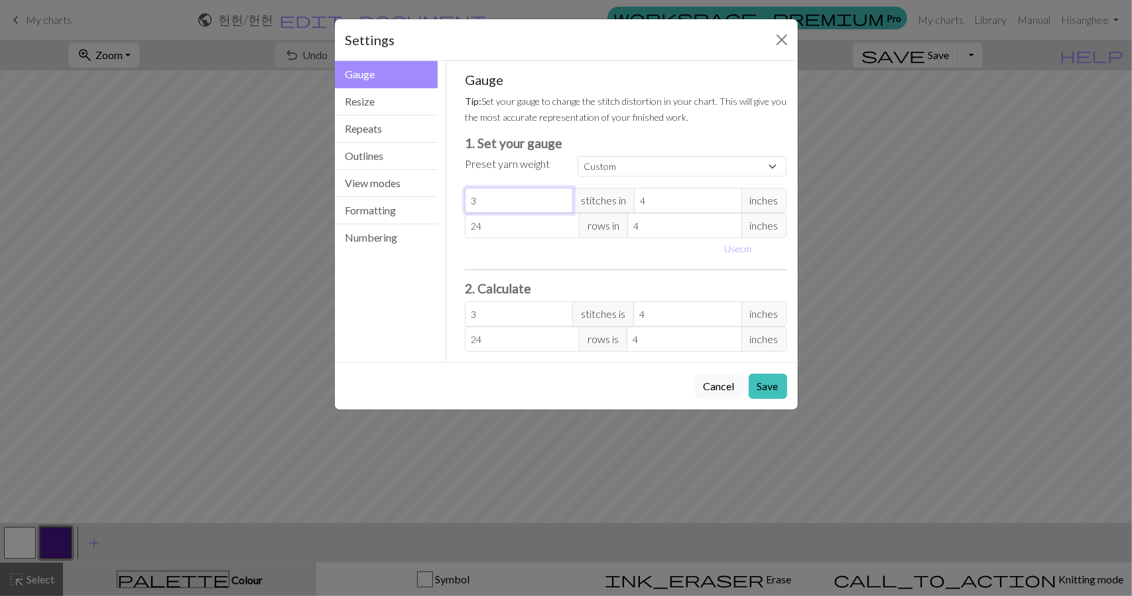
type input "35"
click at [392, 182] on div "Gauge Gauge Resize Repeats Outlines View modes Formatting Numbering Gauge Resiz…" at bounding box center [566, 211] width 479 height 301
type input "3"
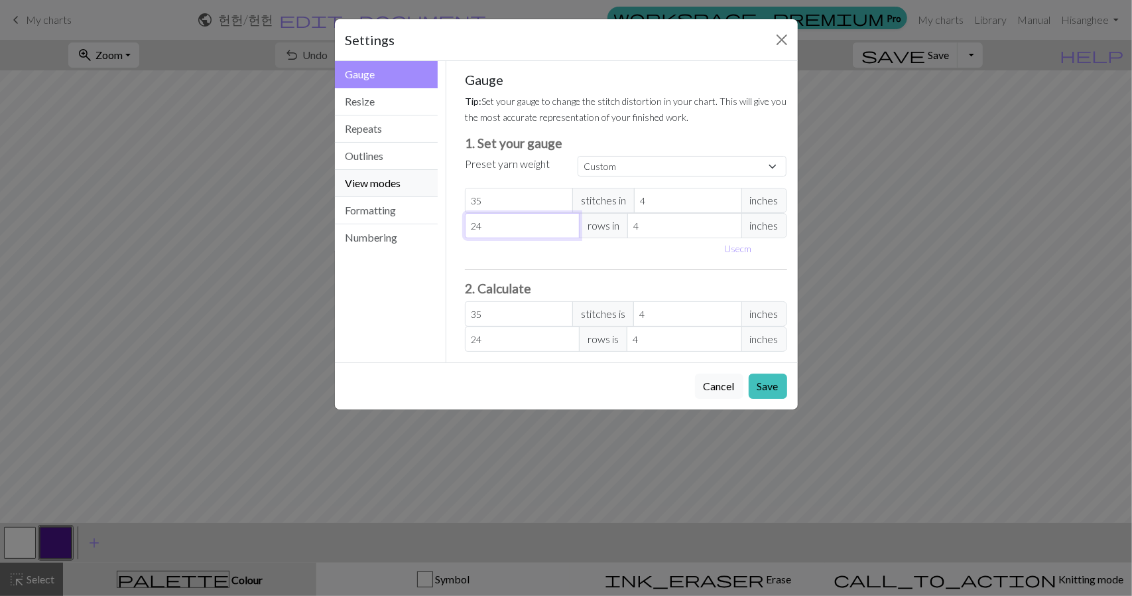
type input "3"
type input "35"
click at [773, 381] on button "Save" at bounding box center [768, 385] width 38 height 25
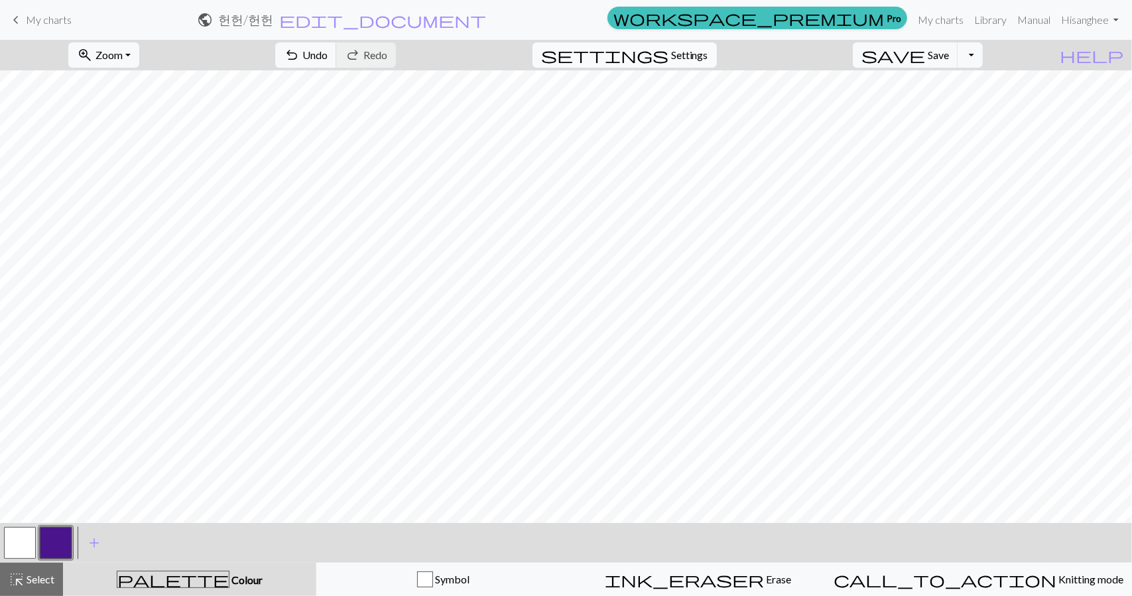
click at [708, 53] on span "Settings" at bounding box center [689, 55] width 37 height 16
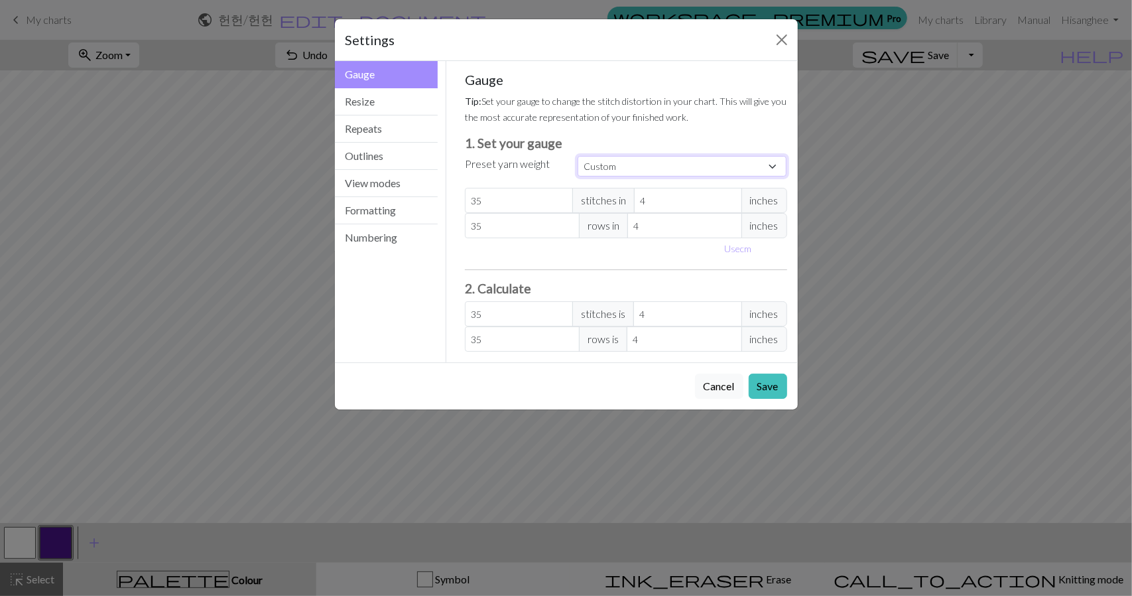
click at [711, 168] on select "Custom Square Lace Light Fingering Fingering Sport Double knit Worsted Aran Bul…" at bounding box center [683, 166] width 210 height 21
click at [711, 166] on select "Custom Square Lace Light Fingering Fingering Sport Double knit Worsted Aran Bul…" at bounding box center [683, 166] width 210 height 21
click at [383, 103] on button "Resize" at bounding box center [386, 101] width 103 height 27
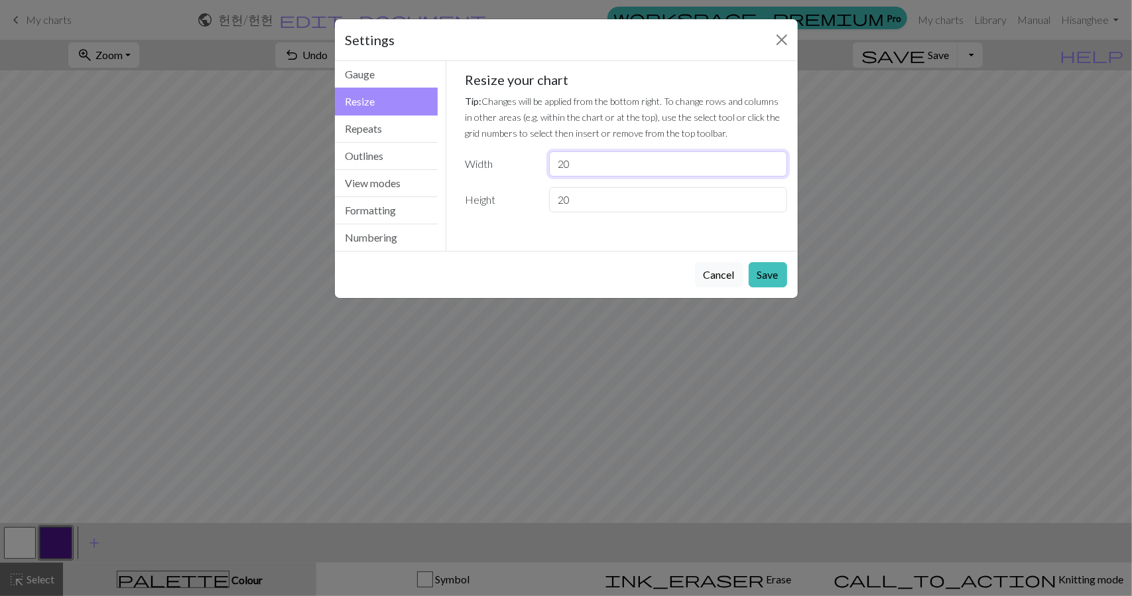
drag, startPoint x: 482, startPoint y: 165, endPoint x: 444, endPoint y: 155, distance: 38.6
click at [446, 164] on div "Resize Gauge Resize Repeats Outlines View modes Formatting Numbering Gauge Resi…" at bounding box center [566, 156] width 479 height 190
type input "35"
drag, startPoint x: 438, startPoint y: 156, endPoint x: 429, endPoint y: 144, distance: 15.1
click at [431, 152] on div "Resize Gauge Resize Repeats Outlines View modes Formatting Numbering Gauge Resi…" at bounding box center [566, 156] width 479 height 190
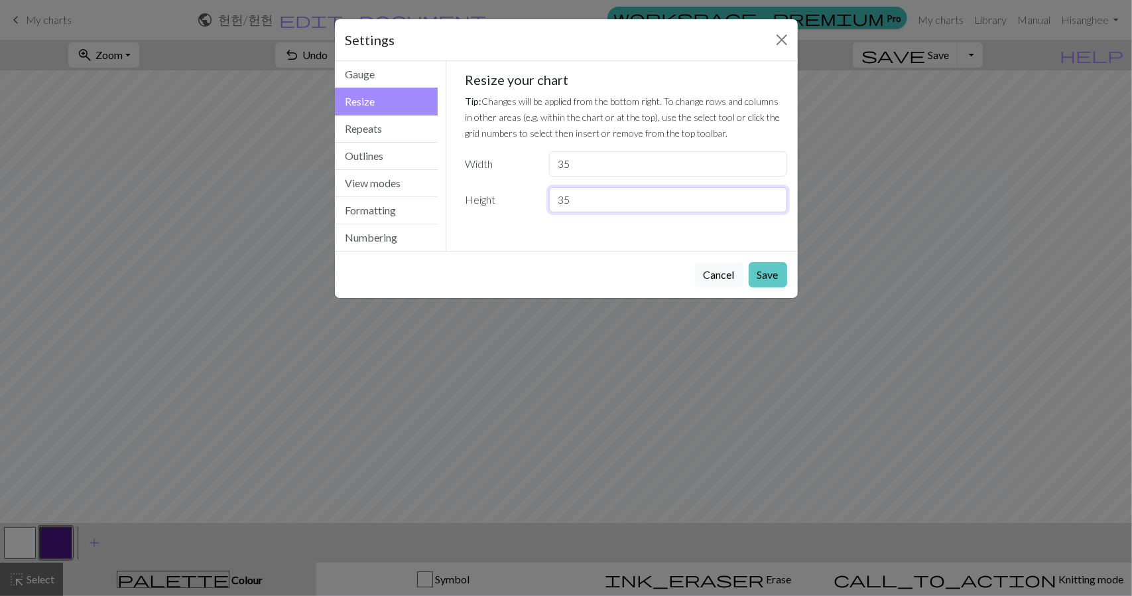
type input "35"
click at [767, 269] on button "Save" at bounding box center [768, 274] width 38 height 25
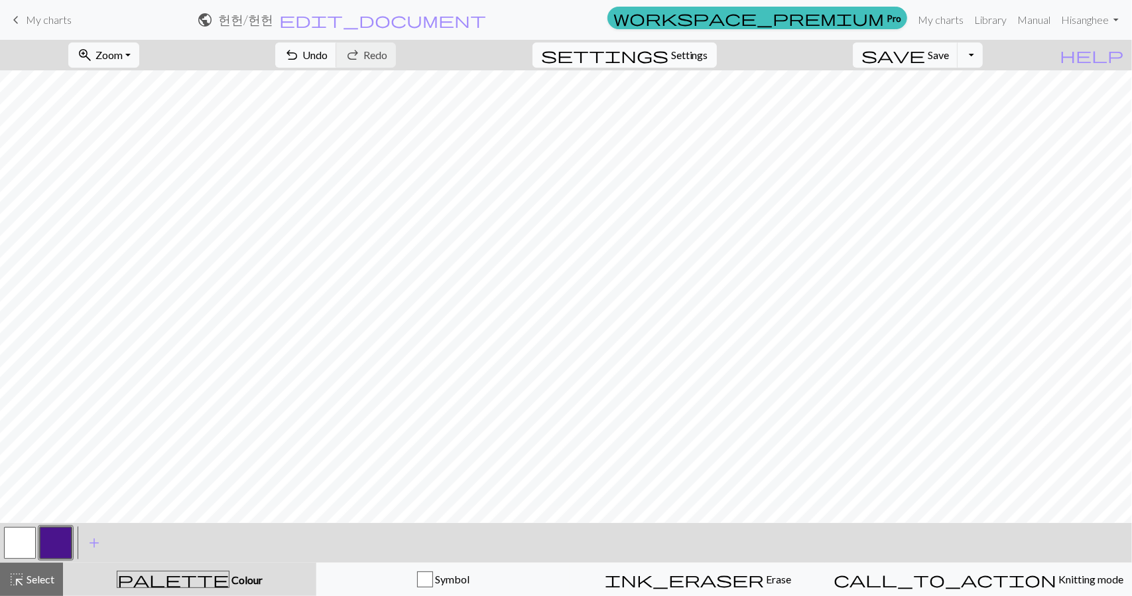
click at [717, 51] on button "settings Settings" at bounding box center [625, 54] width 184 height 25
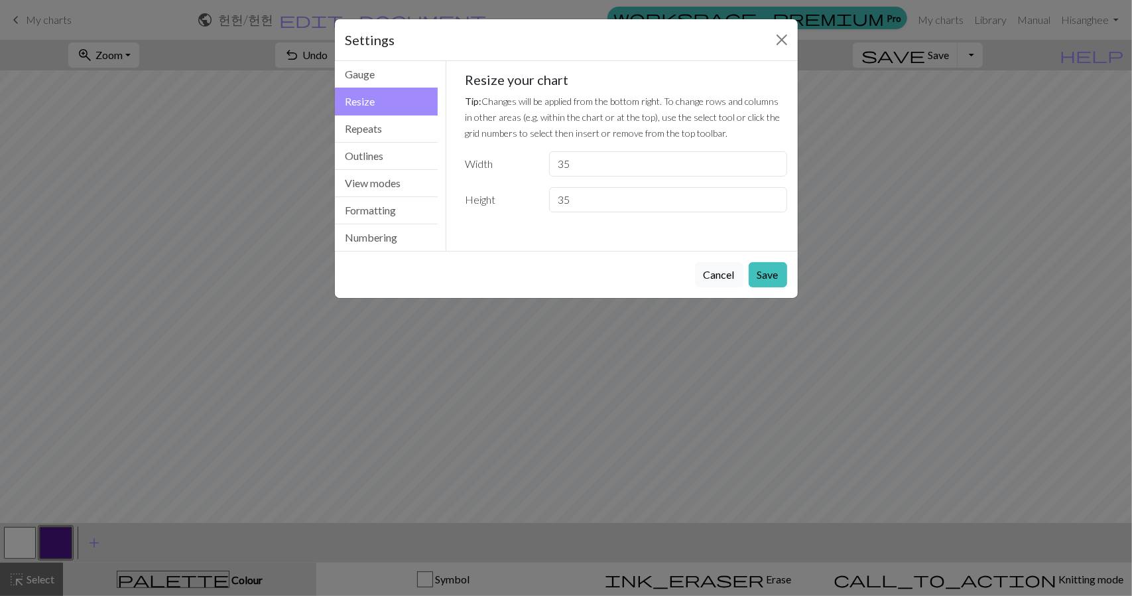
drag, startPoint x: 450, startPoint y: 137, endPoint x: 492, endPoint y: 140, distance: 41.3
click at [472, 137] on div "Gauge Tip: Set your gauge to change the stitch distortion in your chart. This w…" at bounding box center [626, 156] width 360 height 190
drag, startPoint x: 573, startPoint y: 160, endPoint x: 472, endPoint y: 135, distance: 103.9
click at [479, 137] on div "Resize your chart Tip: Changes will be applied from the bottom right. To change…" at bounding box center [626, 142] width 322 height 141
type input "25"
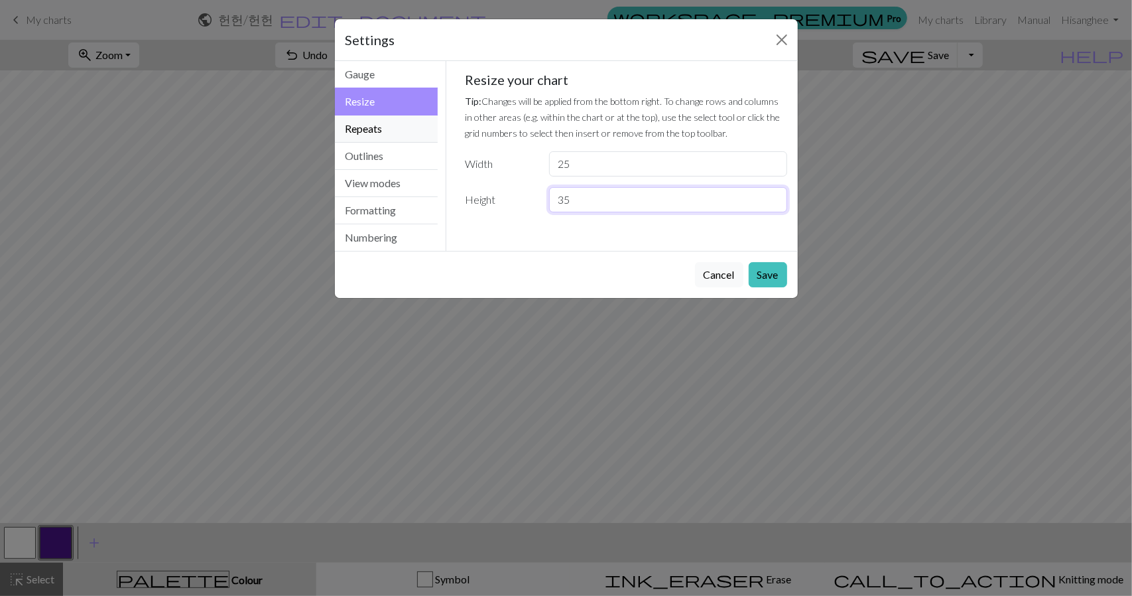
drag, startPoint x: 593, startPoint y: 196, endPoint x: 419, endPoint y: 123, distance: 188.8
click at [419, 129] on div "Resize Gauge Resize Repeats Outlines View modes Formatting Numbering Gauge Resi…" at bounding box center [566, 156] width 479 height 190
type input "25"
click at [769, 267] on button "Save" at bounding box center [768, 274] width 38 height 25
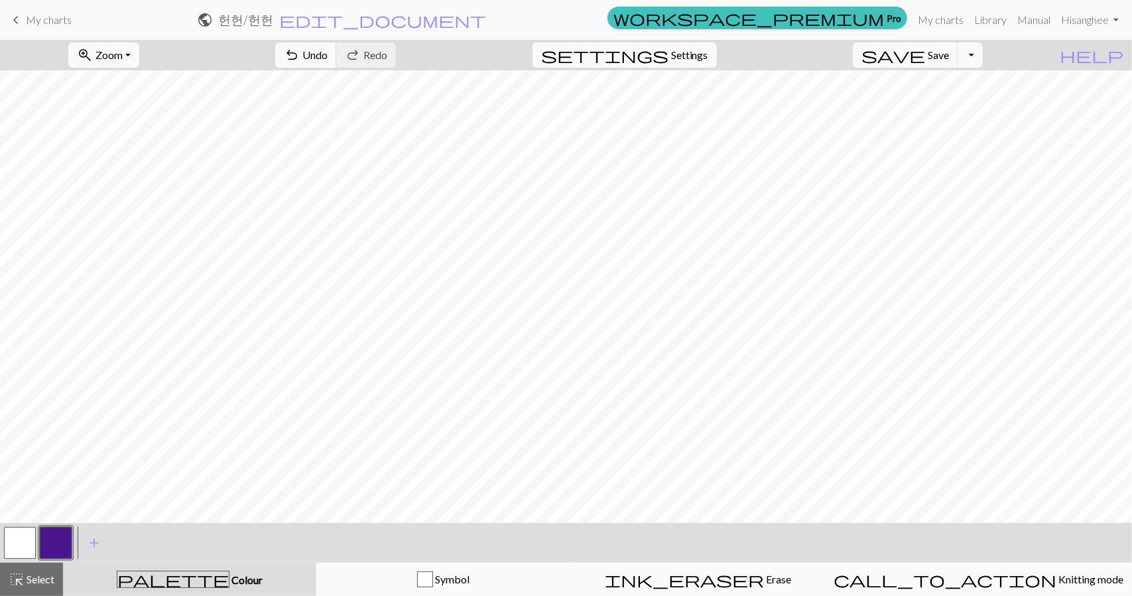
click at [60, 540] on button "button" at bounding box center [56, 543] width 32 height 32
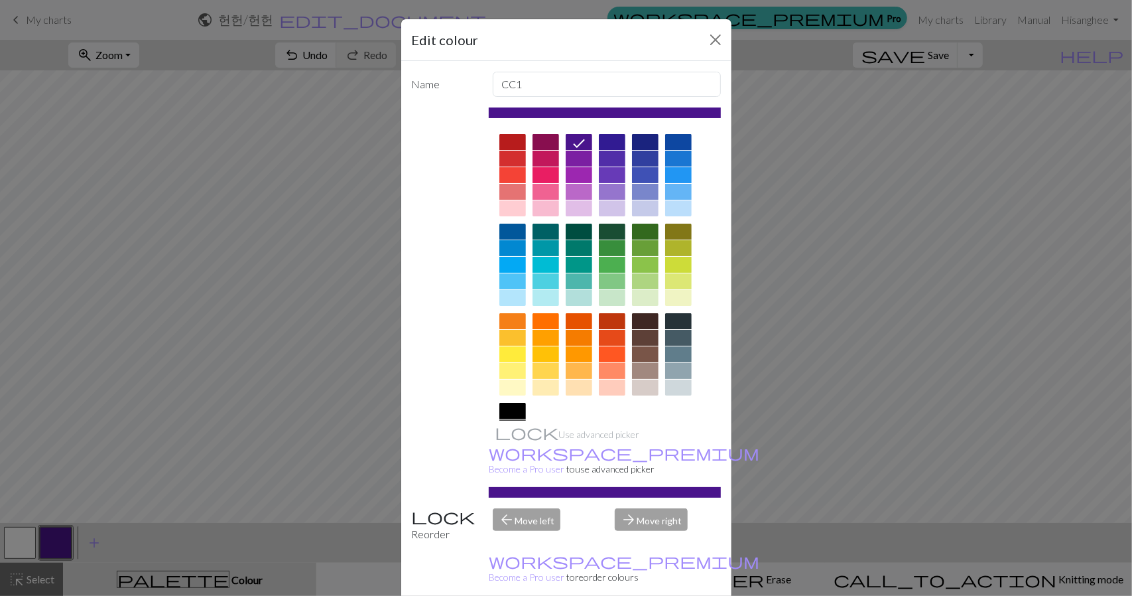
click at [513, 417] on div at bounding box center [512, 411] width 27 height 16
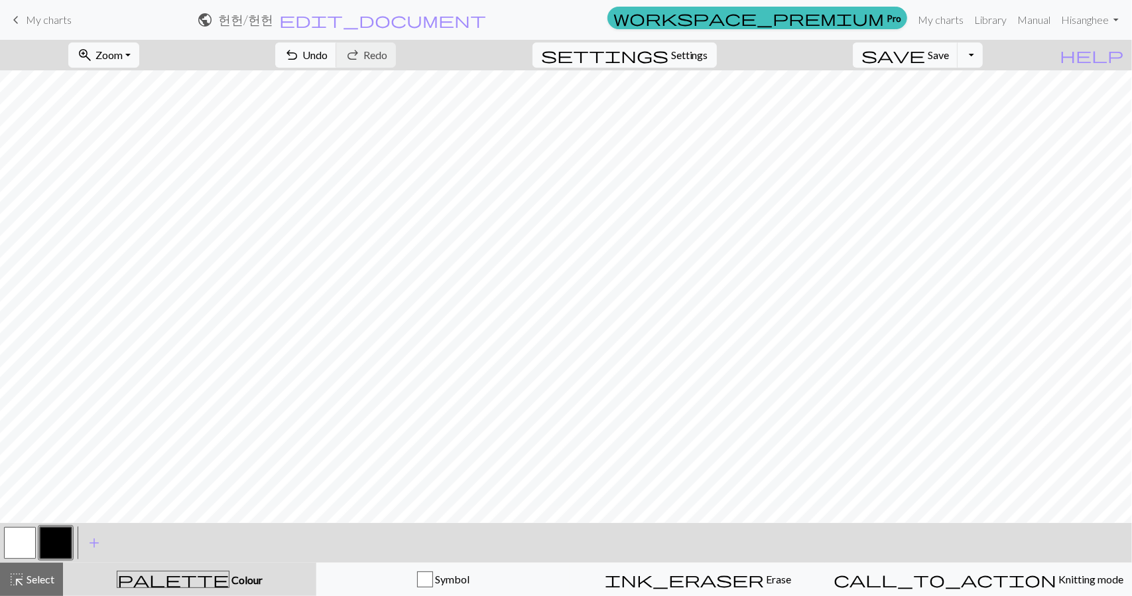
drag, startPoint x: 9, startPoint y: 539, endPoint x: 19, endPoint y: 534, distance: 11.3
click at [19, 534] on button "button" at bounding box center [20, 543] width 32 height 32
click at [145, 504] on div "zoom_in Zoom Zoom Fit all Fit width Fit height 50% 100% 150% 200% undo Undo Und…" at bounding box center [566, 318] width 1132 height 556
drag, startPoint x: 63, startPoint y: 541, endPoint x: 123, endPoint y: 521, distance: 63.6
click at [63, 541] on button "button" at bounding box center [56, 543] width 32 height 32
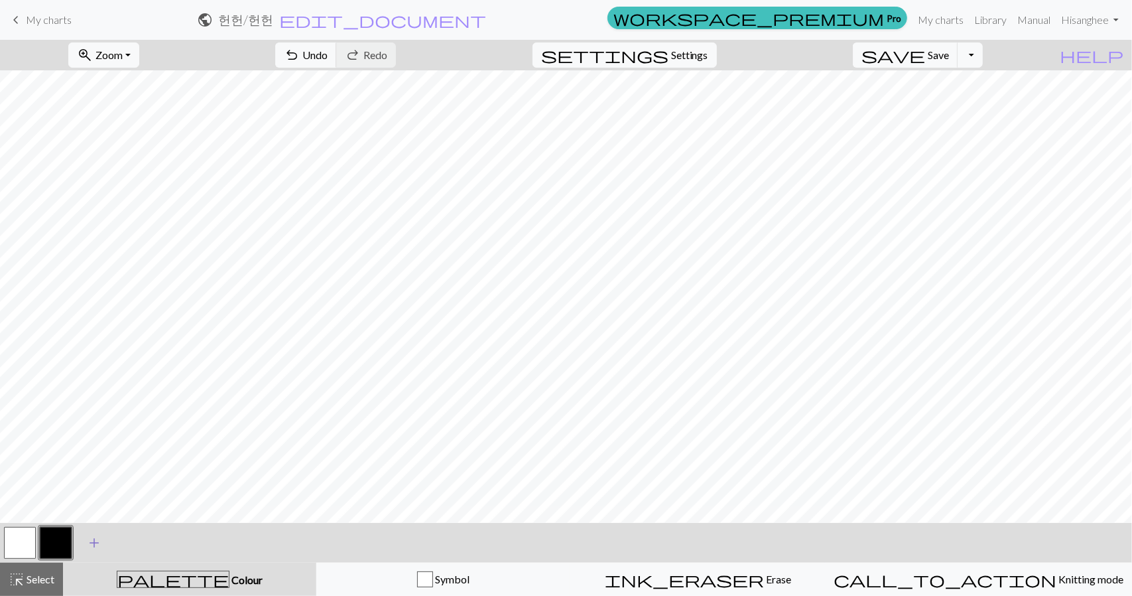
click at [93, 540] on span "add" at bounding box center [94, 542] width 16 height 19
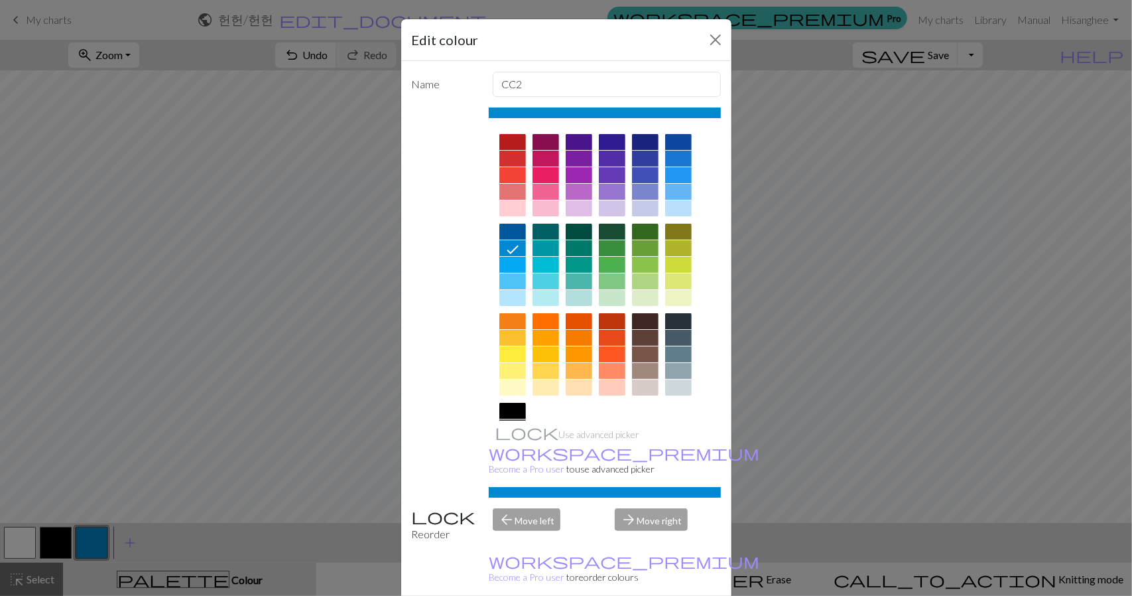
click at [602, 318] on div at bounding box center [612, 321] width 27 height 16
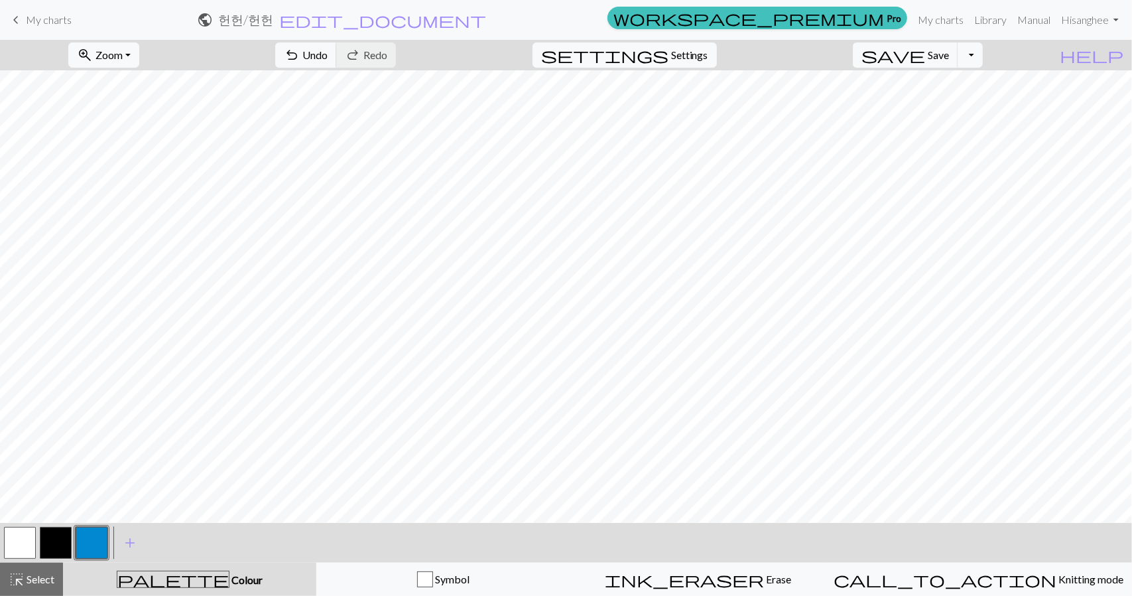
click at [80, 537] on button "button" at bounding box center [92, 543] width 32 height 32
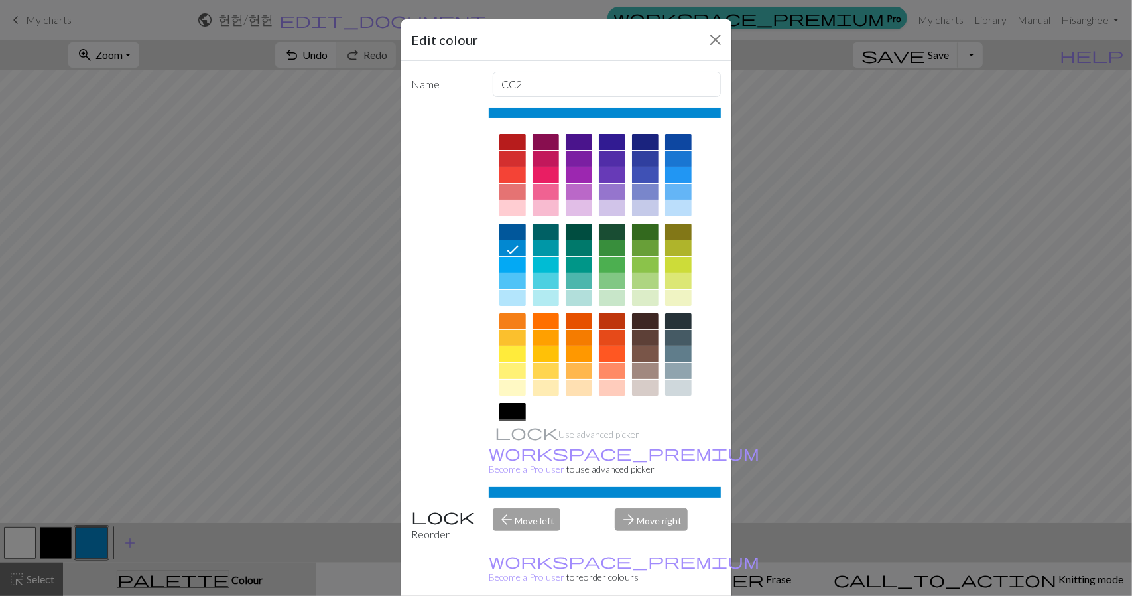
click at [514, 139] on div at bounding box center [512, 142] width 27 height 16
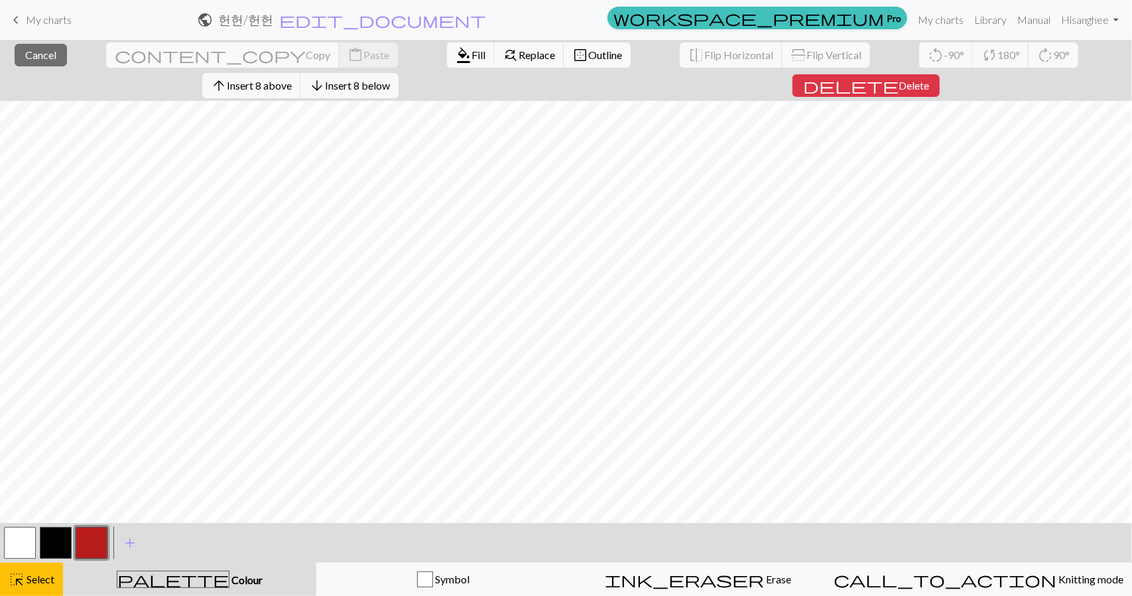
click at [1073, 66] on div "close Cancel content_copy Copy content_paste Paste format_color_fill Fill find_…" at bounding box center [566, 70] width 1132 height 61
click at [899, 76] on span "delete" at bounding box center [851, 85] width 96 height 19
click at [375, 79] on span "Insert 1 right" at bounding box center [346, 85] width 58 height 13
click at [284, 79] on span "Insert 1 left" at bounding box center [257, 85] width 52 height 13
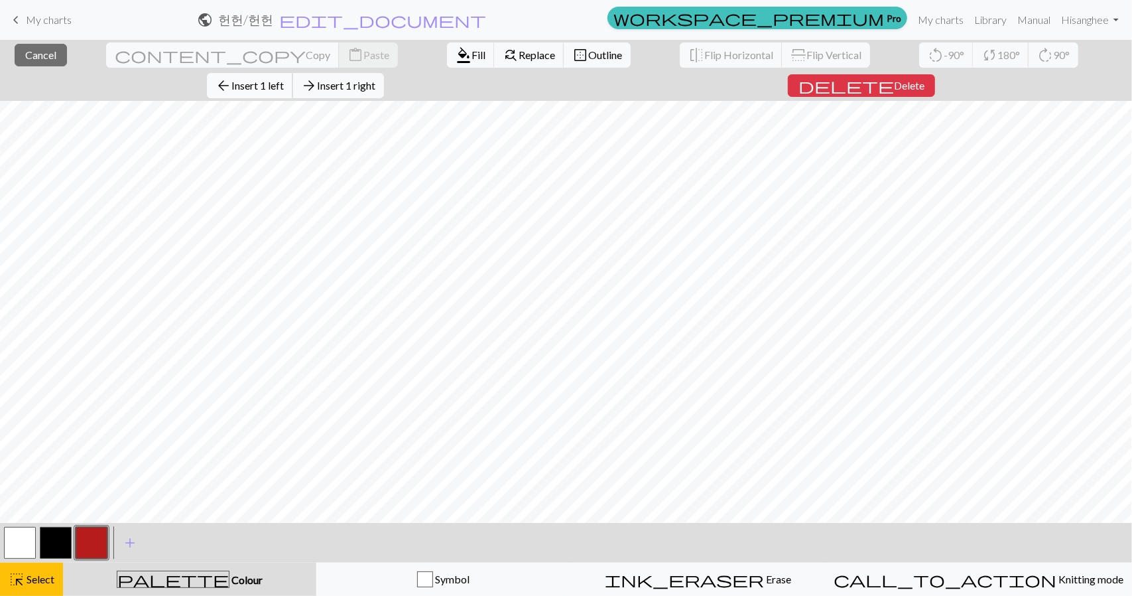
click at [284, 79] on span "Insert 1 left" at bounding box center [257, 85] width 52 height 13
click at [292, 79] on span "Insert 1 above" at bounding box center [259, 85] width 65 height 13
click at [301, 73] on button "arrow_upward Insert 1 above" at bounding box center [251, 85] width 99 height 25
click at [292, 79] on span "Insert 1 above" at bounding box center [259, 85] width 65 height 13
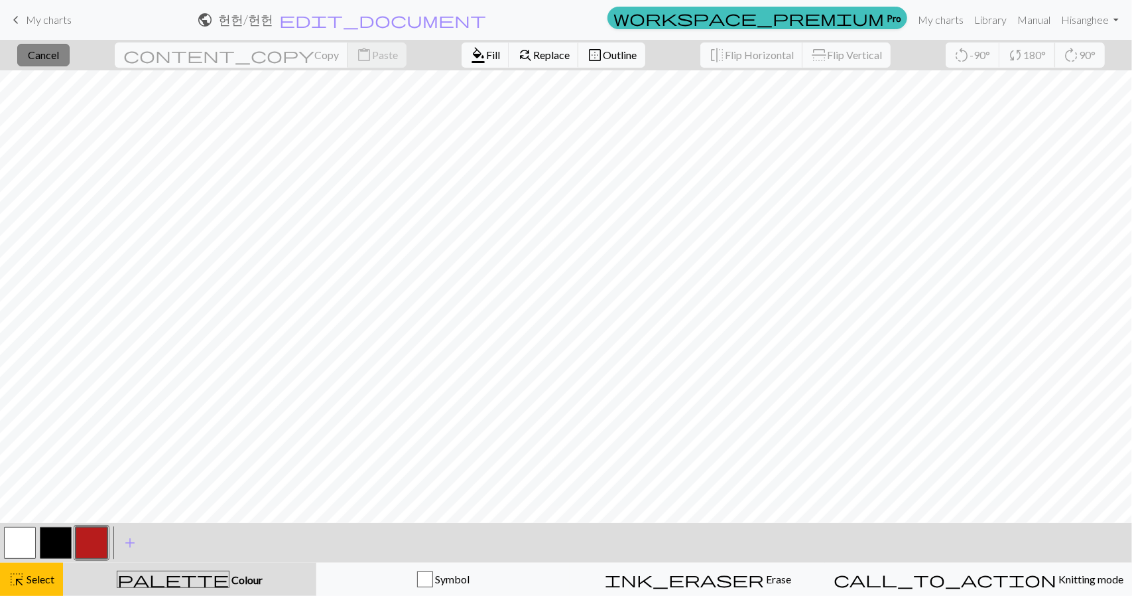
drag, startPoint x: 57, startPoint y: 48, endPoint x: 69, endPoint y: 54, distance: 13.1
click at [59, 54] on span "Cancel" at bounding box center [43, 54] width 31 height 13
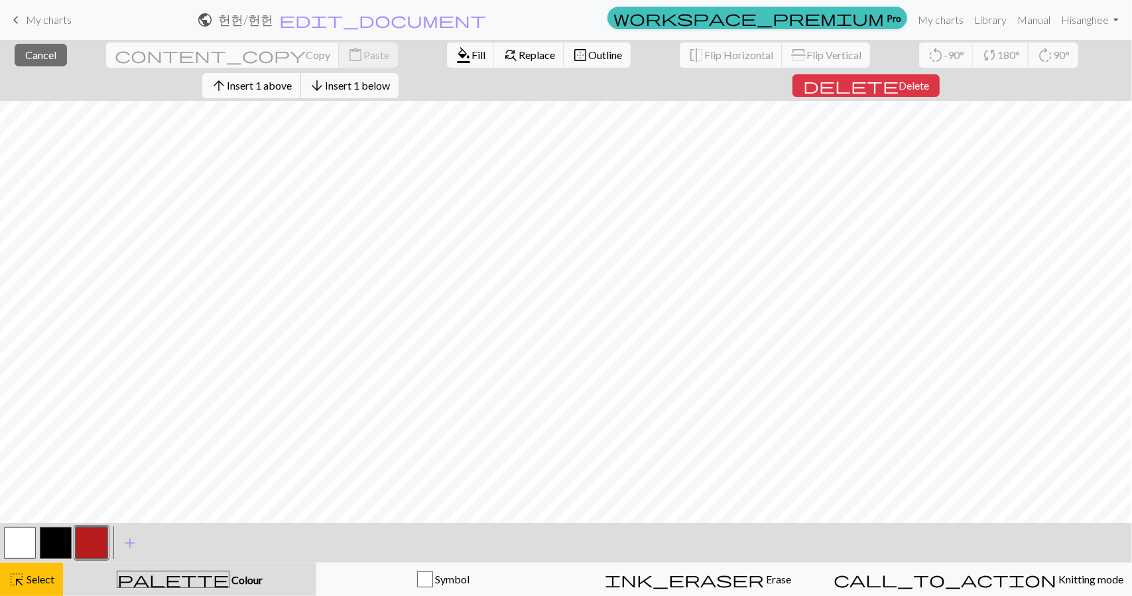
click at [292, 79] on span "Insert 1 above" at bounding box center [259, 85] width 65 height 13
click at [301, 73] on button "arrow_upward Insert 1 above" at bounding box center [251, 85] width 99 height 25
